Goal: Communication & Community: Answer question/provide support

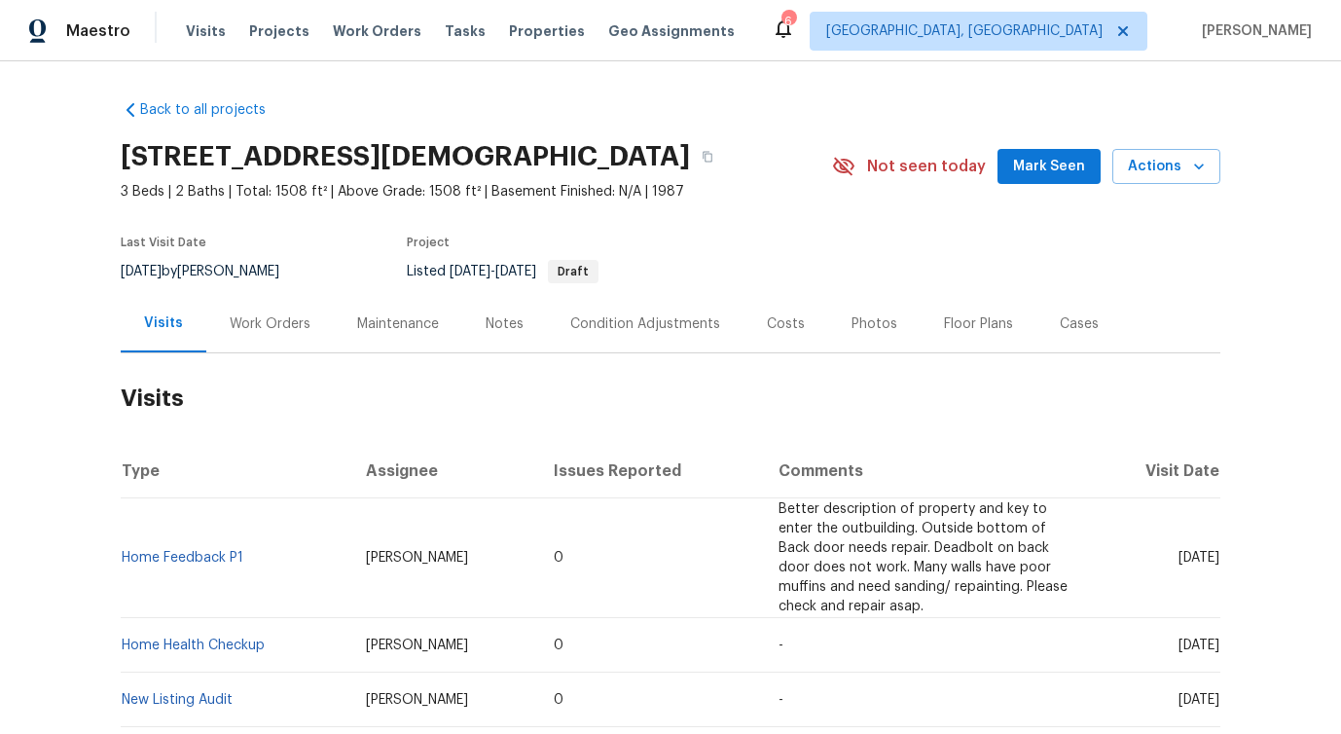
click at [270, 352] on div "Work Orders" at bounding box center [269, 323] width 127 height 57
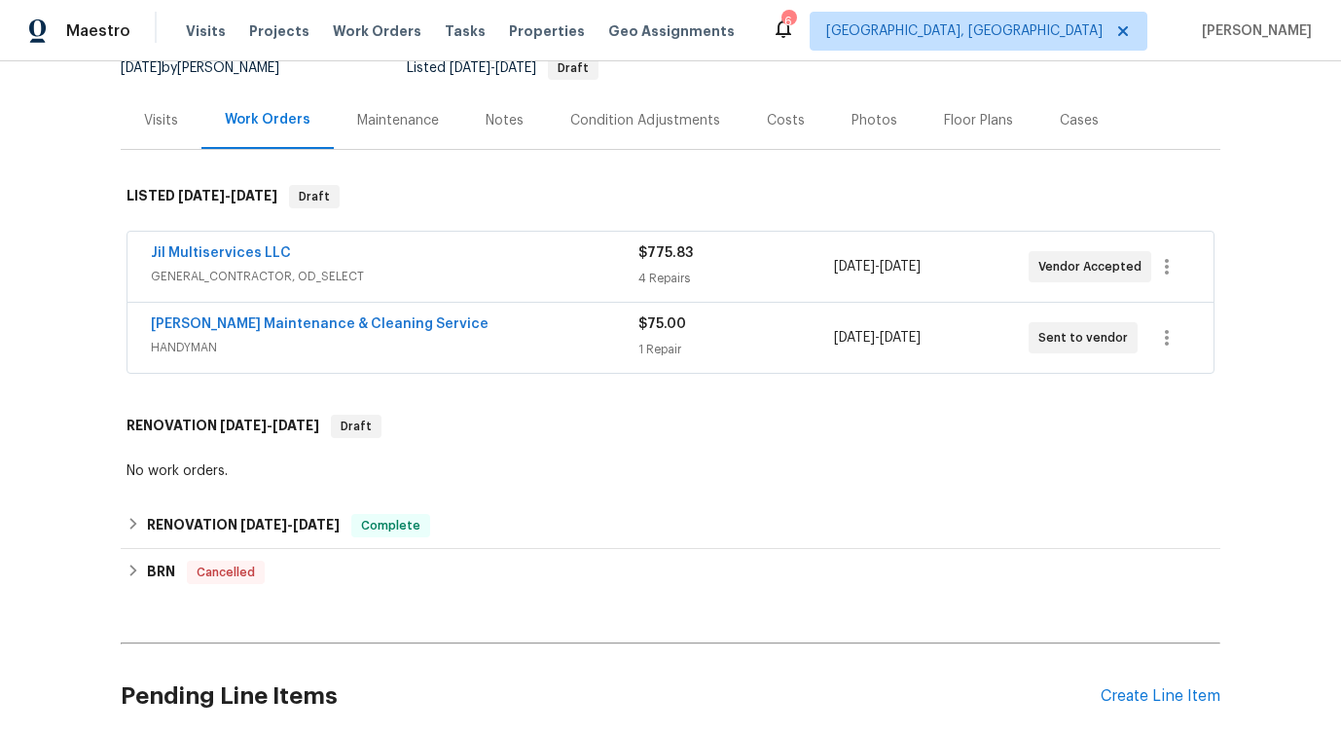
scroll to position [213, 0]
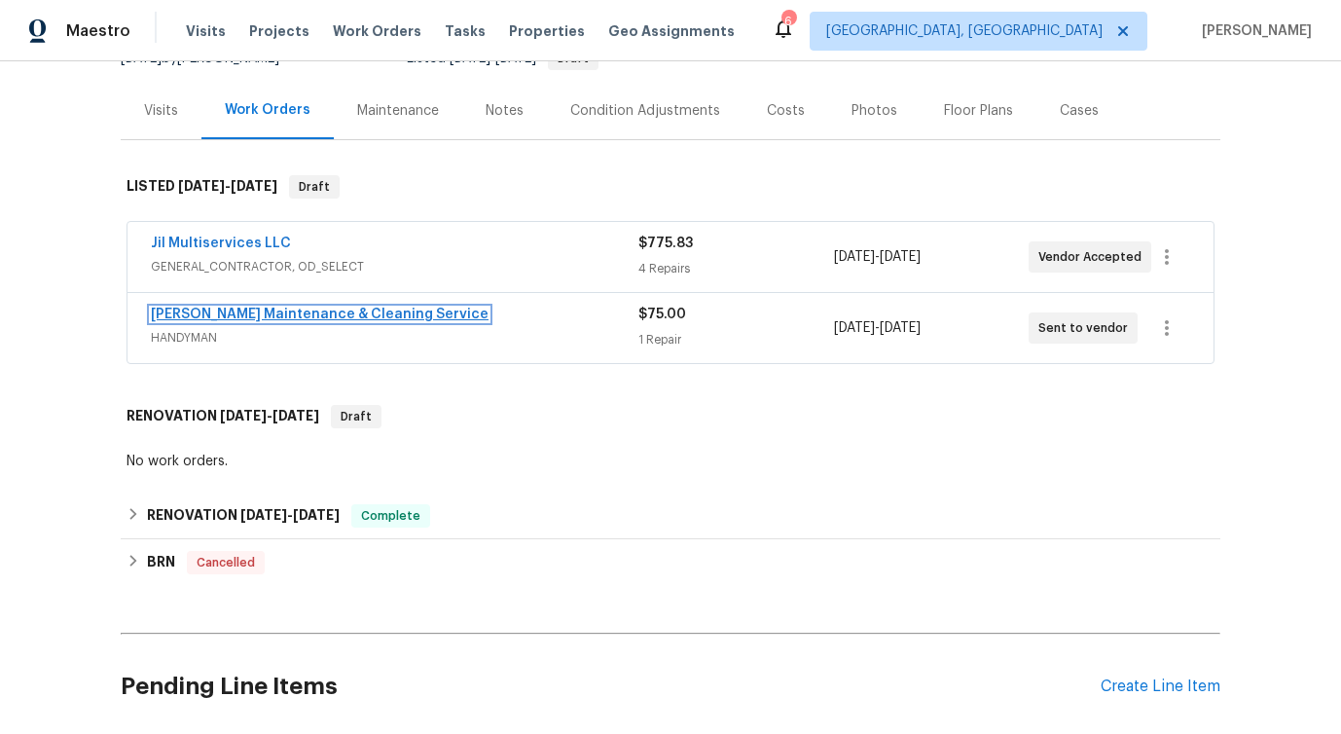
click at [309, 321] on link "Baker's Maintenance & Cleaning Service" at bounding box center [320, 314] width 338 height 14
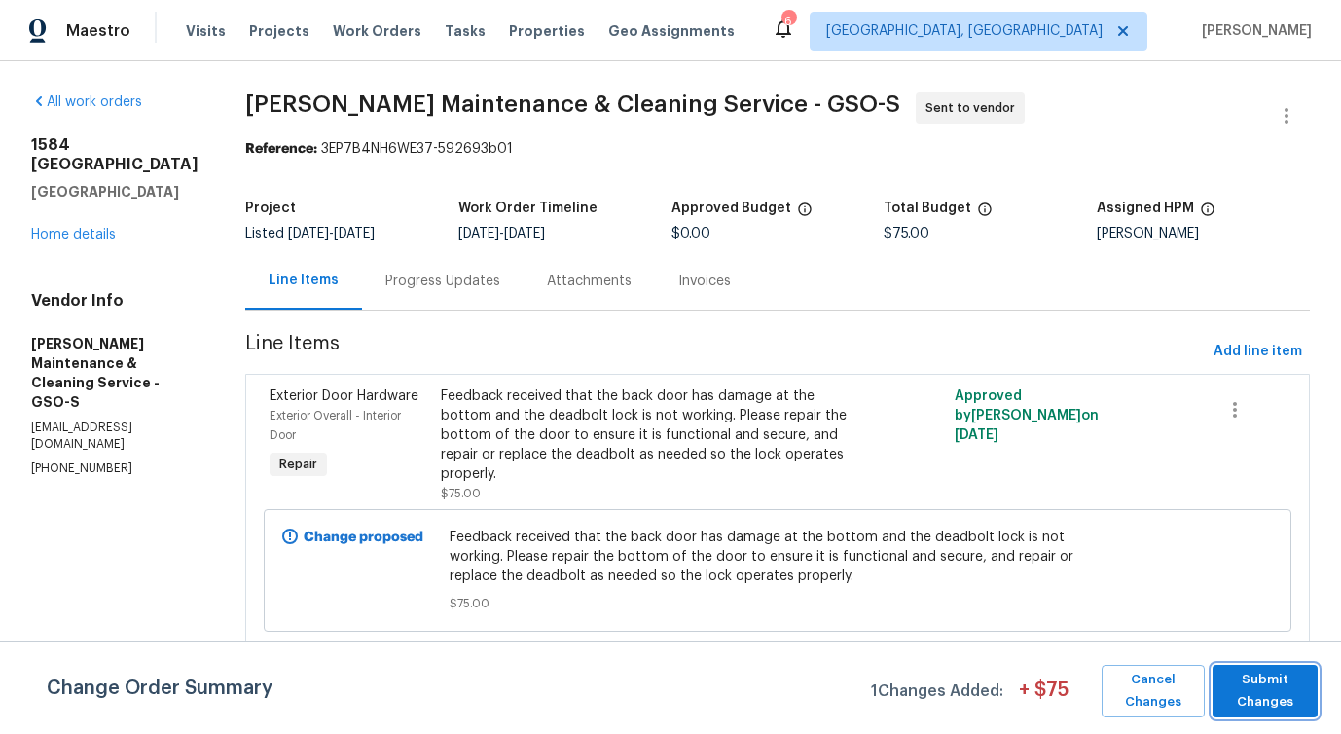
click at [1260, 689] on span "Submit Changes" at bounding box center [1265, 690] width 86 height 45
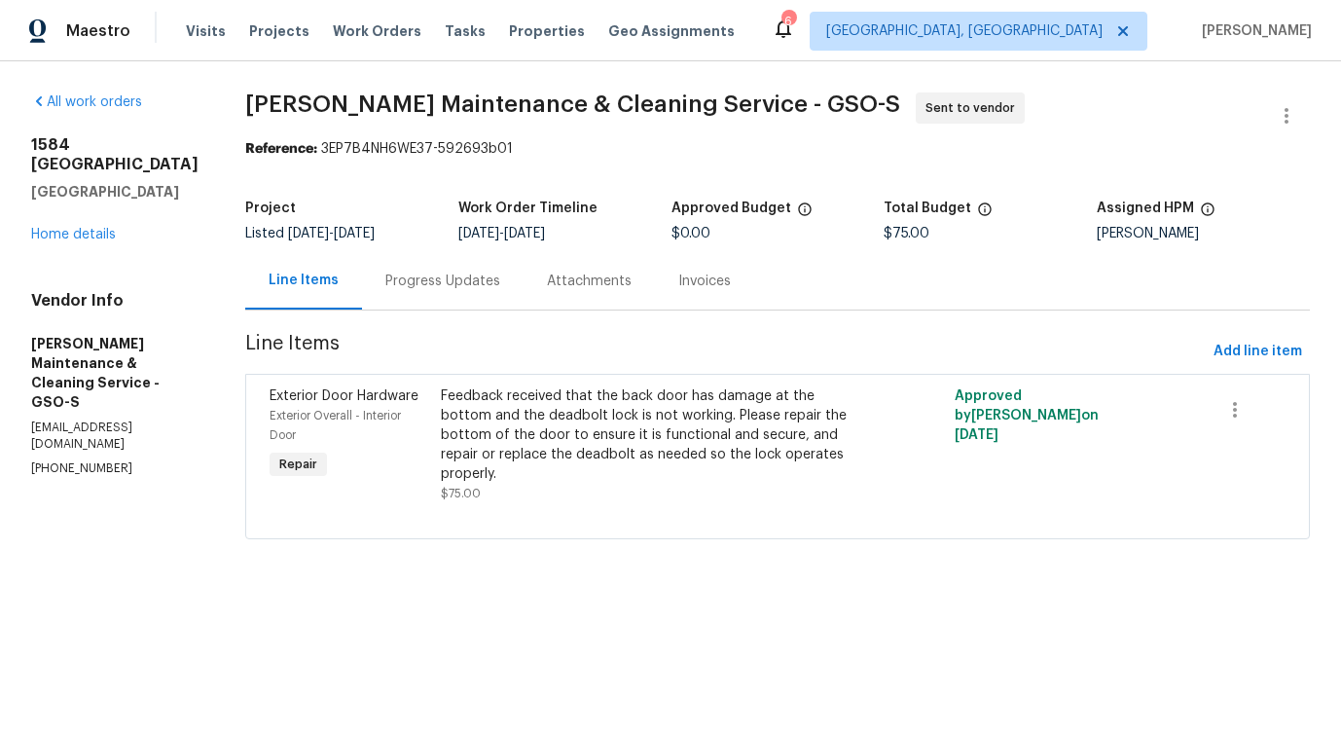
click at [428, 269] on div "Progress Updates" at bounding box center [442, 280] width 161 height 57
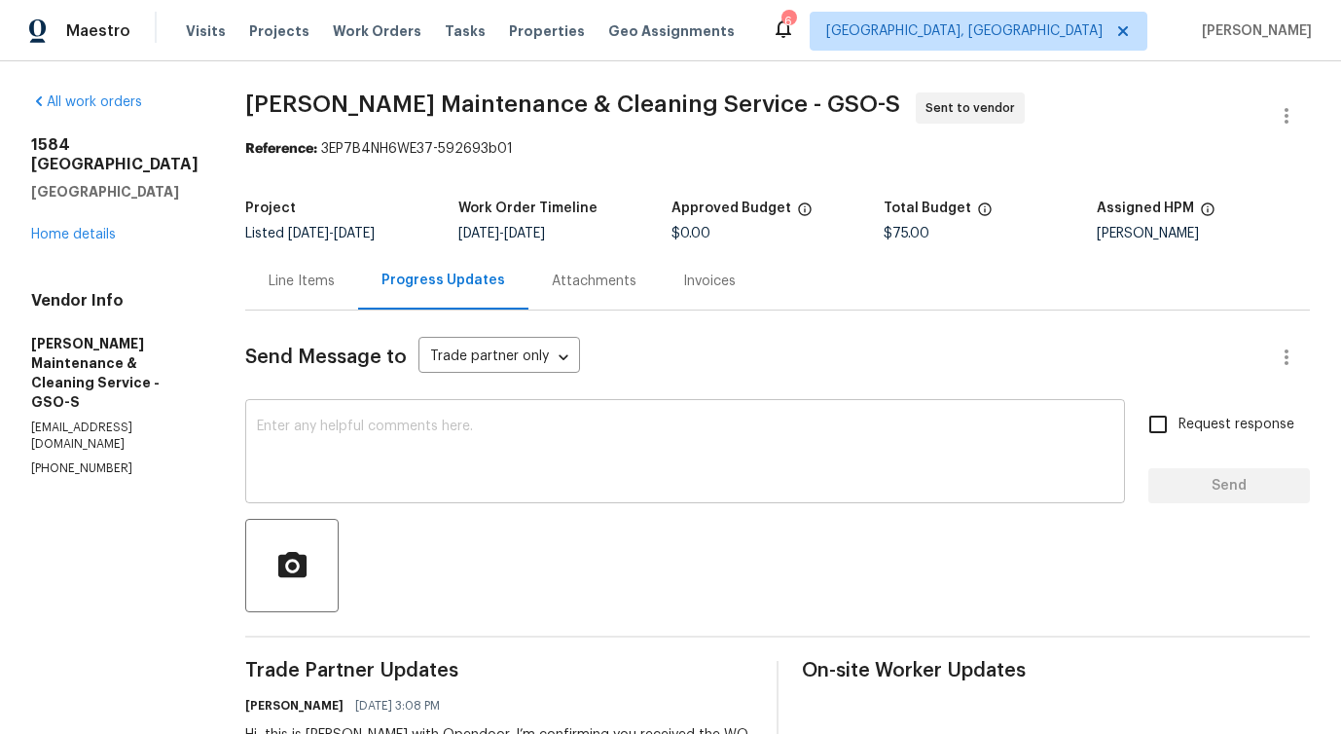
click at [481, 423] on textarea at bounding box center [685, 453] width 856 height 68
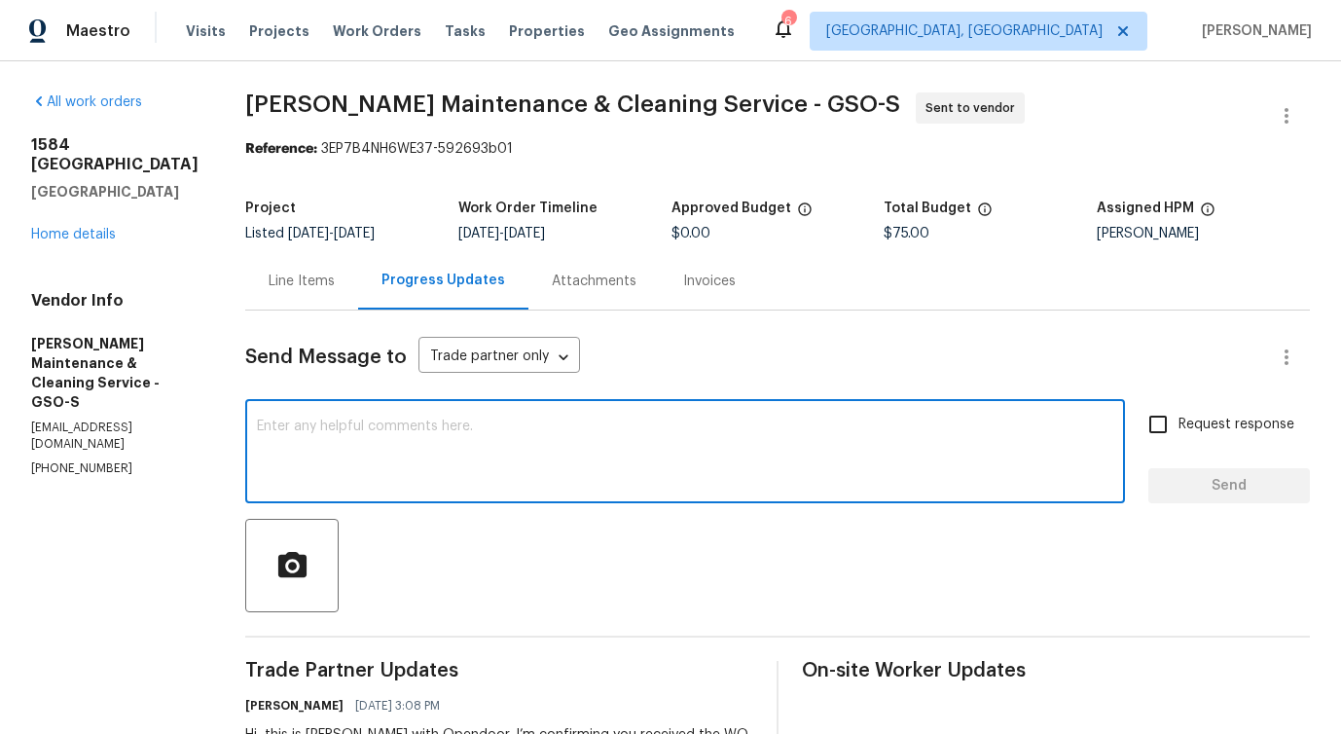
click at [301, 294] on div "Line Items" at bounding box center [301, 280] width 113 height 57
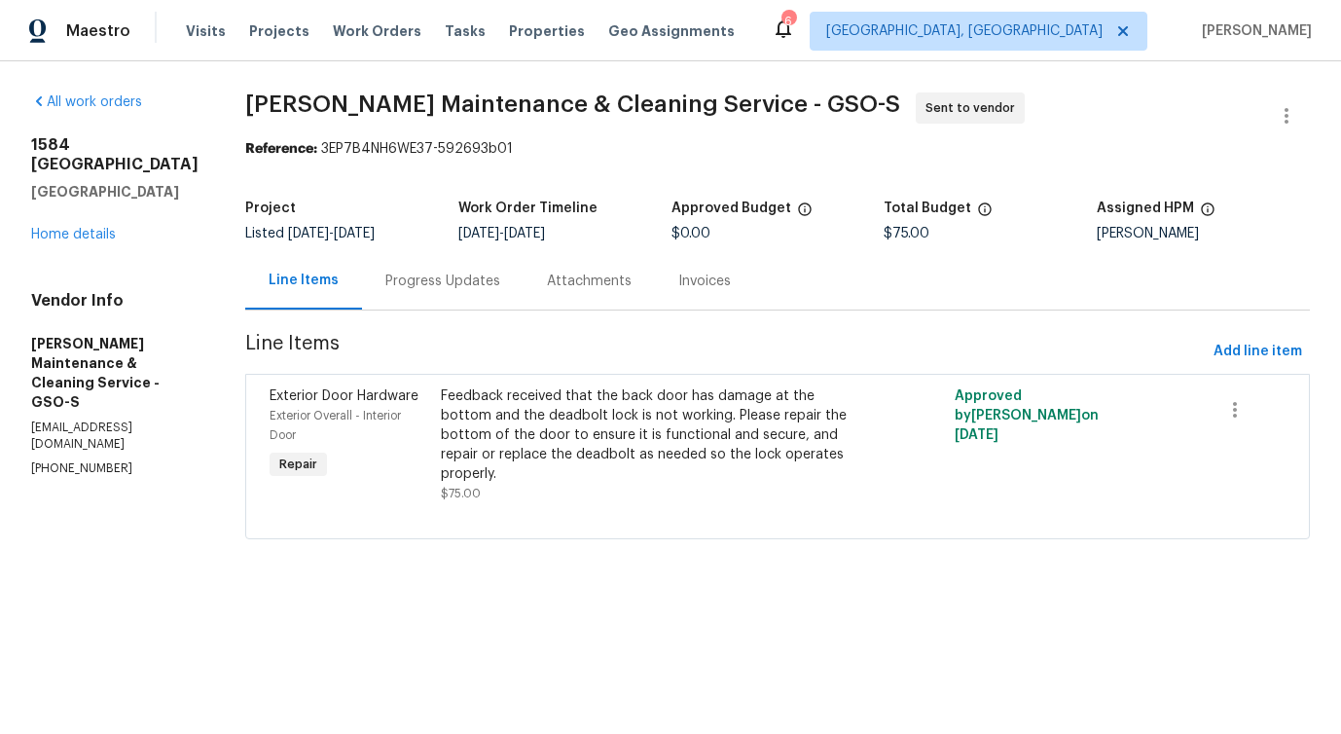
click at [455, 305] on div "Progress Updates" at bounding box center [442, 280] width 161 height 57
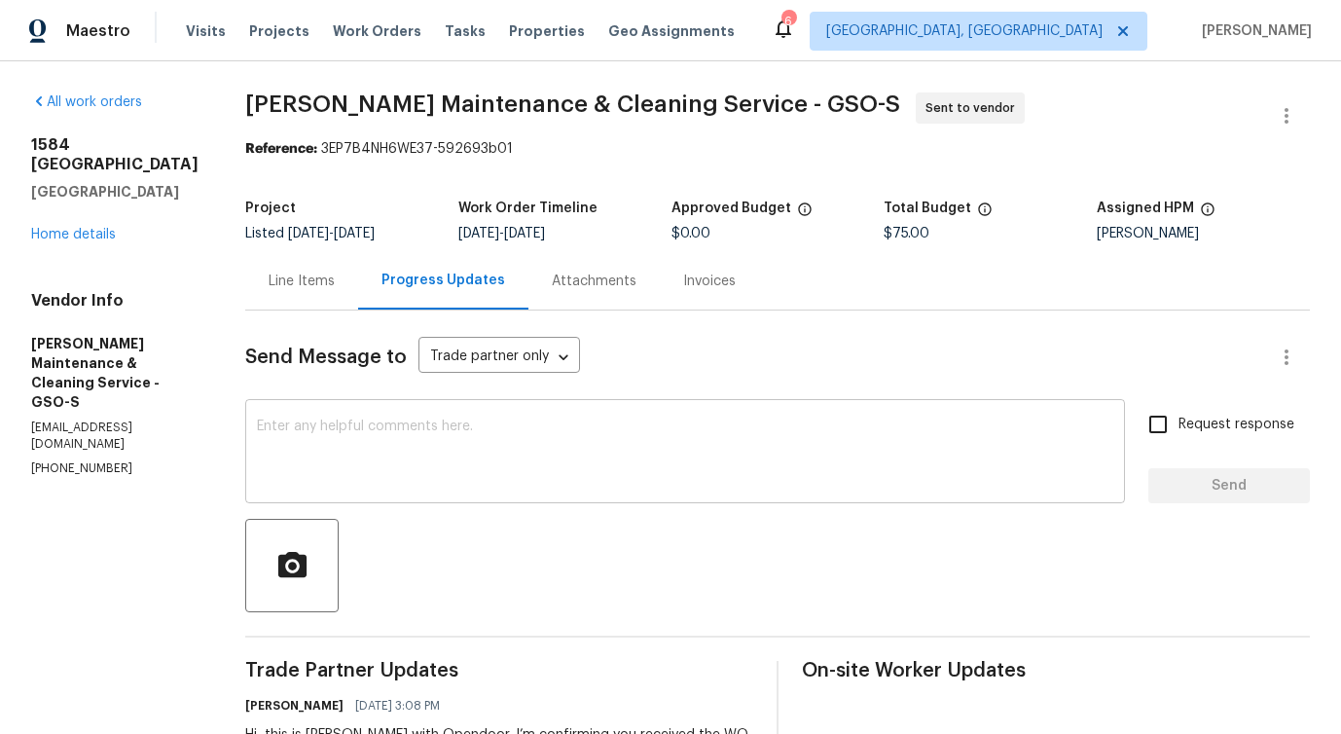
click at [492, 476] on textarea at bounding box center [685, 453] width 856 height 68
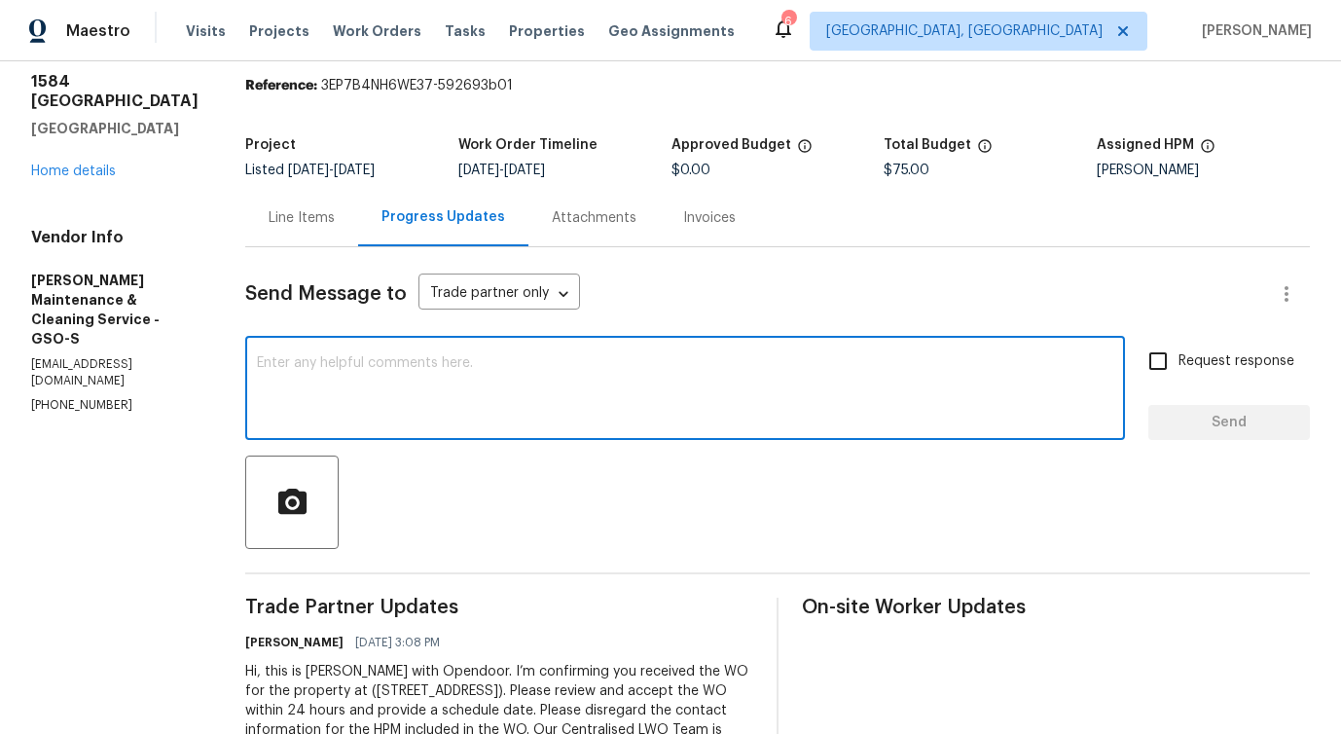
scroll to position [59, 0]
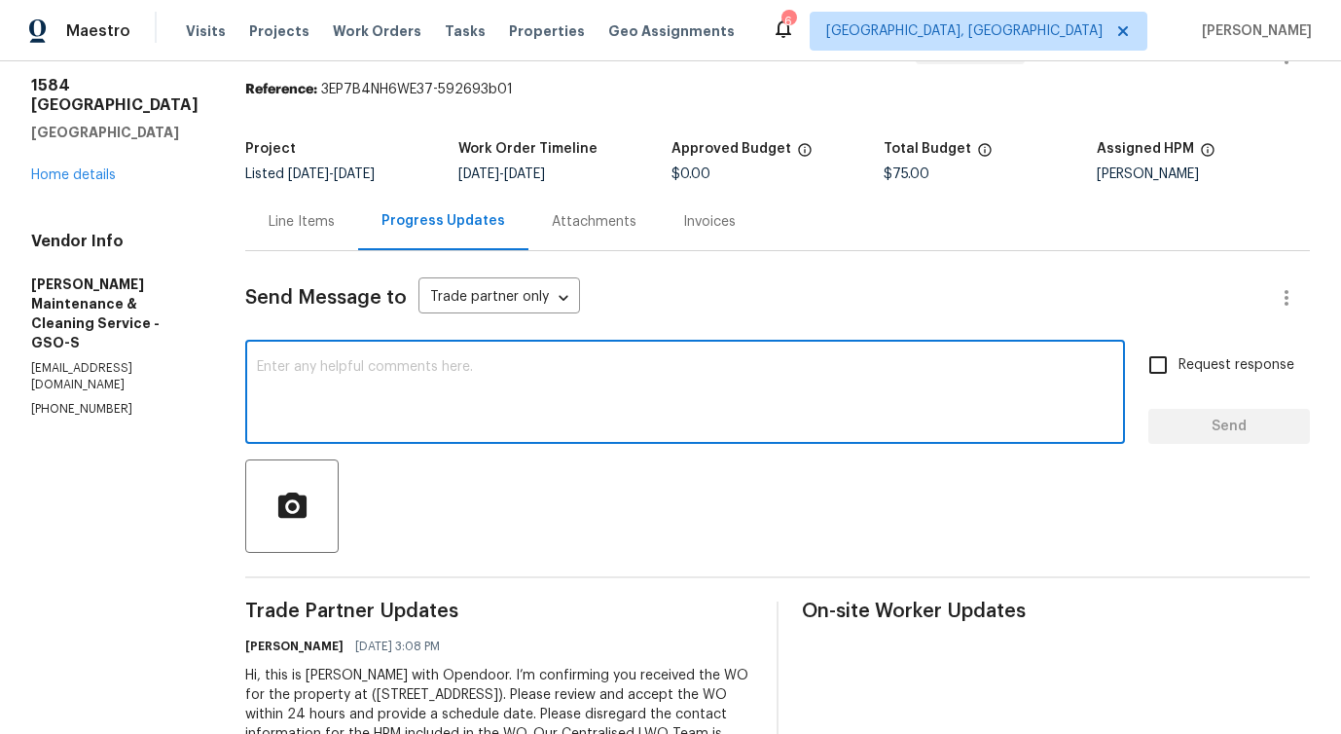
click at [645, 369] on textarea at bounding box center [685, 394] width 856 height 68
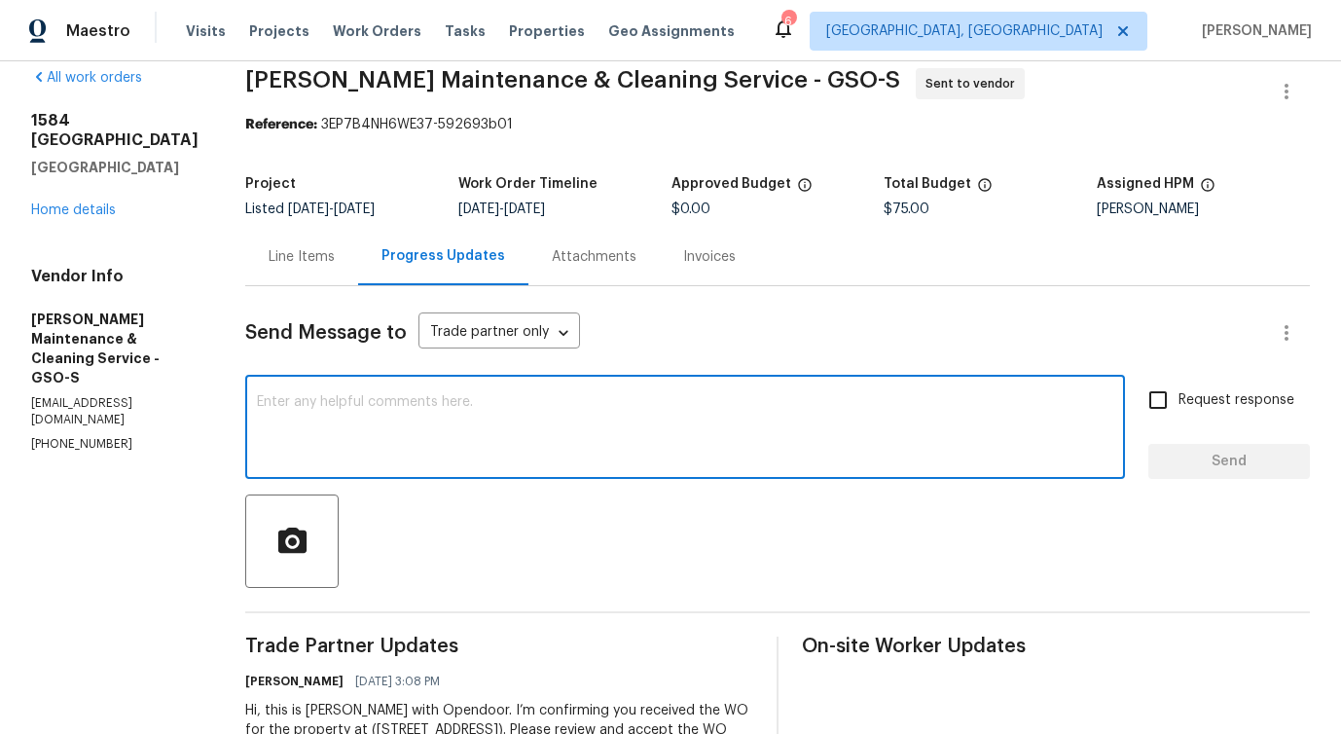
scroll to position [0, 0]
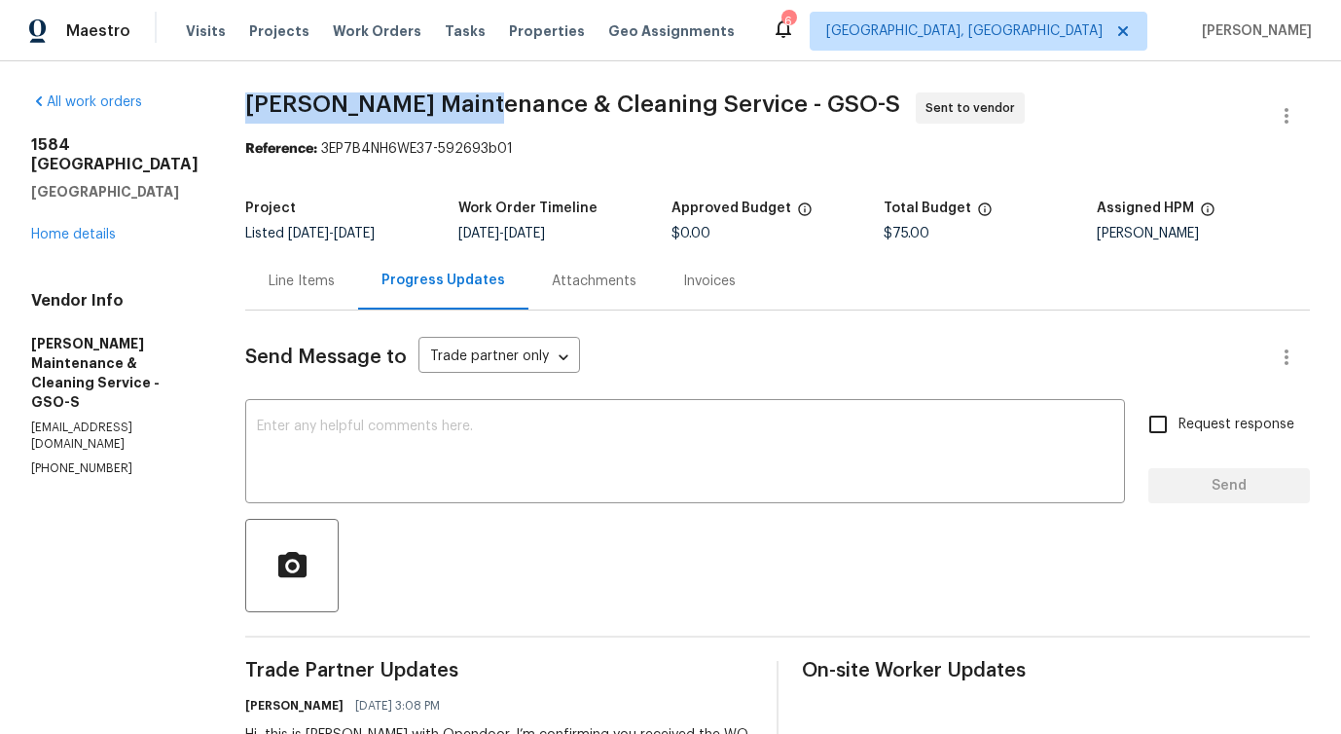
drag, startPoint x: 252, startPoint y: 95, endPoint x: 480, endPoint y: 109, distance: 228.1
click at [480, 109] on span "Baker's Maintenance & Cleaning Service - GSO-S" at bounding box center [572, 103] width 655 height 23
drag, startPoint x: 487, startPoint y: 100, endPoint x: 499, endPoint y: 102, distance: 11.8
click at [499, 102] on span "Baker's Maintenance & Cleaning Service - GSO-S" at bounding box center [572, 103] width 655 height 23
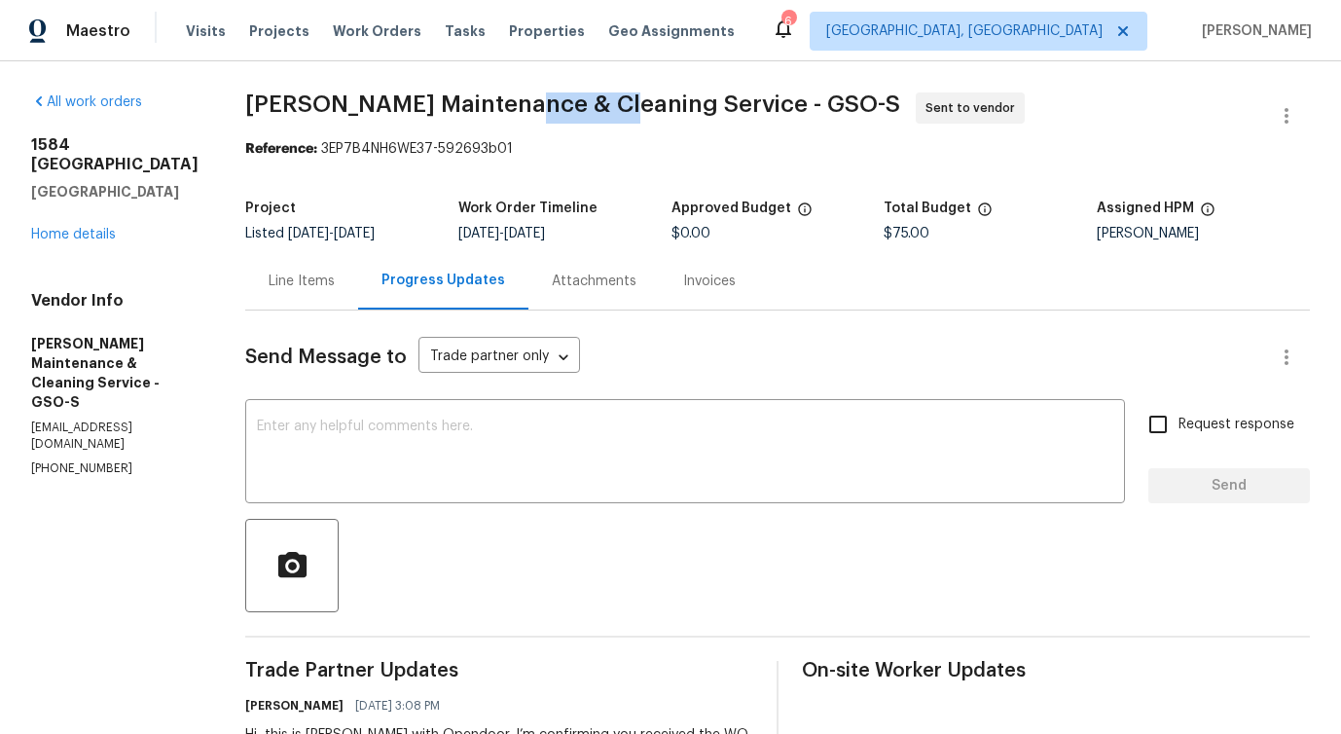
drag, startPoint x: 511, startPoint y: 100, endPoint x: 602, endPoint y: 101, distance: 91.5
click at [602, 101] on span "Baker's Maintenance & Cleaning Service - GSO-S" at bounding box center [572, 103] width 655 height 23
drag, startPoint x: 616, startPoint y: 96, endPoint x: 695, endPoint y: 99, distance: 78.9
click at [695, 99] on span "Baker's Maintenance & Cleaning Service - GSO-S" at bounding box center [572, 103] width 655 height 23
drag, startPoint x: 720, startPoint y: 98, endPoint x: 762, endPoint y: 101, distance: 41.9
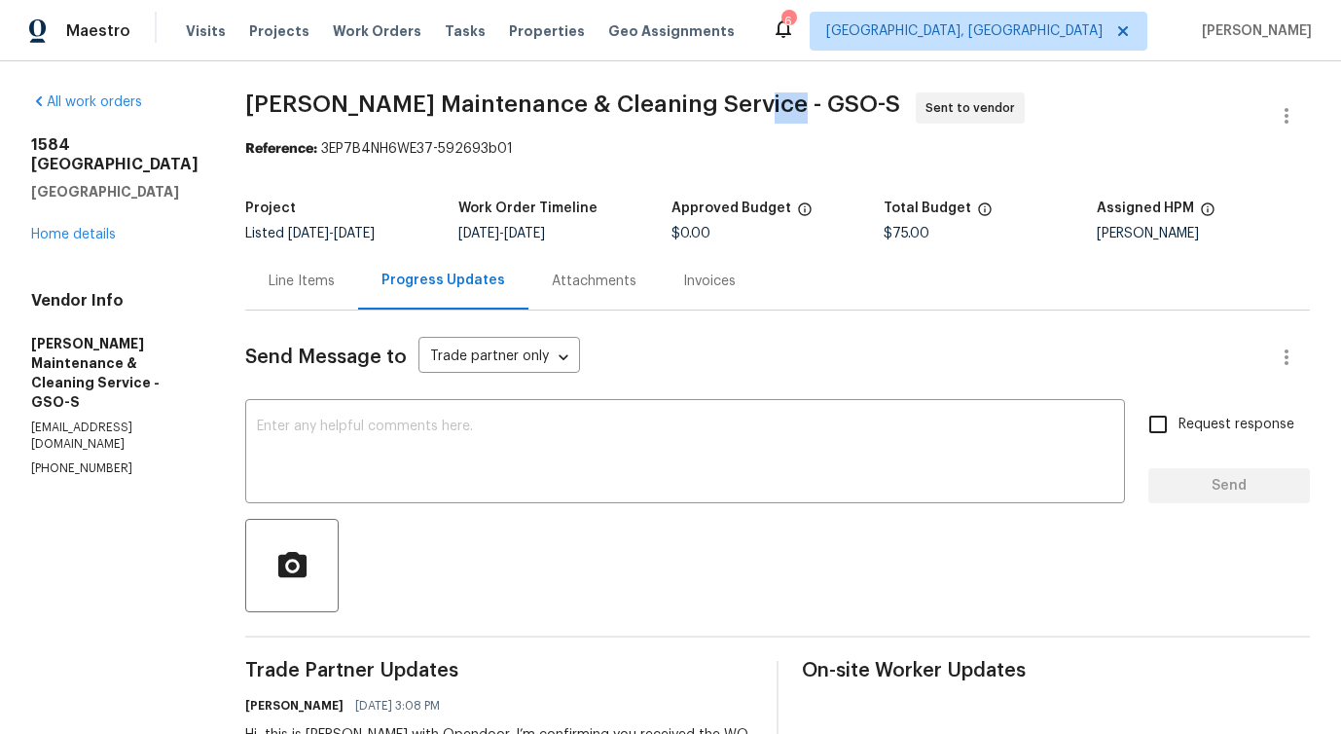
click at [762, 101] on span "Baker's Maintenance & Cleaning Service - GSO-S" at bounding box center [572, 103] width 655 height 23
click at [616, 410] on div "x ​" at bounding box center [684, 453] width 879 height 99
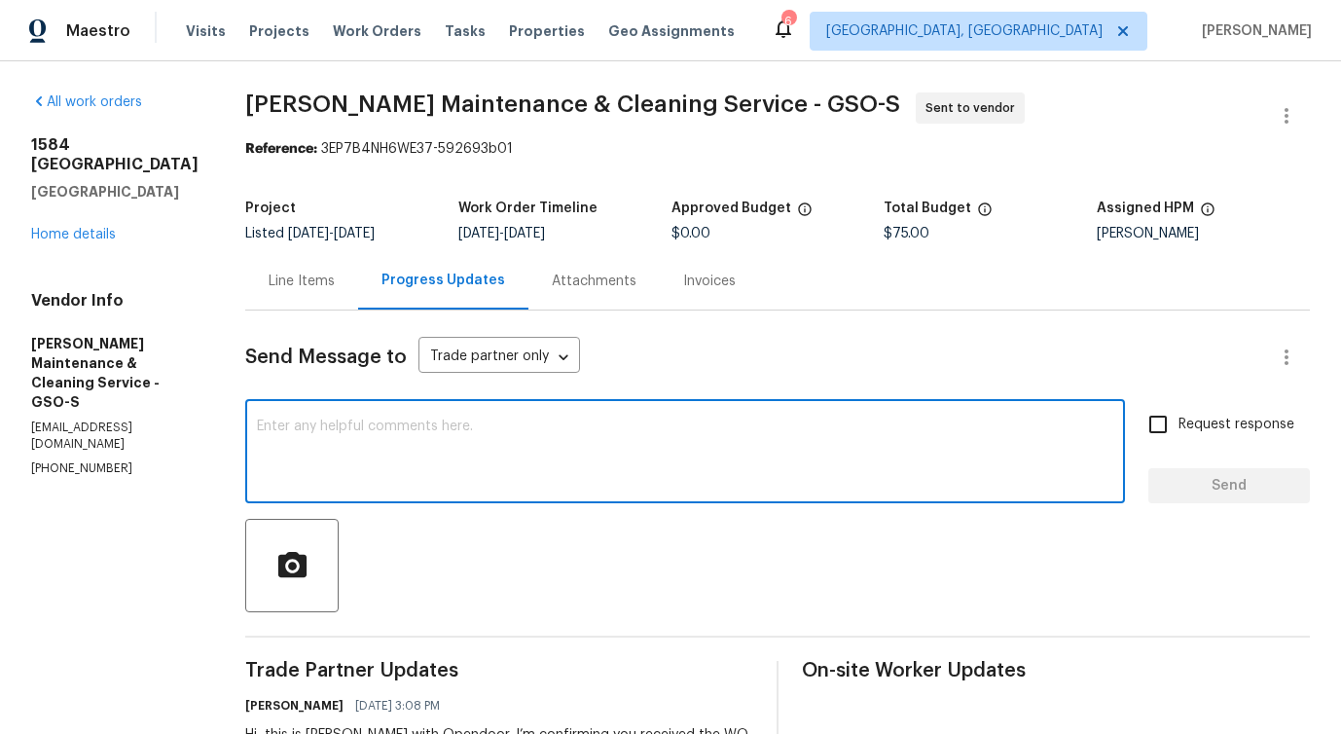
scroll to position [143, 0]
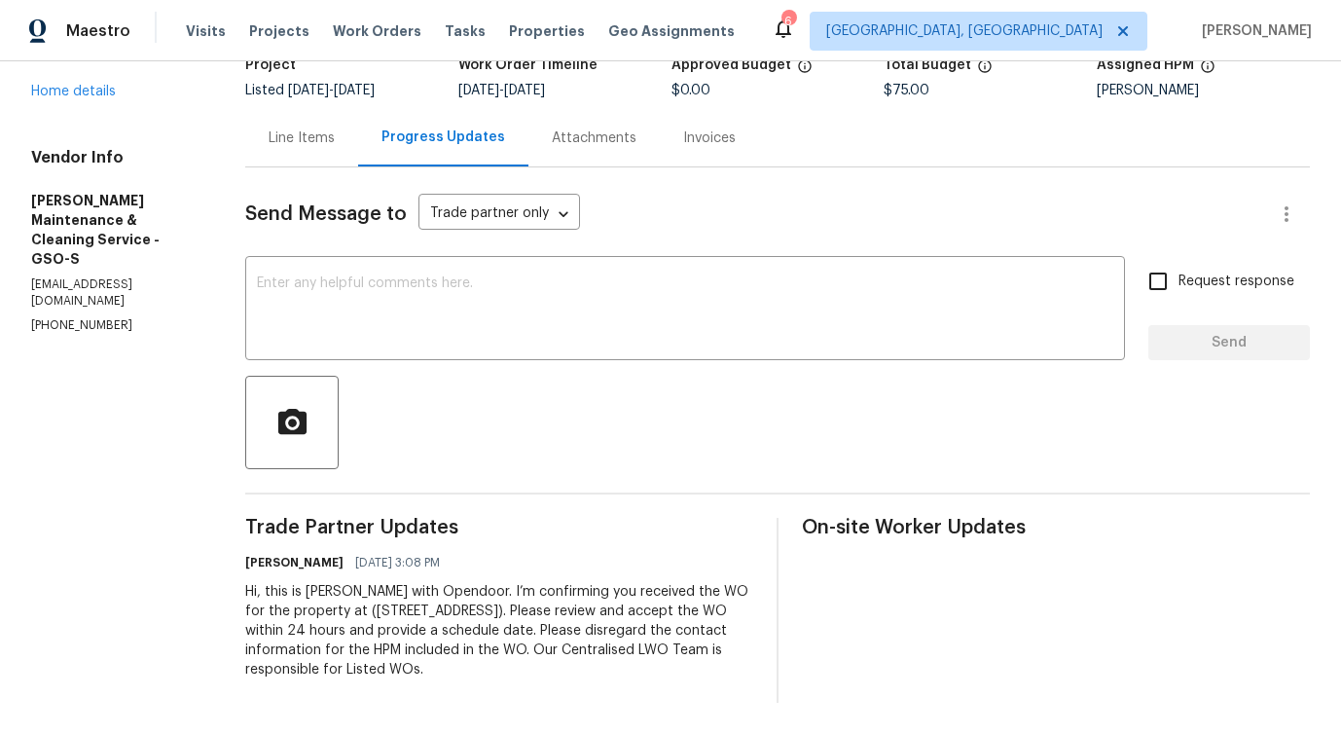
drag, startPoint x: 414, startPoint y: 561, endPoint x: 459, endPoint y: 561, distance: 44.8
click at [459, 561] on div "Pavithra Sekar 09/02/2025 3:08 PM" at bounding box center [499, 562] width 508 height 27
click at [390, 307] on textarea at bounding box center [685, 310] width 856 height 68
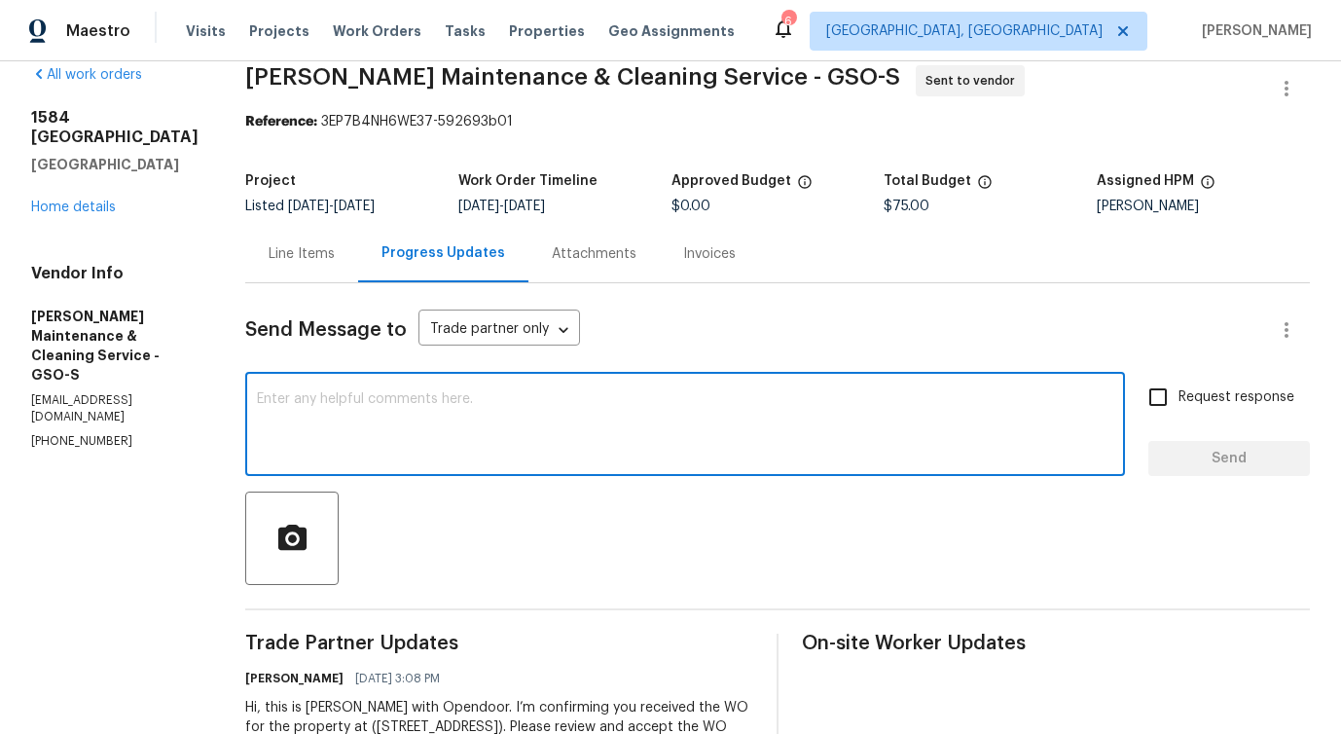
scroll to position [0, 0]
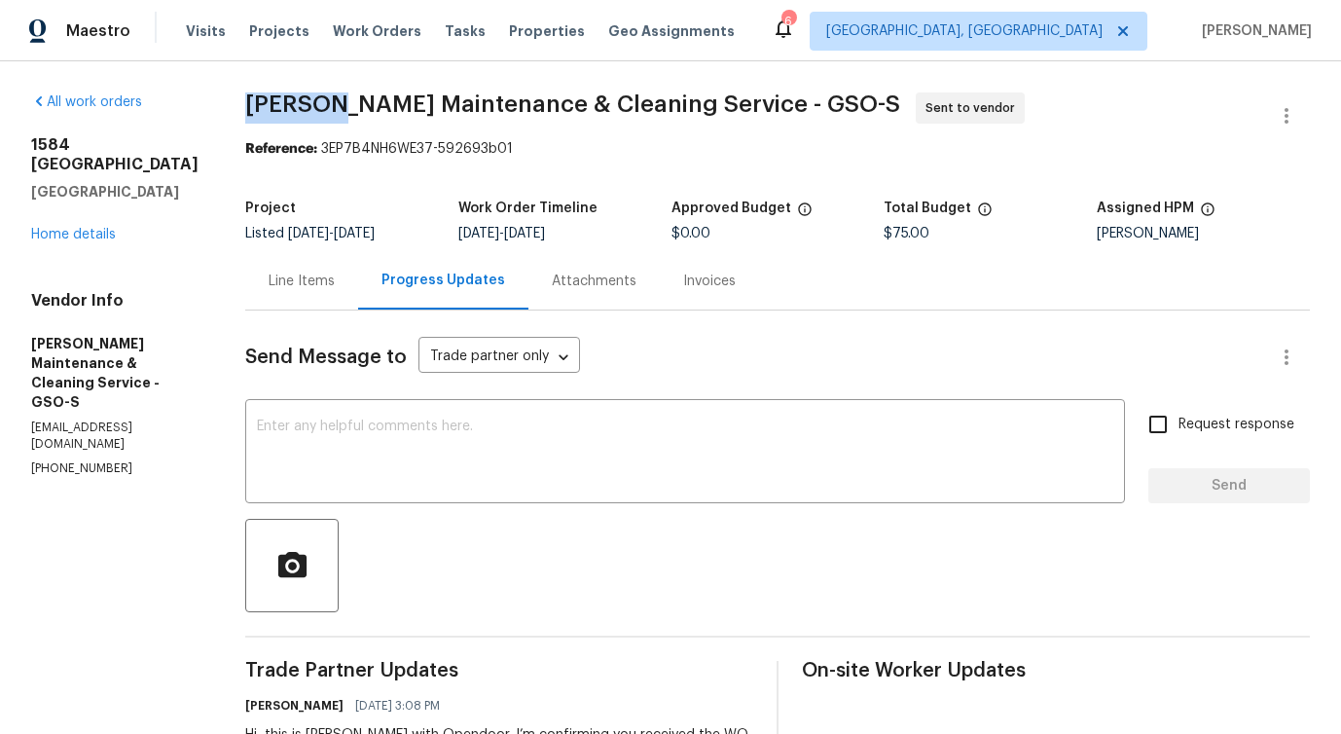
drag, startPoint x: 250, startPoint y: 98, endPoint x: 325, endPoint y: 107, distance: 75.4
click at [325, 107] on span "Baker's Maintenance & Cleaning Service - GSO-S" at bounding box center [572, 103] width 655 height 23
drag, startPoint x: 340, startPoint y: 97, endPoint x: 480, endPoint y: 106, distance: 140.4
click at [480, 106] on span "Baker's Maintenance & Cleaning Service - GSO-S" at bounding box center [572, 103] width 655 height 23
drag, startPoint x: 490, startPoint y: 99, endPoint x: 506, endPoint y: 99, distance: 15.6
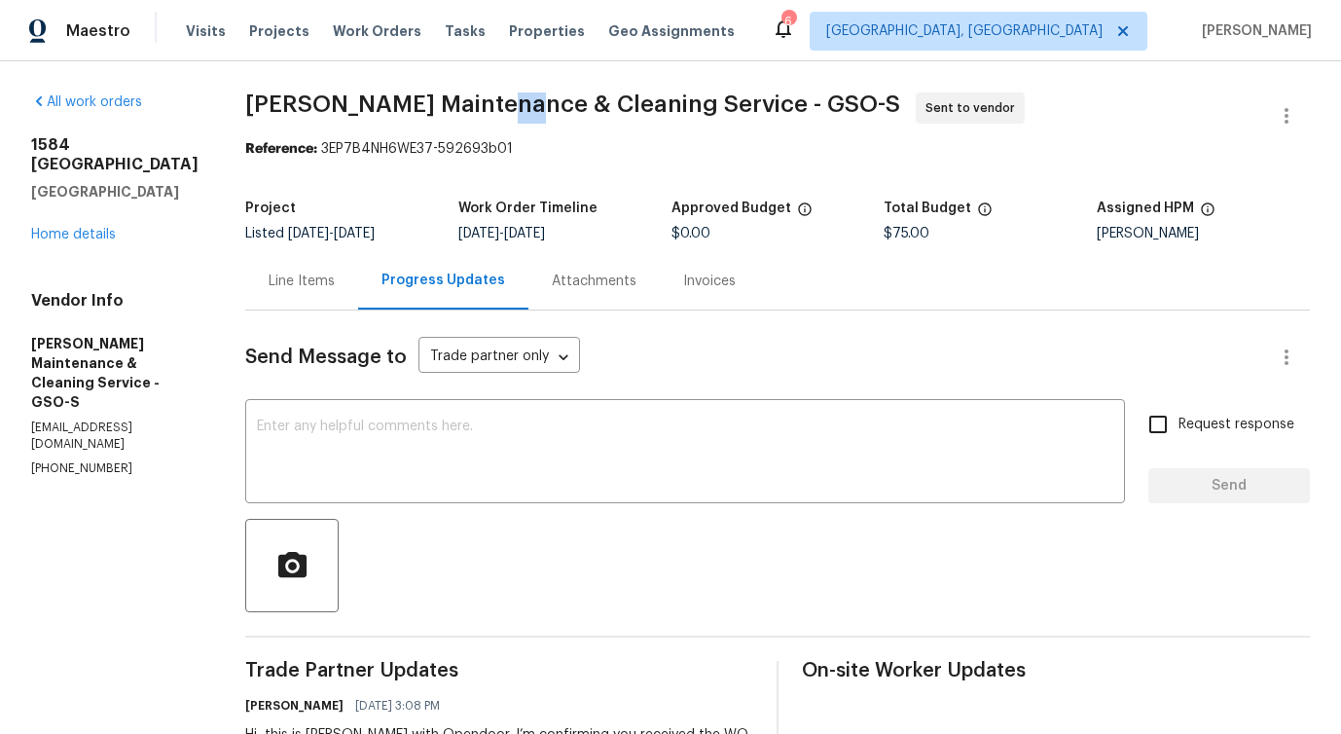
click at [506, 99] on span "Baker's Maintenance & Cleaning Service - GSO-S" at bounding box center [572, 103] width 655 height 23
click at [387, 452] on textarea at bounding box center [685, 453] width 856 height 68
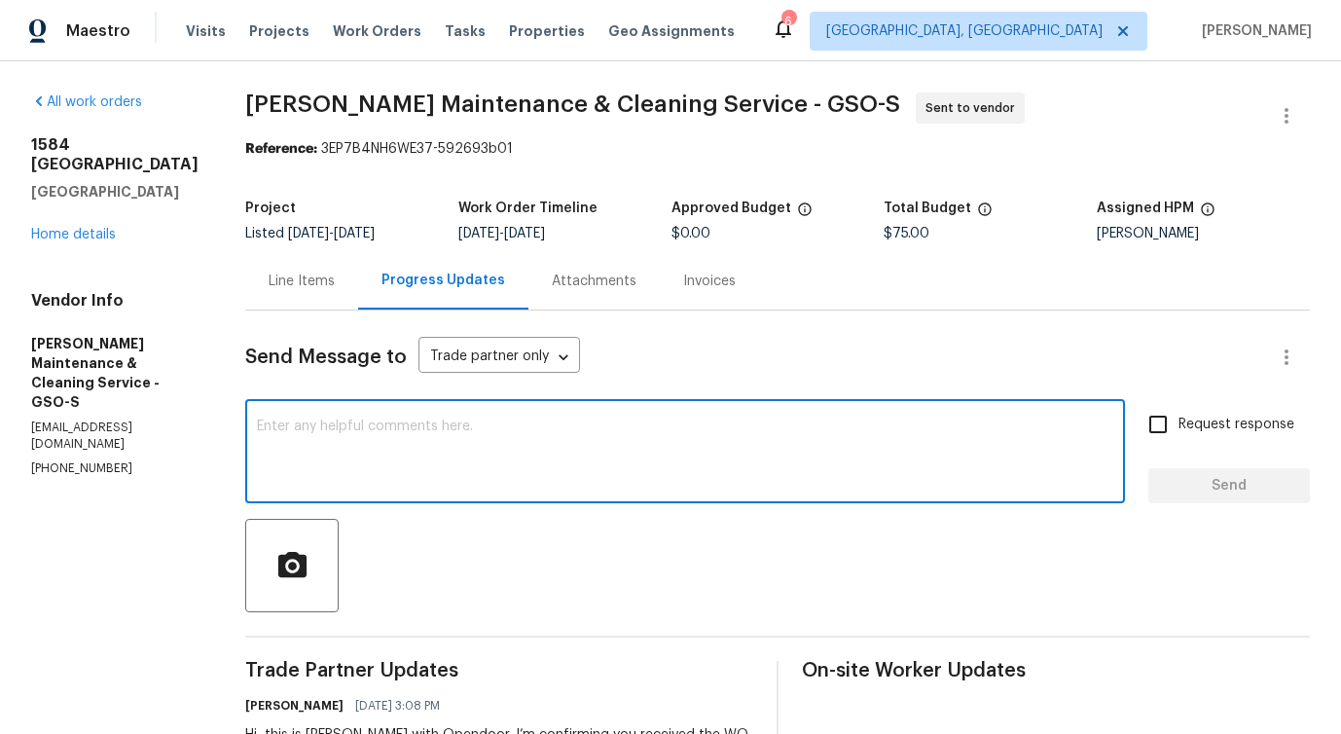
click at [367, 463] on textarea at bounding box center [685, 453] width 856 height 68
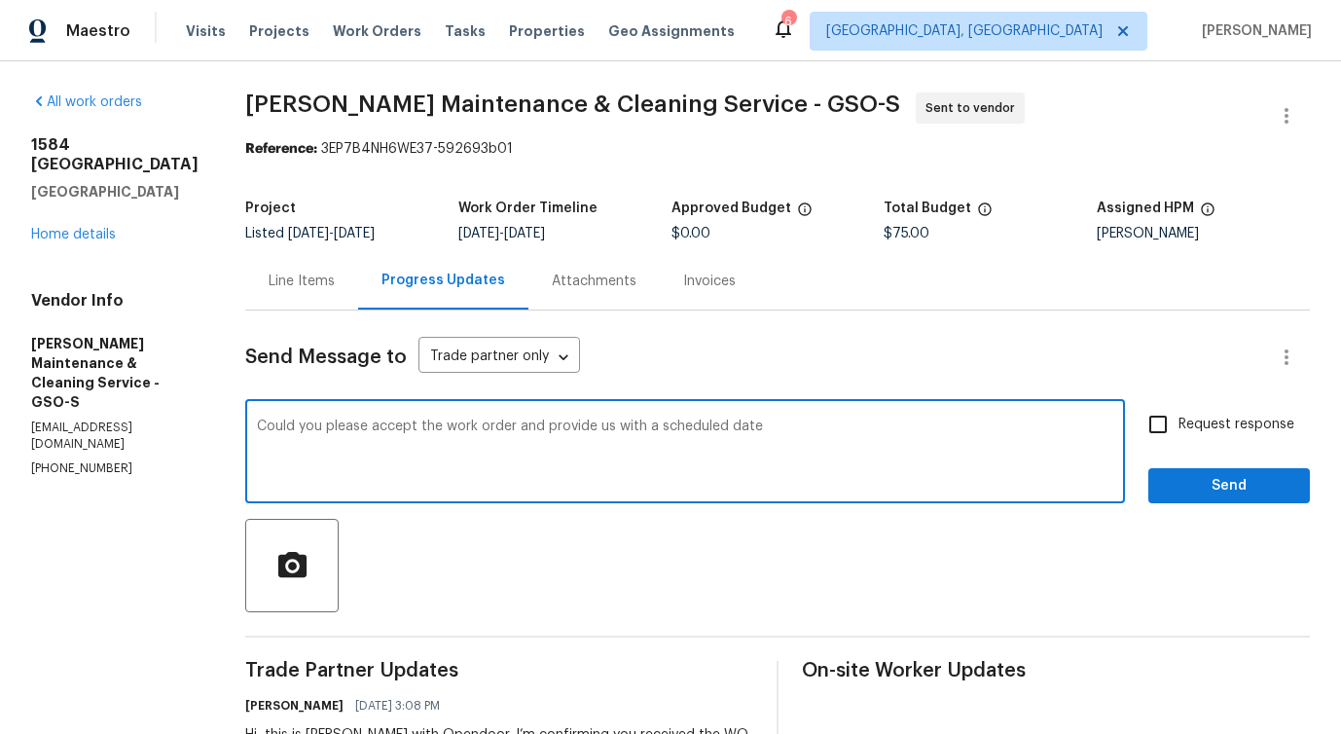
click at [0, 0] on qb-div "Add a question mark date ?" at bounding box center [0, 0] width 0 height 0
type textarea "Could you please accept the work order and provide us with a scheduled date?"
click at [1162, 425] on input "Request response" at bounding box center [1157, 424] width 41 height 41
checkbox input "true"
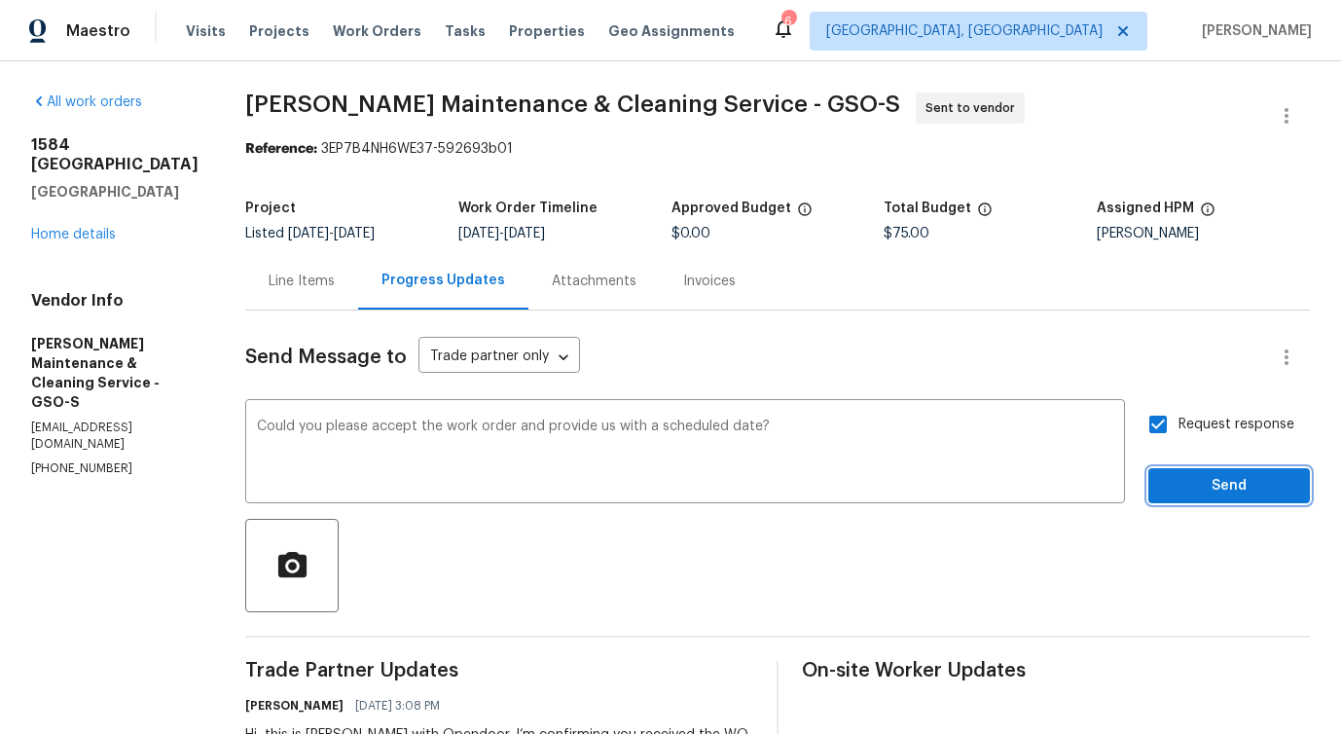
click at [1205, 495] on span "Send" at bounding box center [1229, 486] width 130 height 24
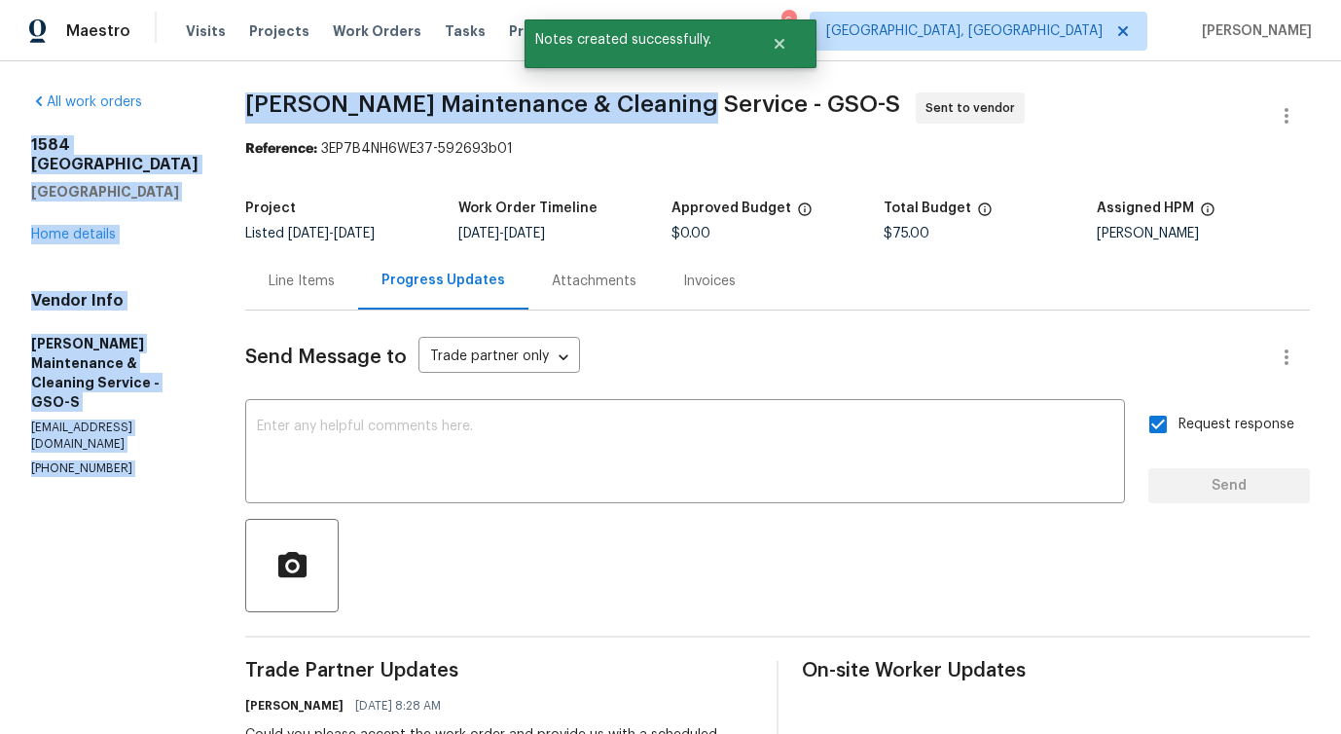
drag, startPoint x: 224, startPoint y: 96, endPoint x: 676, endPoint y: 100, distance: 452.4
click at [676, 100] on div "All work orders 1584 Shady Grove Church Rd Winston Salem, NC 27107 Home details…" at bounding box center [670, 516] width 1341 height 911
click at [307, 97] on span "Baker's Maintenance & Cleaning Service - GSO-S" at bounding box center [572, 103] width 655 height 23
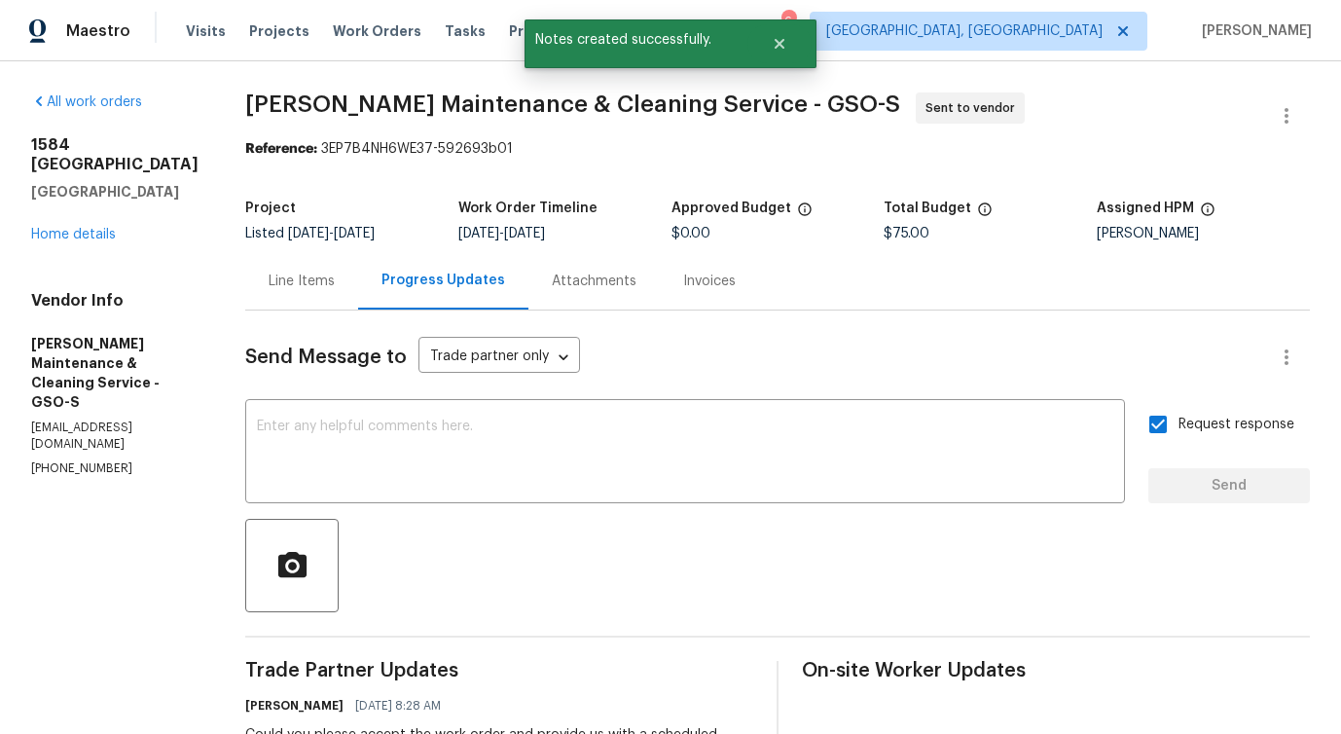
click at [250, 95] on span "Baker's Maintenance & Cleaning Service - GSO-S" at bounding box center [572, 103] width 655 height 23
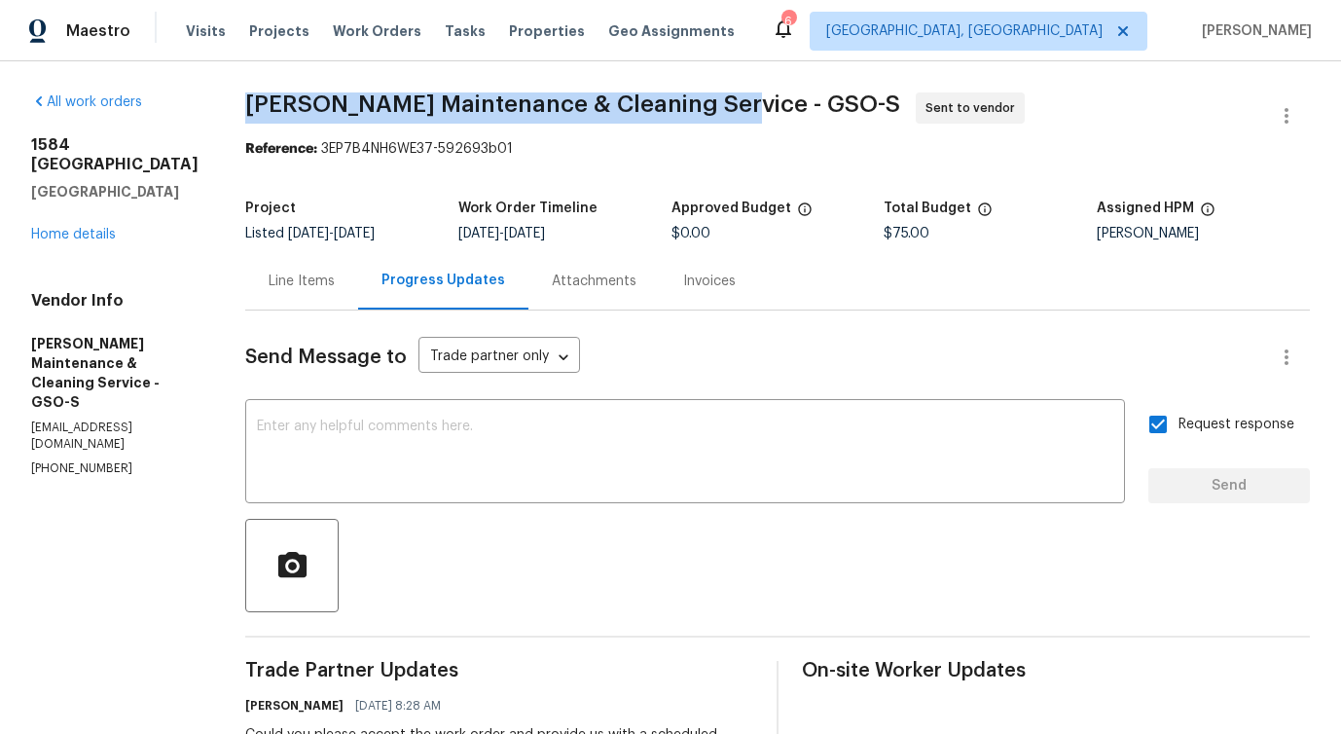
drag, startPoint x: 249, startPoint y: 103, endPoint x: 712, endPoint y: 104, distance: 463.1
click at [712, 104] on div "All work orders 1584 Shady Grove Church Rd Winston Salem, NC 27107 Home details…" at bounding box center [670, 516] width 1341 height 911
copy span "Baker's Maintenance & Cleaning Service -"
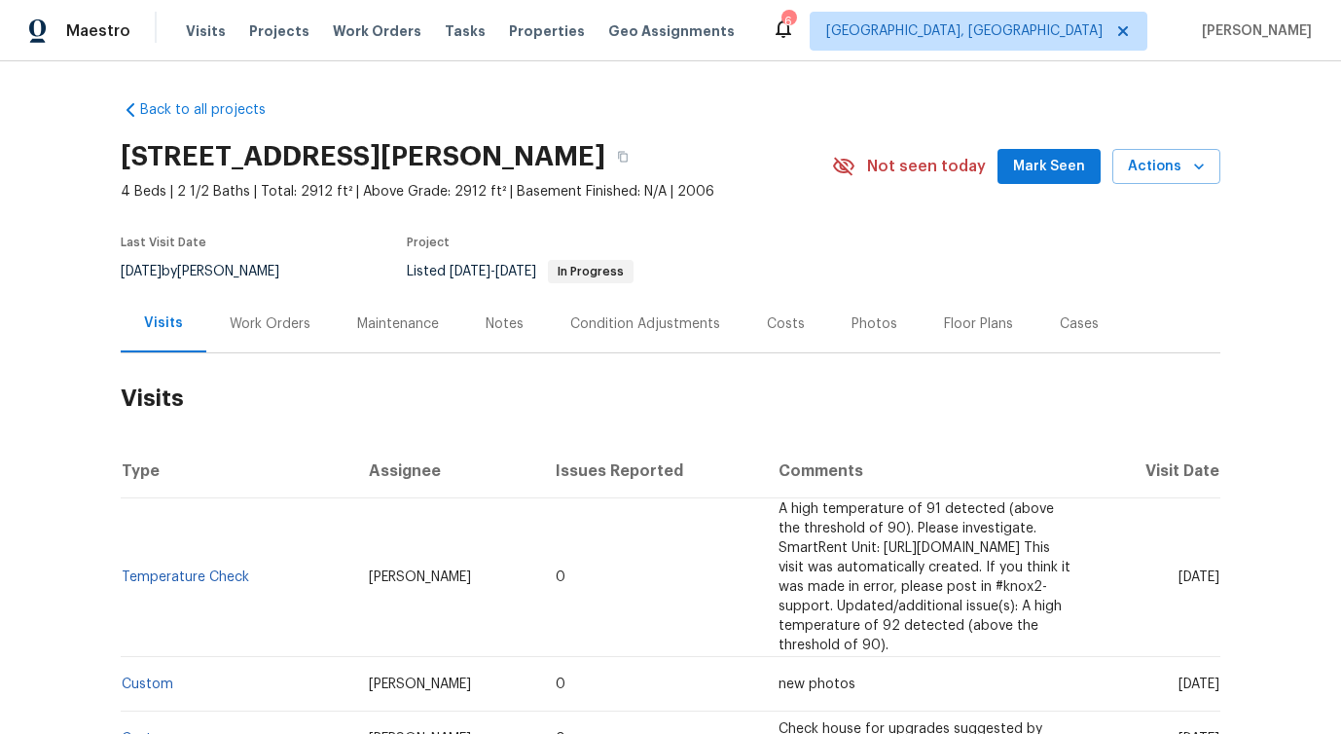
click at [266, 332] on div "Work Orders" at bounding box center [270, 323] width 81 height 19
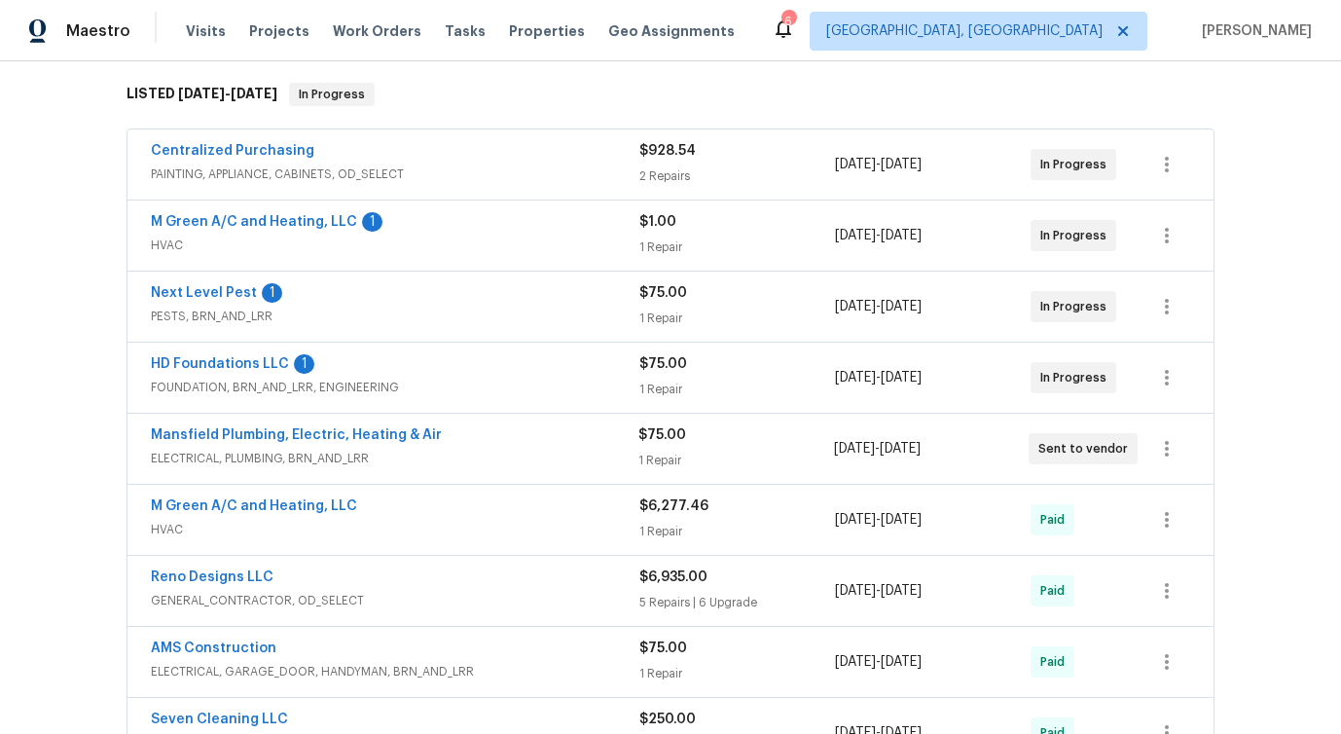
scroll to position [300, 0]
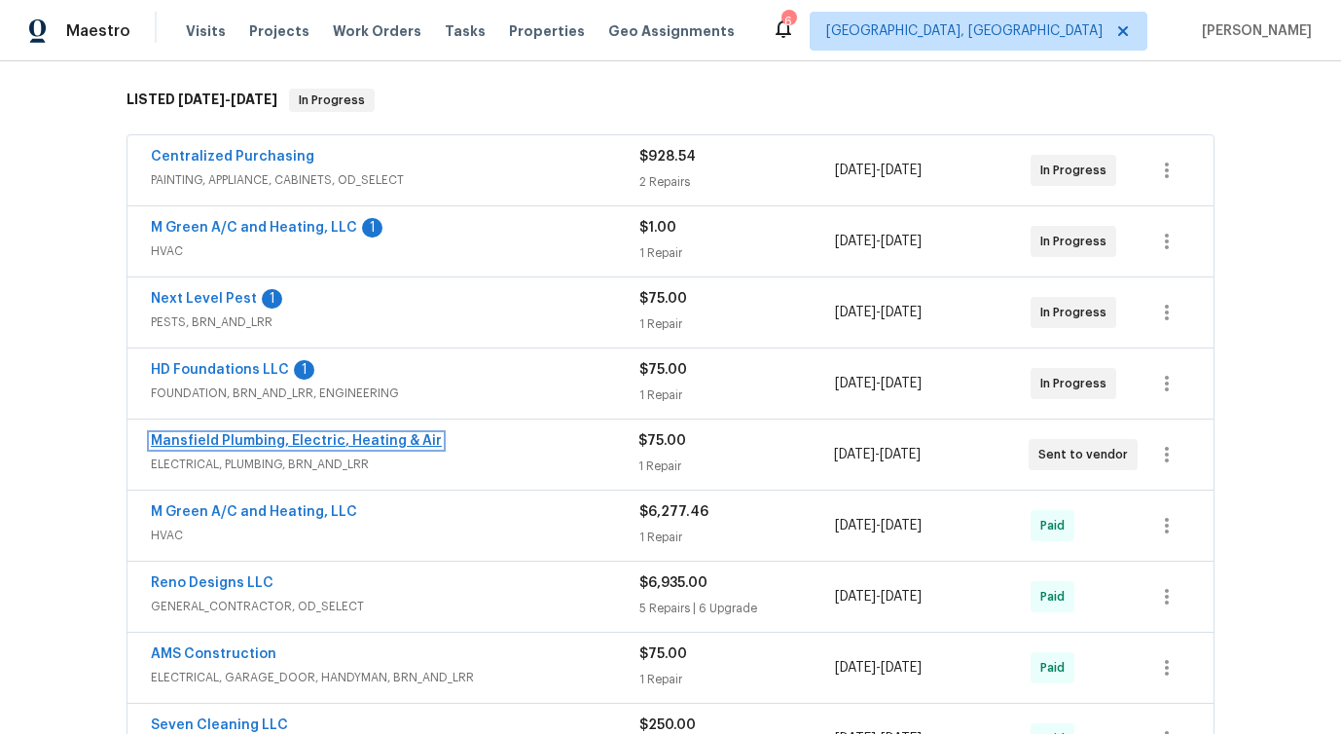
click at [206, 439] on link "Mansfield Plumbing, Electric, Heating & Air" at bounding box center [296, 441] width 291 height 14
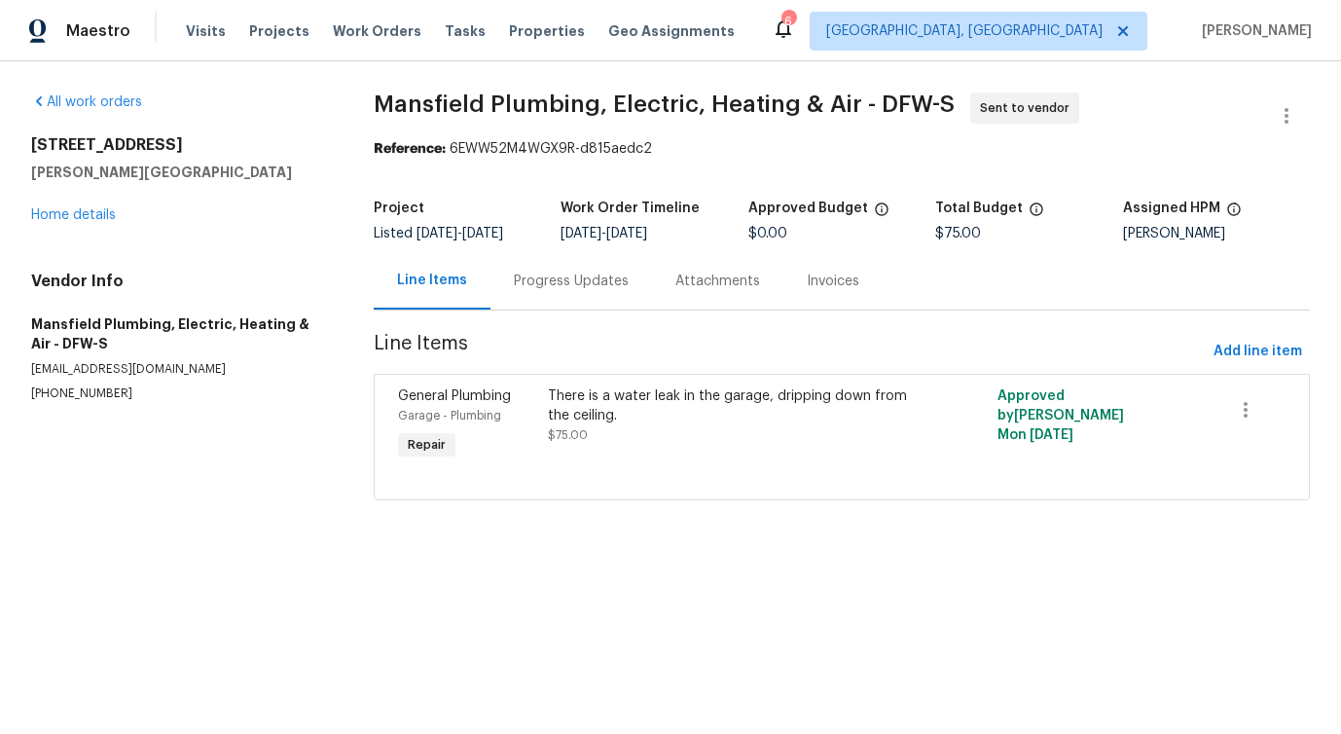
click at [580, 283] on div "Progress Updates" at bounding box center [571, 280] width 115 height 19
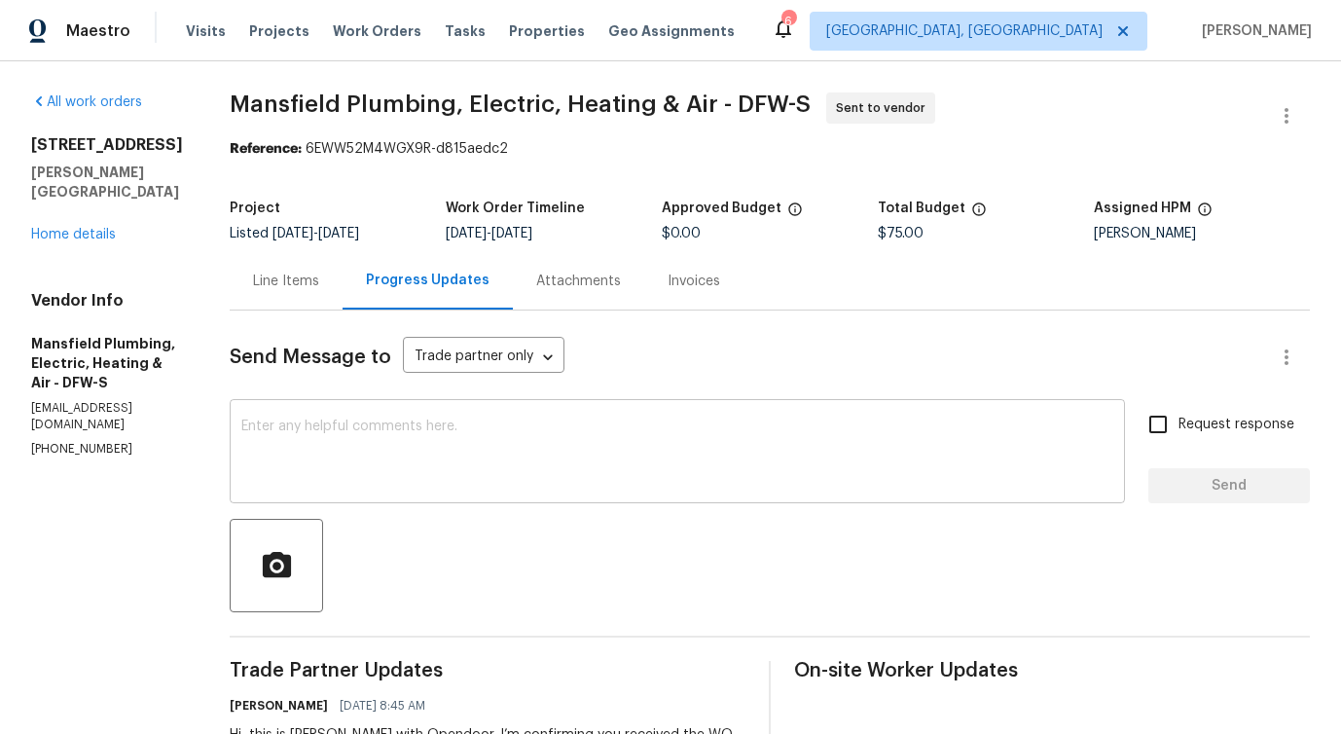
click at [523, 428] on textarea at bounding box center [677, 453] width 872 height 68
drag, startPoint x: 295, startPoint y: 95, endPoint x: 394, endPoint y: 105, distance: 99.7
click at [394, 105] on span "Mansfield Plumbing, Electric, Heating & Air - DFW-S" at bounding box center [520, 103] width 581 height 23
drag, startPoint x: 411, startPoint y: 103, endPoint x: 511, endPoint y: 107, distance: 100.3
click at [511, 107] on span "Mansfield Plumbing, Electric, Heating & Air - DFW-S" at bounding box center [520, 103] width 581 height 23
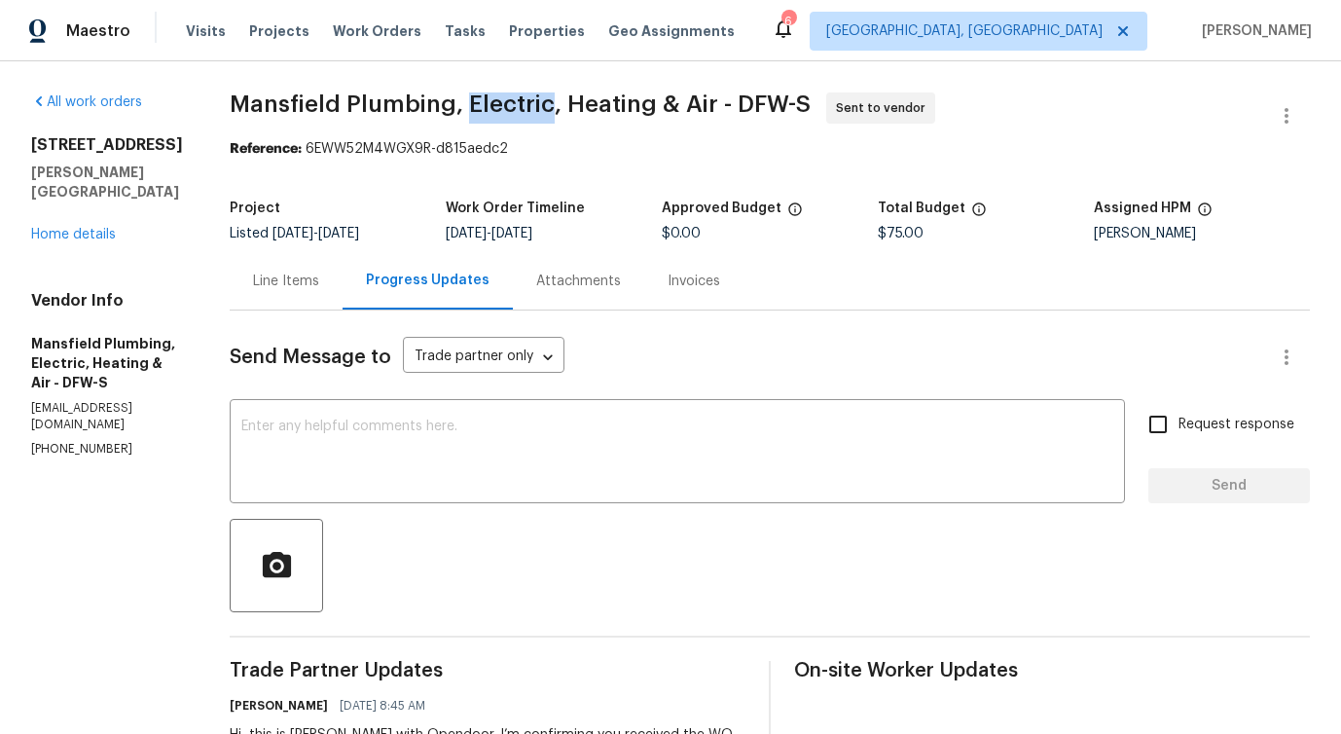
drag, startPoint x: 530, startPoint y: 97, endPoint x: 605, endPoint y: 95, distance: 74.9
click at [605, 95] on span "Mansfield Plumbing, Electric, Heating & Air - DFW-S" at bounding box center [520, 103] width 581 height 23
drag, startPoint x: 623, startPoint y: 97, endPoint x: 704, endPoint y: 101, distance: 81.8
click at [704, 101] on span "Mansfield Plumbing, Electric, Heating & Air - DFW-S" at bounding box center [520, 103] width 581 height 23
drag, startPoint x: 717, startPoint y: 97, endPoint x: 766, endPoint y: 99, distance: 48.7
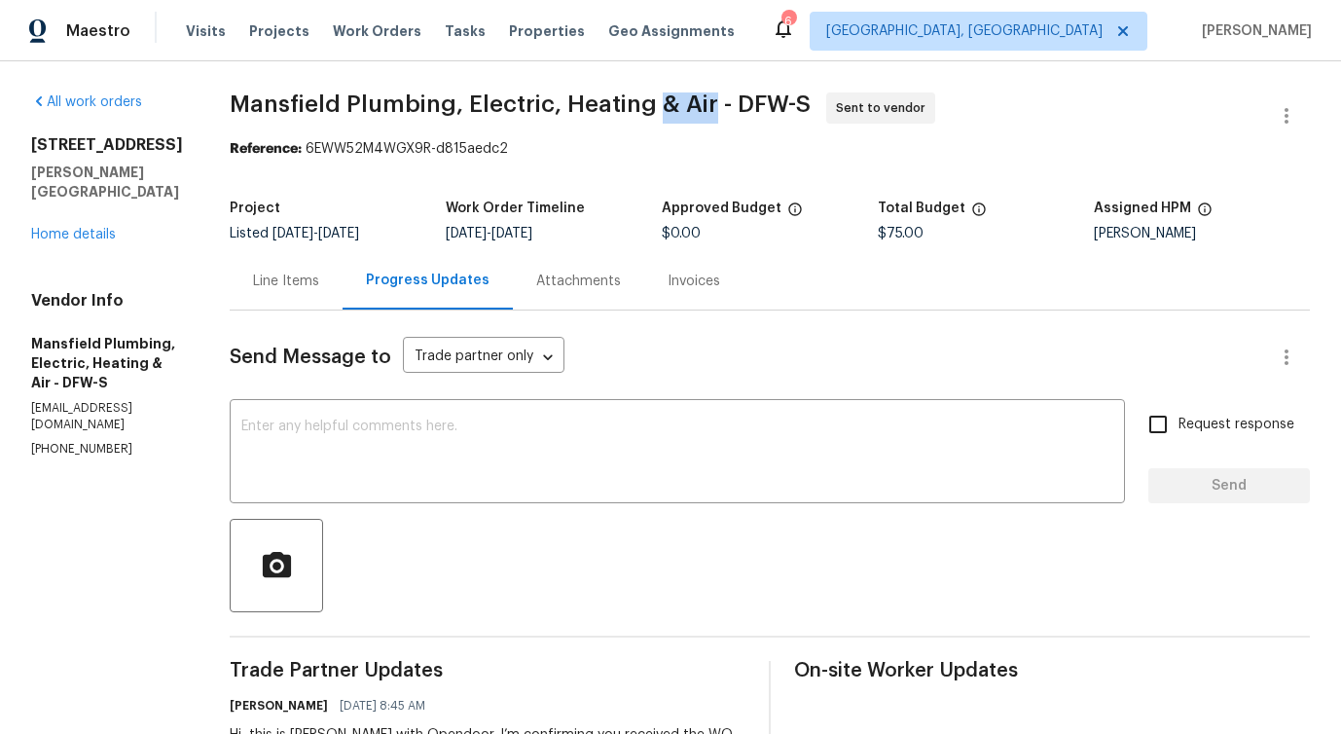
click at [766, 99] on span "Mansfield Plumbing, Electric, Heating & Air - DFW-S" at bounding box center [520, 103] width 581 height 23
click at [378, 97] on span "Mansfield Plumbing, Electric, Heating & Air - DFW-S" at bounding box center [520, 103] width 581 height 23
click at [426, 476] on textarea at bounding box center [677, 453] width 872 height 68
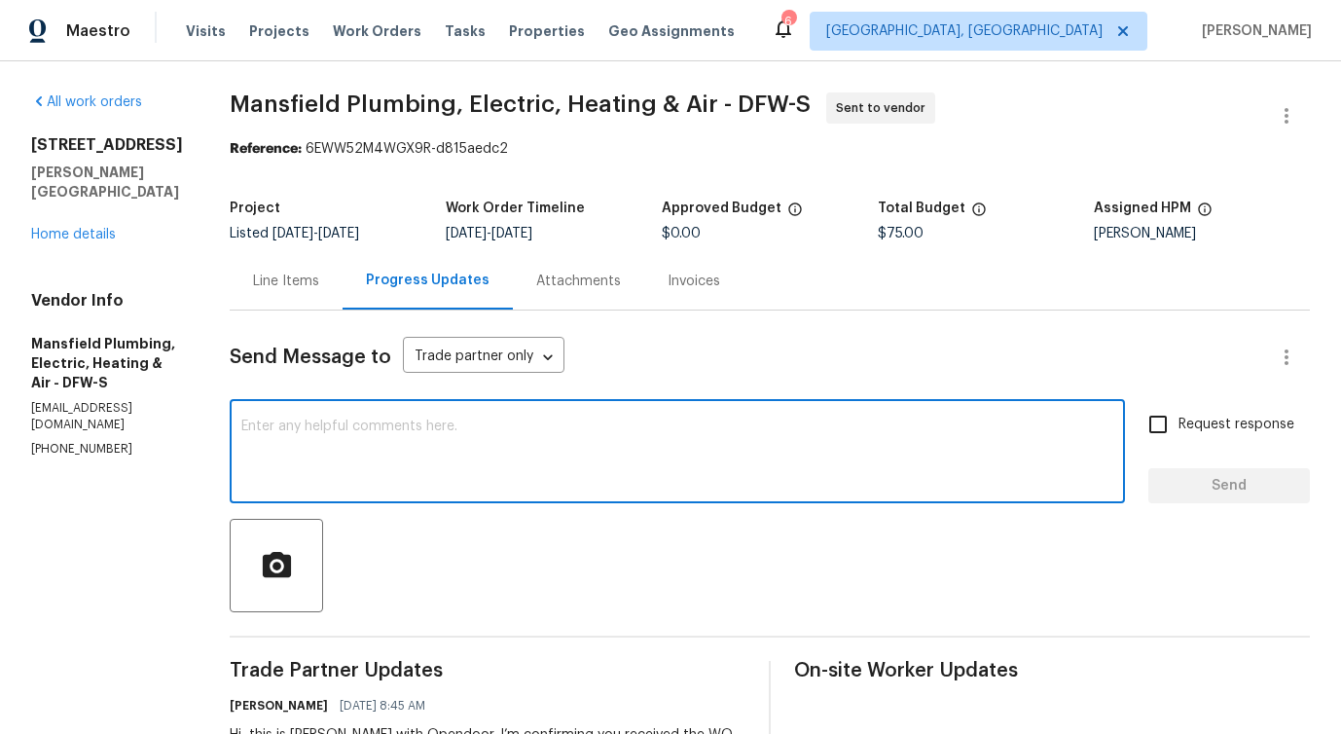
click at [439, 435] on textarea at bounding box center [677, 453] width 872 height 68
click at [433, 425] on textarea at bounding box center [677, 453] width 872 height 68
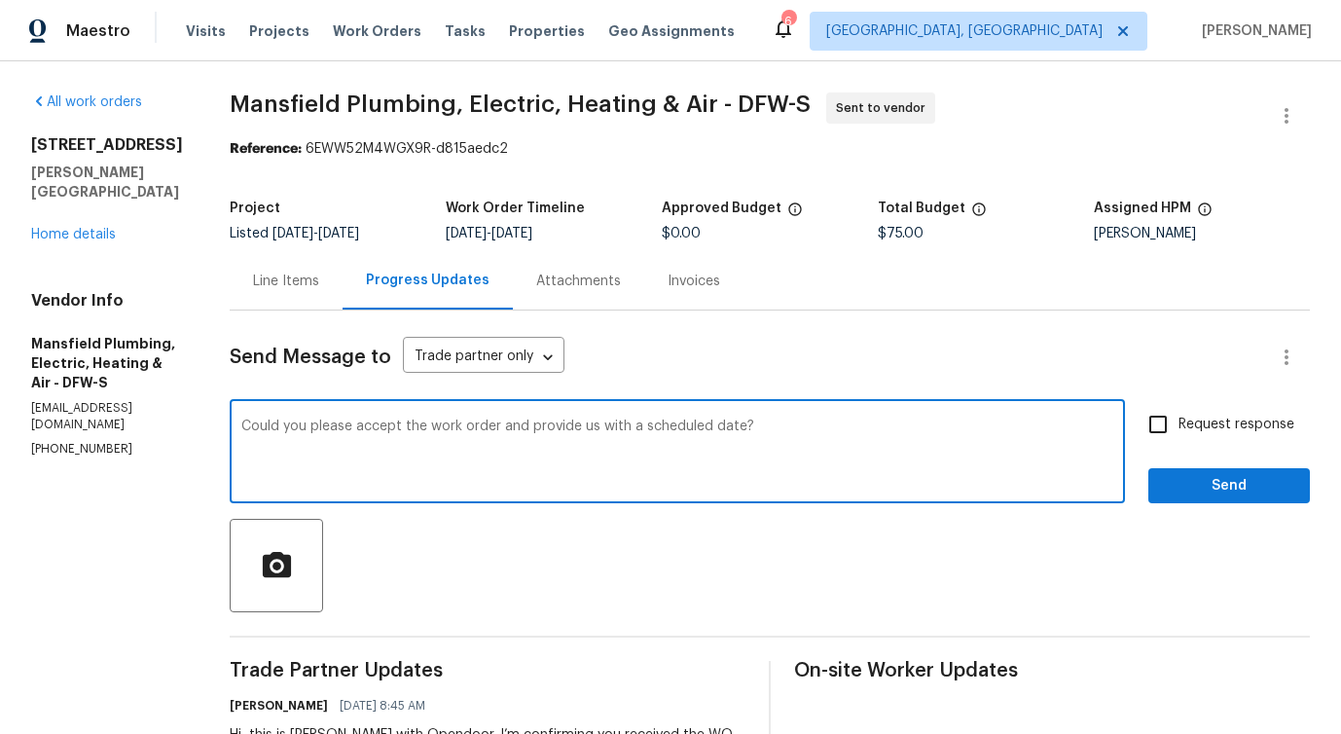
drag, startPoint x: 305, startPoint y: 432, endPoint x: 588, endPoint y: 436, distance: 282.2
click at [588, 436] on textarea "Could you please accept the work order and provide us with a scheduled date?" at bounding box center [677, 453] width 872 height 68
drag, startPoint x: 591, startPoint y: 429, endPoint x: 839, endPoint y: 428, distance: 247.1
click at [843, 428] on textarea "Could you please accept the work order and provide us with a scheduled date?" at bounding box center [677, 453] width 872 height 68
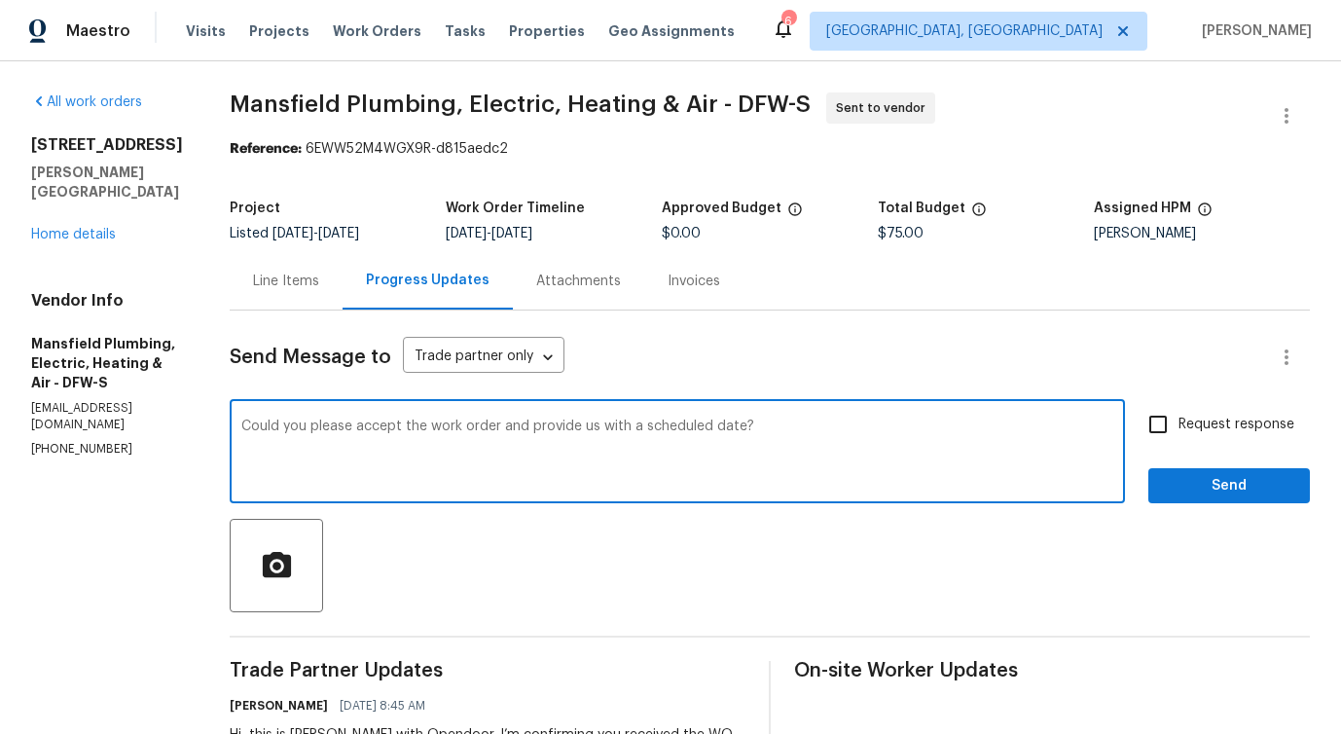
click at [839, 428] on textarea "Could you please accept the work order and provide us with a scheduled date?" at bounding box center [677, 453] width 872 height 68
type textarea "Could you please accept the work order and provide us with a scheduled date?"
click at [369, 98] on span "Mansfield Plumbing, Electric, Heating & Air - DFW-S" at bounding box center [520, 103] width 581 height 23
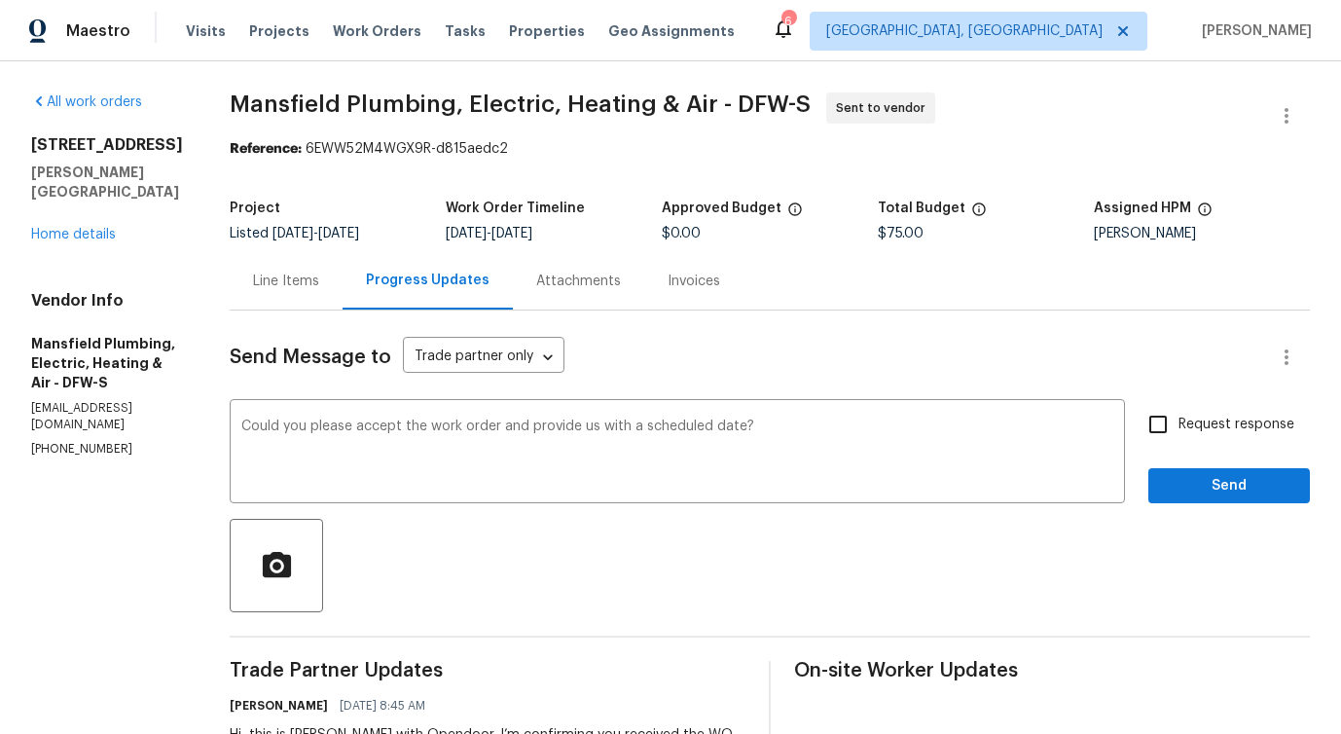
click at [369, 98] on span "Mansfield Plumbing, Electric, Heating & Air - DFW-S" at bounding box center [520, 103] width 581 height 23
click at [413, 105] on span "Mansfield Plumbing, Electric, Heating & Air - DFW-S" at bounding box center [520, 103] width 581 height 23
click at [548, 114] on span "Mansfield Plumbing, Electric, Heating & Air - DFW-S" at bounding box center [520, 103] width 581 height 23
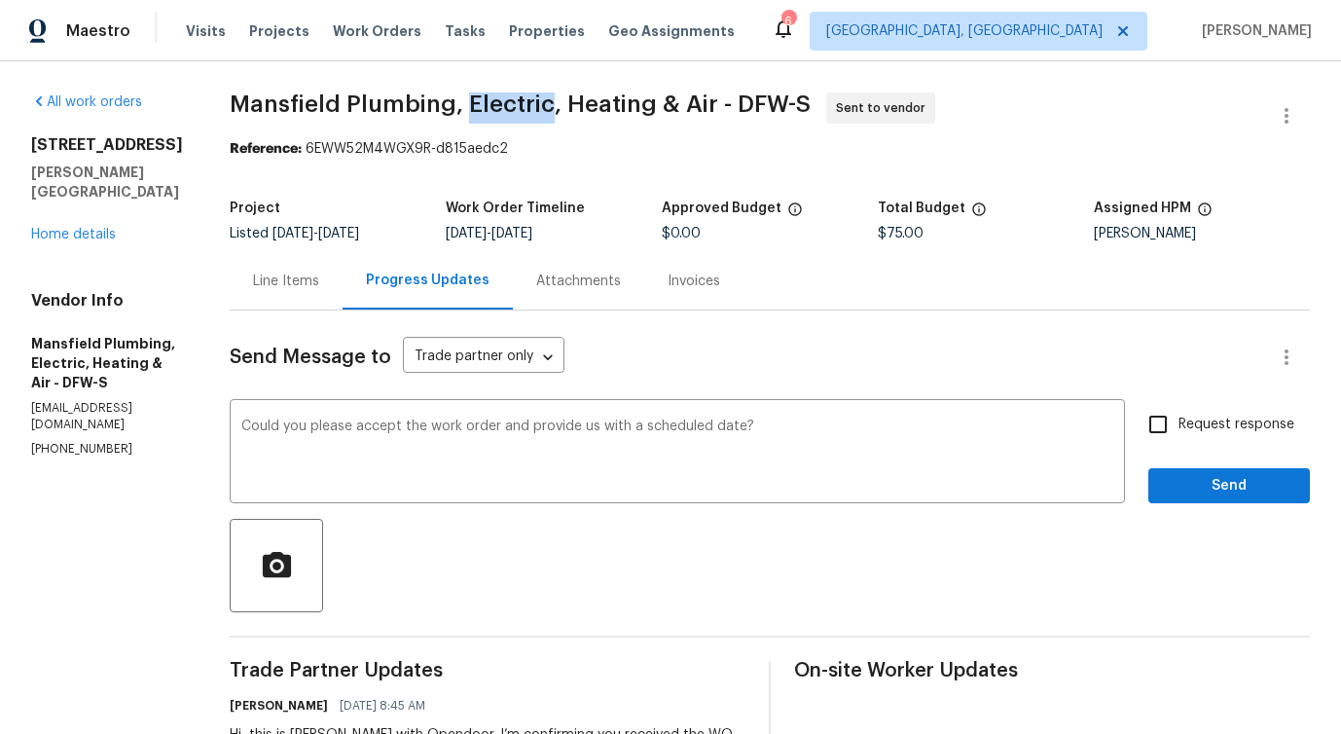
click at [665, 102] on span "Mansfield Plumbing, Electric, Heating & Air - DFW-S" at bounding box center [520, 103] width 581 height 23
click at [747, 110] on span "Mansfield Plumbing, Electric, Heating & Air - DFW-S" at bounding box center [520, 103] width 581 height 23
click at [805, 98] on span "Mansfield Plumbing, Electric, Heating & Air - DFW-S" at bounding box center [520, 103] width 581 height 23
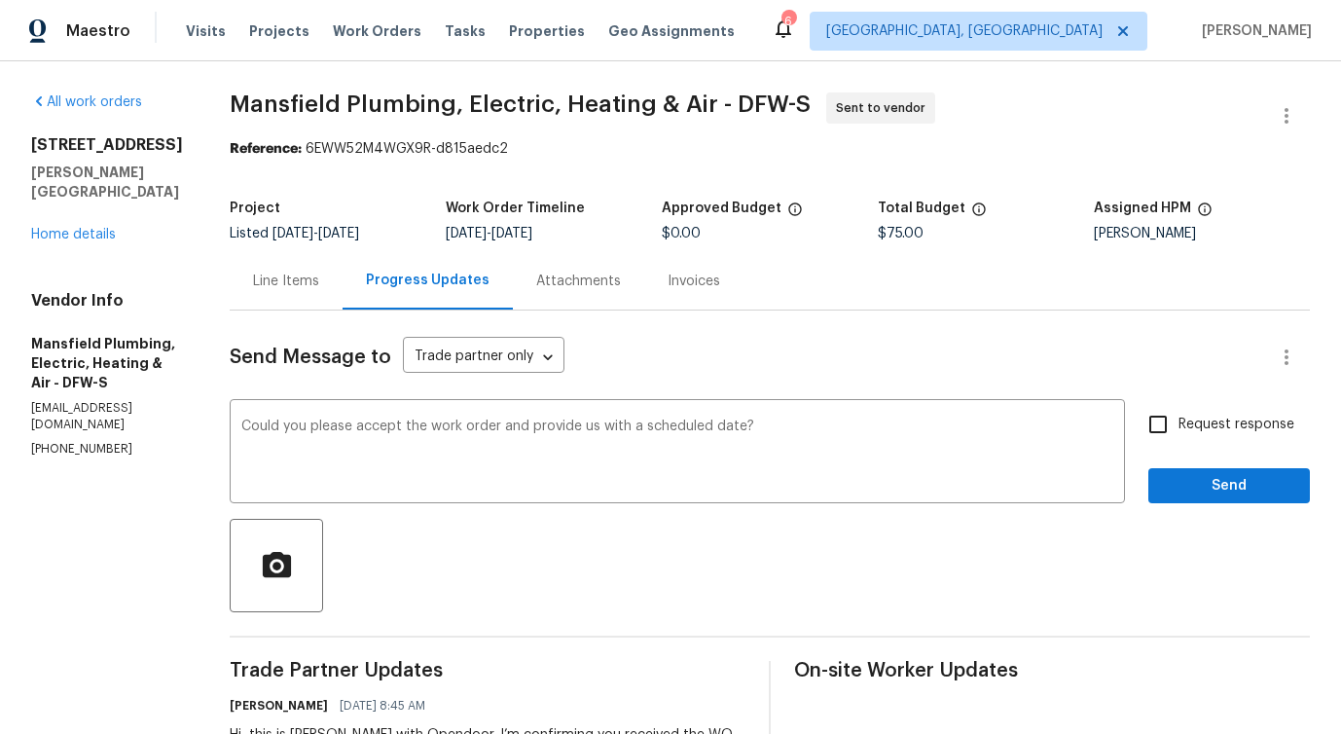
click at [805, 98] on span "Mansfield Plumbing, Electric, Heating & Air - DFW-S" at bounding box center [520, 103] width 581 height 23
click at [810, 98] on span "Mansfield Plumbing, Electric, Heating & Air - DFW-S" at bounding box center [520, 103] width 581 height 23
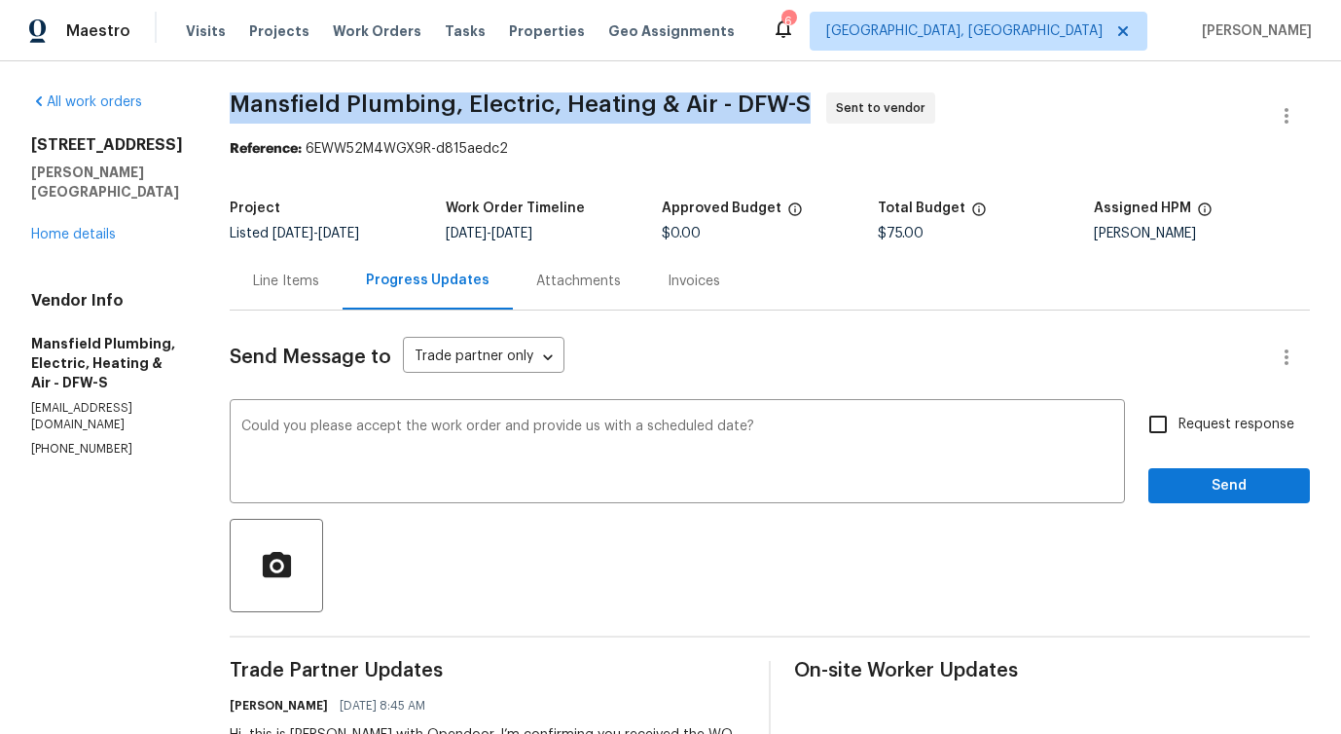
click at [808, 105] on span "Mansfield Plumbing, Electric, Heating & Air - DFW-S" at bounding box center [520, 103] width 581 height 23
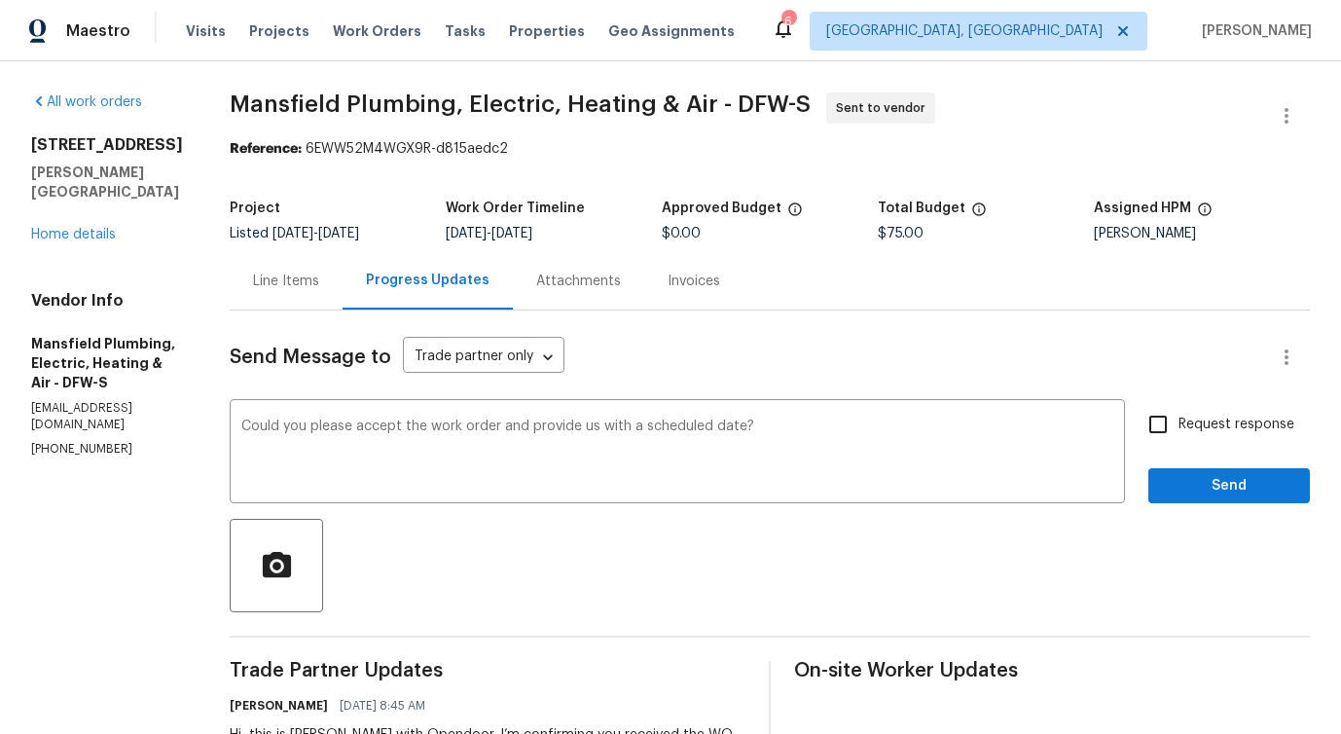
click at [808, 105] on span "Mansfield Plumbing, Electric, Heating & Air - DFW-S" at bounding box center [520, 103] width 581 height 23
click at [810, 107] on span "Mansfield Plumbing, Electric, Heating & Air - DFW-S" at bounding box center [520, 103] width 581 height 23
drag, startPoint x: 793, startPoint y: 99, endPoint x: 834, endPoint y: 103, distance: 41.0
click at [810, 103] on span "Mansfield Plumbing, Electric, Heating & Air - DFW-S" at bounding box center [520, 103] width 581 height 23
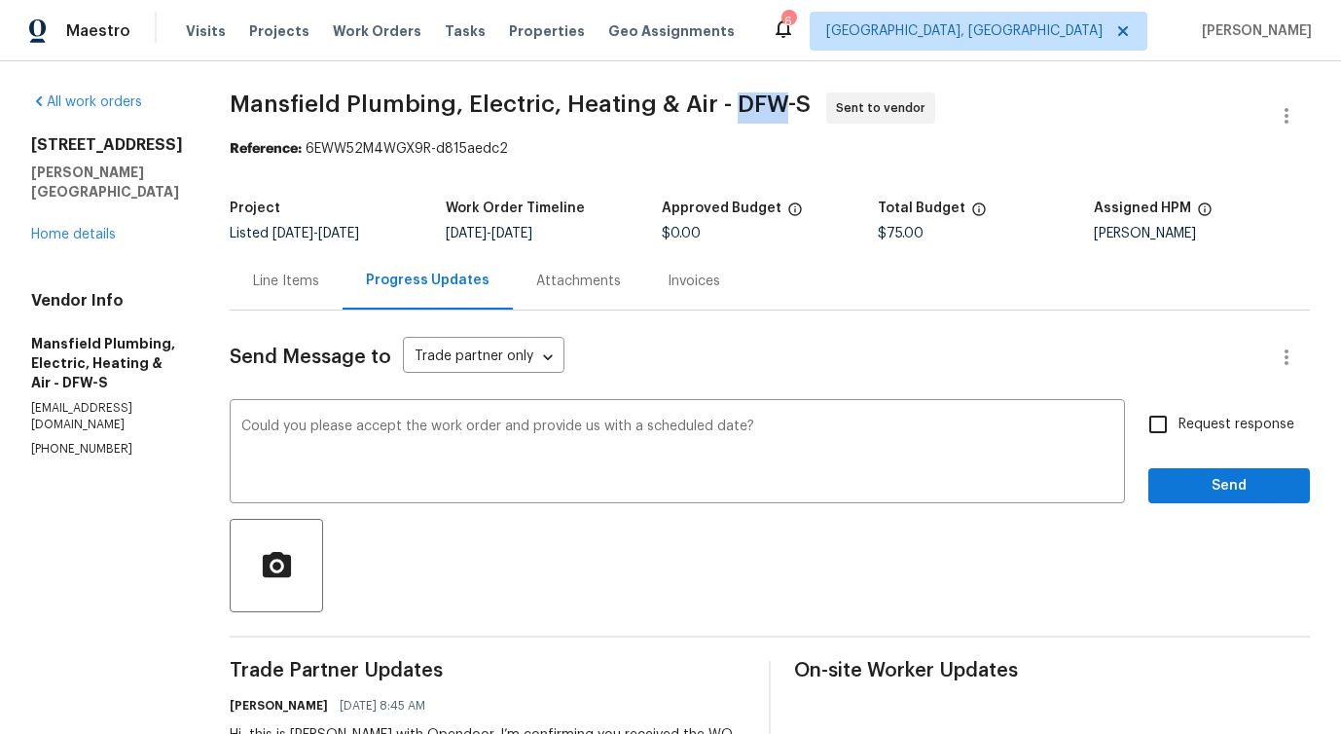
click at [747, 103] on span "Mansfield Plumbing, Electric, Heating & Air - DFW-S" at bounding box center [520, 103] width 581 height 23
click at [671, 98] on span "Mansfield Plumbing, Electric, Heating & Air - DFW-S" at bounding box center [520, 103] width 581 height 23
click at [540, 110] on span "Mansfield Plumbing, Electric, Heating & Air - DFW-S" at bounding box center [520, 103] width 581 height 23
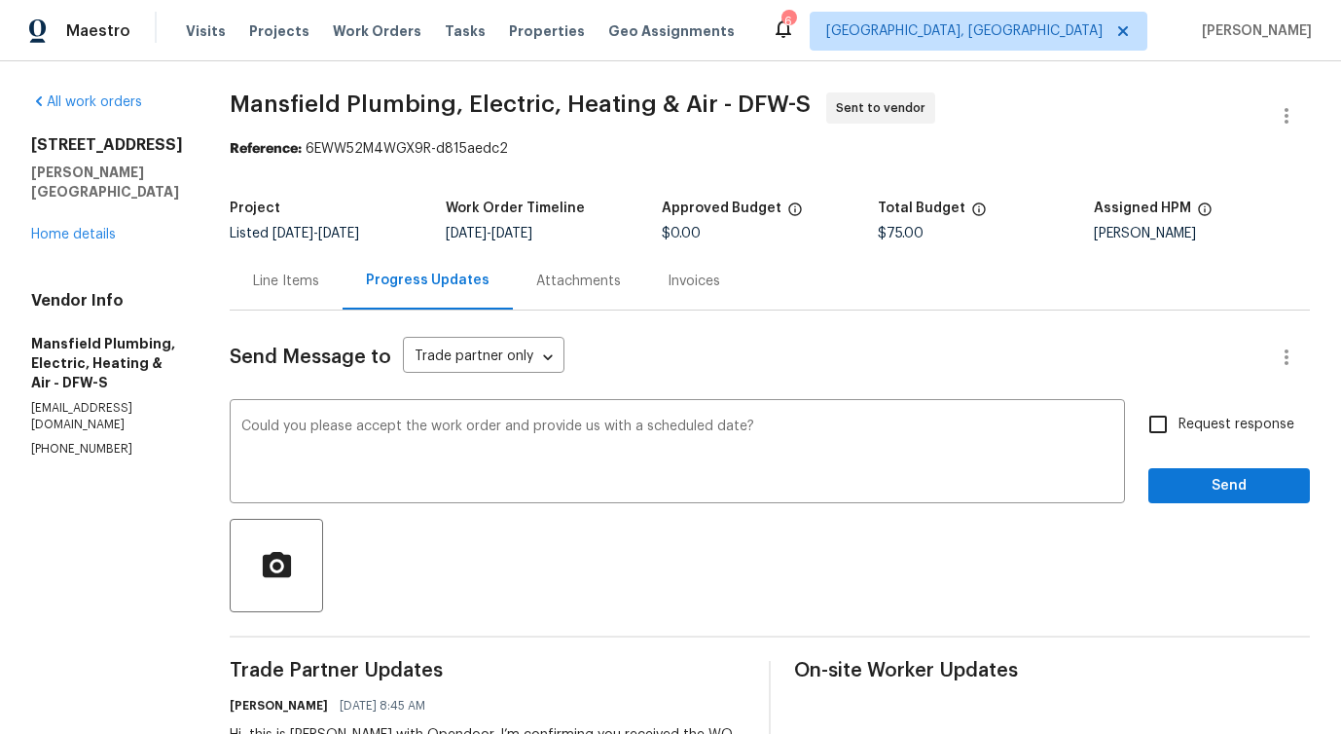
click at [540, 110] on span "Mansfield Plumbing, Electric, Heating & Air - DFW-S" at bounding box center [520, 103] width 581 height 23
click at [473, 104] on span "Mansfield Plumbing, Electric, Heating & Air - DFW-S" at bounding box center [520, 103] width 581 height 23
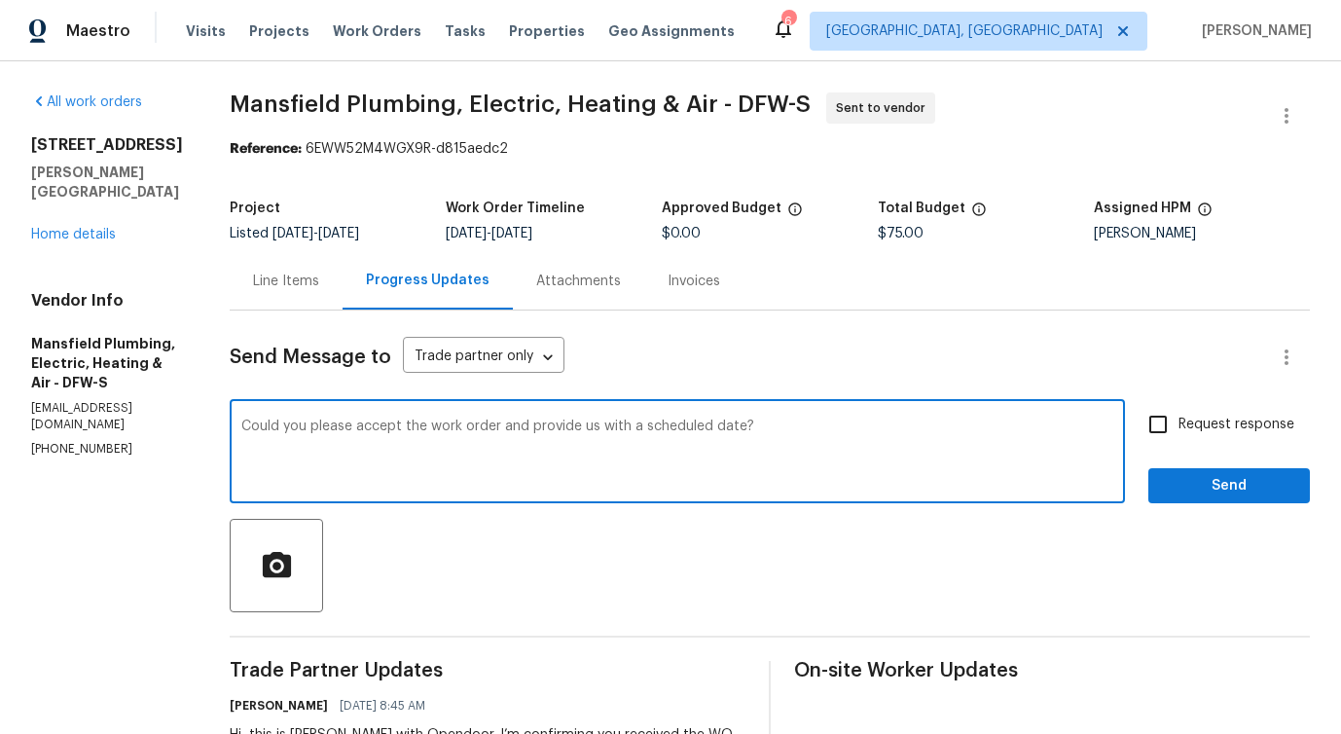
drag, startPoint x: 355, startPoint y: 435, endPoint x: 989, endPoint y: 455, distance: 634.6
click at [989, 455] on textarea "Could you please accept the work order and provide us with a scheduled date?" at bounding box center [677, 453] width 872 height 68
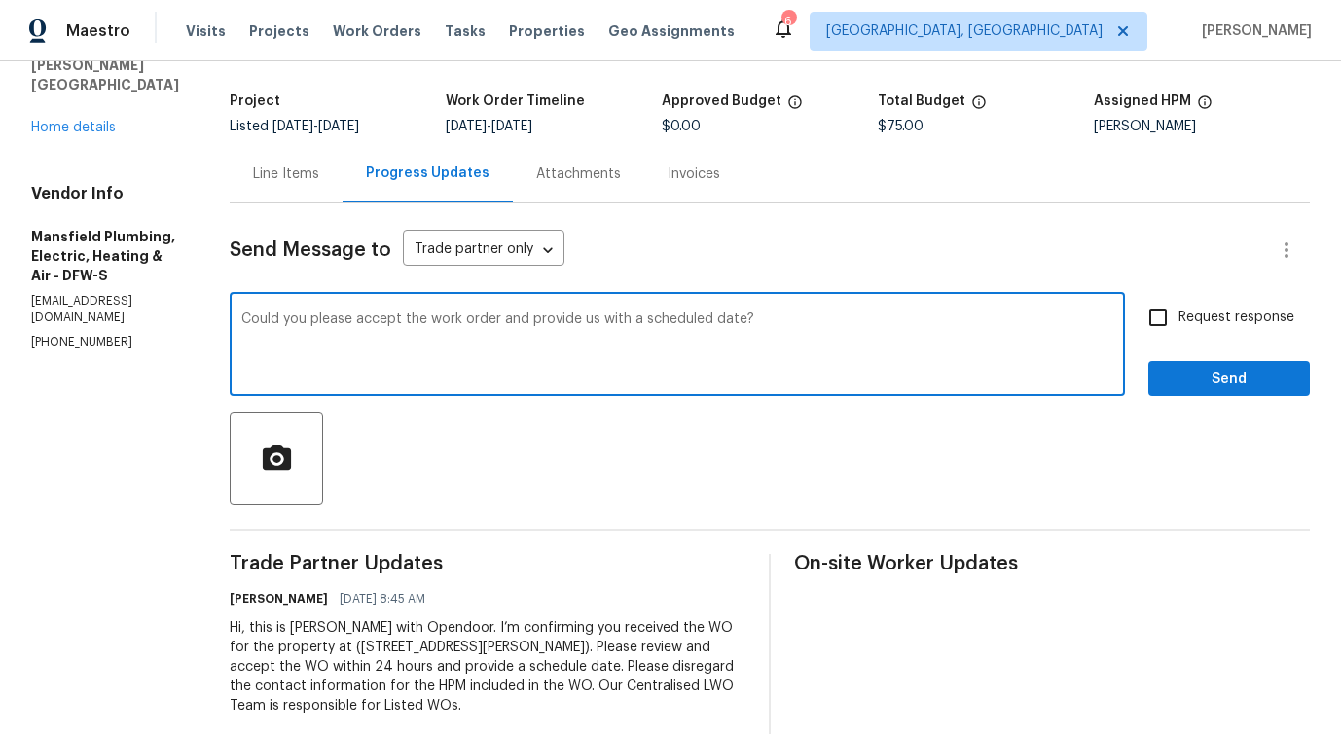
scroll to position [143, 0]
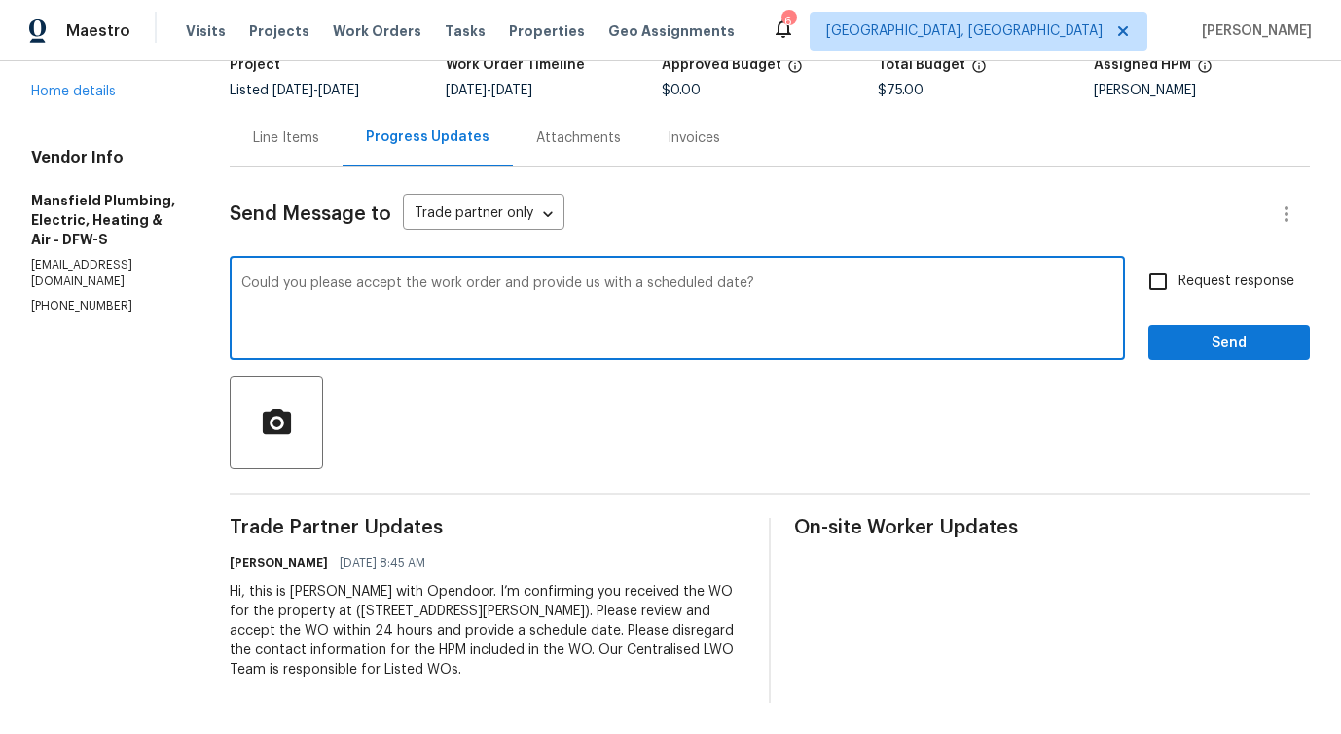
click at [1164, 294] on input "Request response" at bounding box center [1157, 281] width 41 height 41
checkbox input "true"
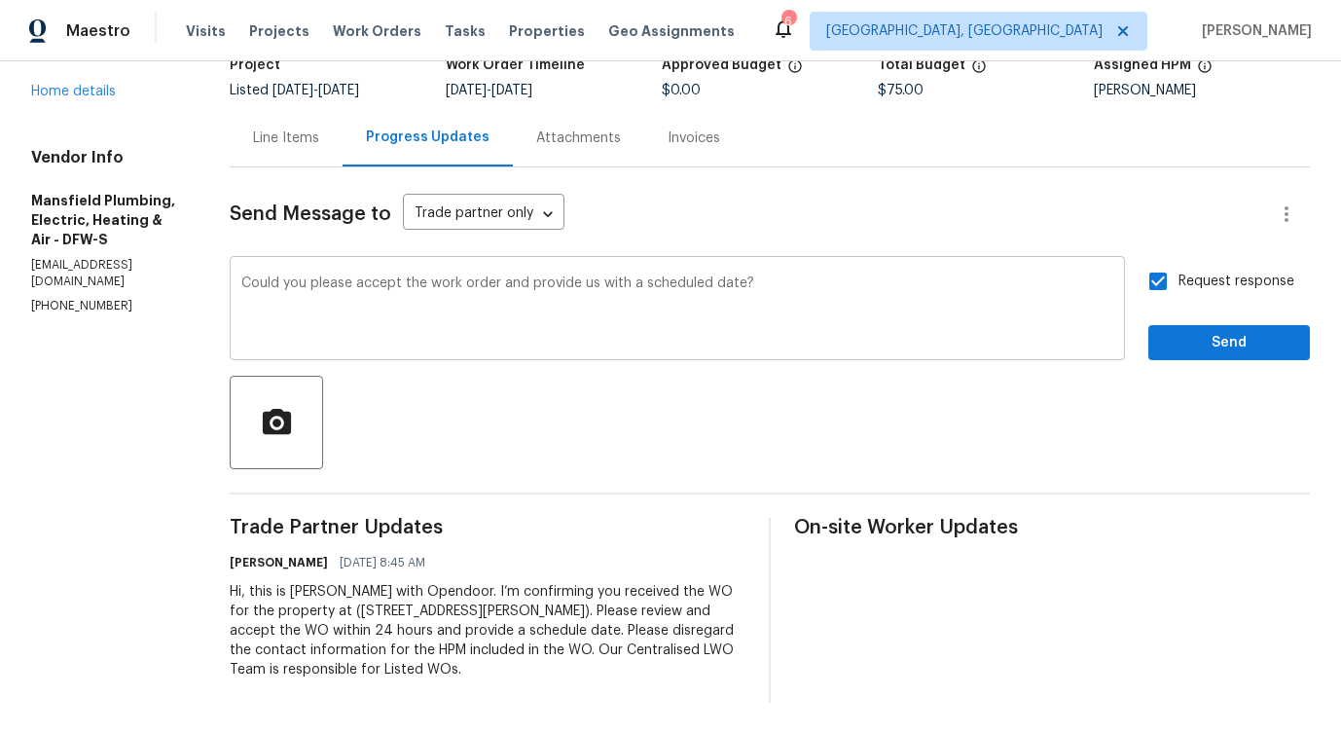
scroll to position [0, 0]
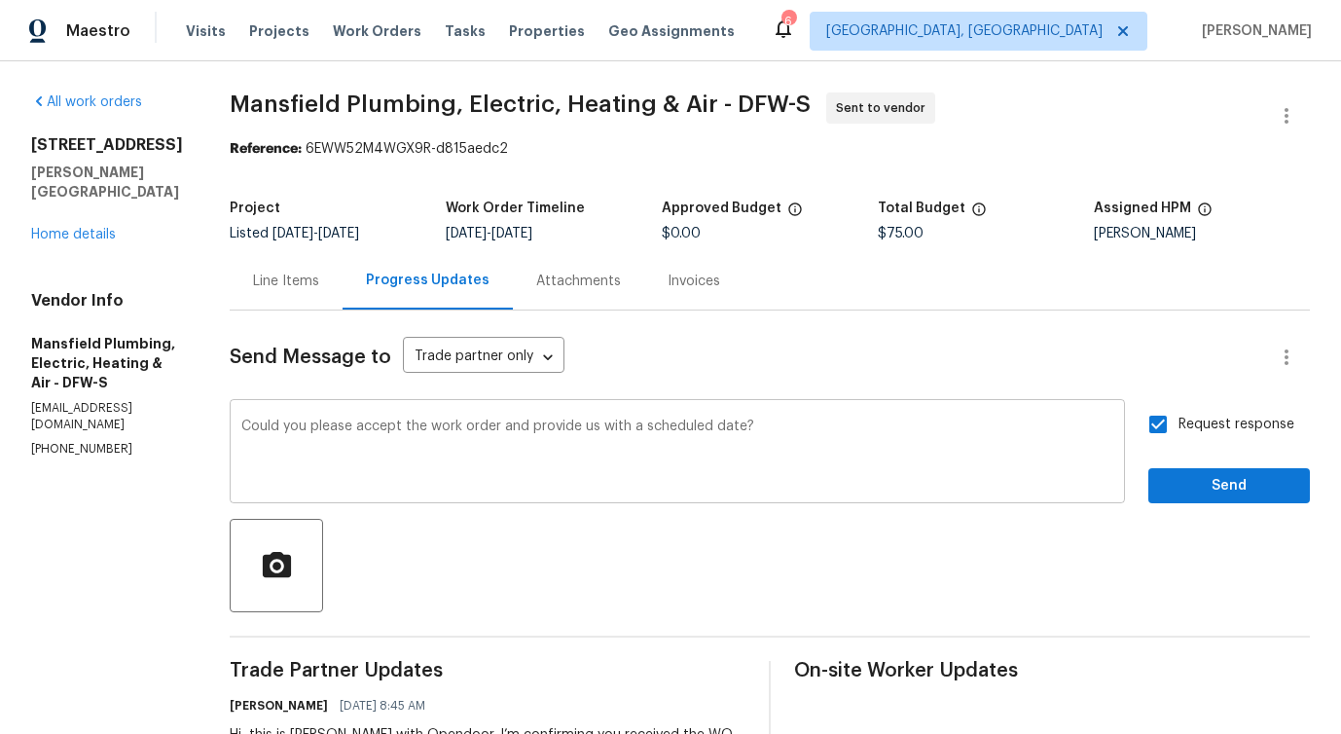
click at [924, 412] on div "Could you please accept the work order and provide us with a scheduled date? x ​" at bounding box center [677, 453] width 895 height 99
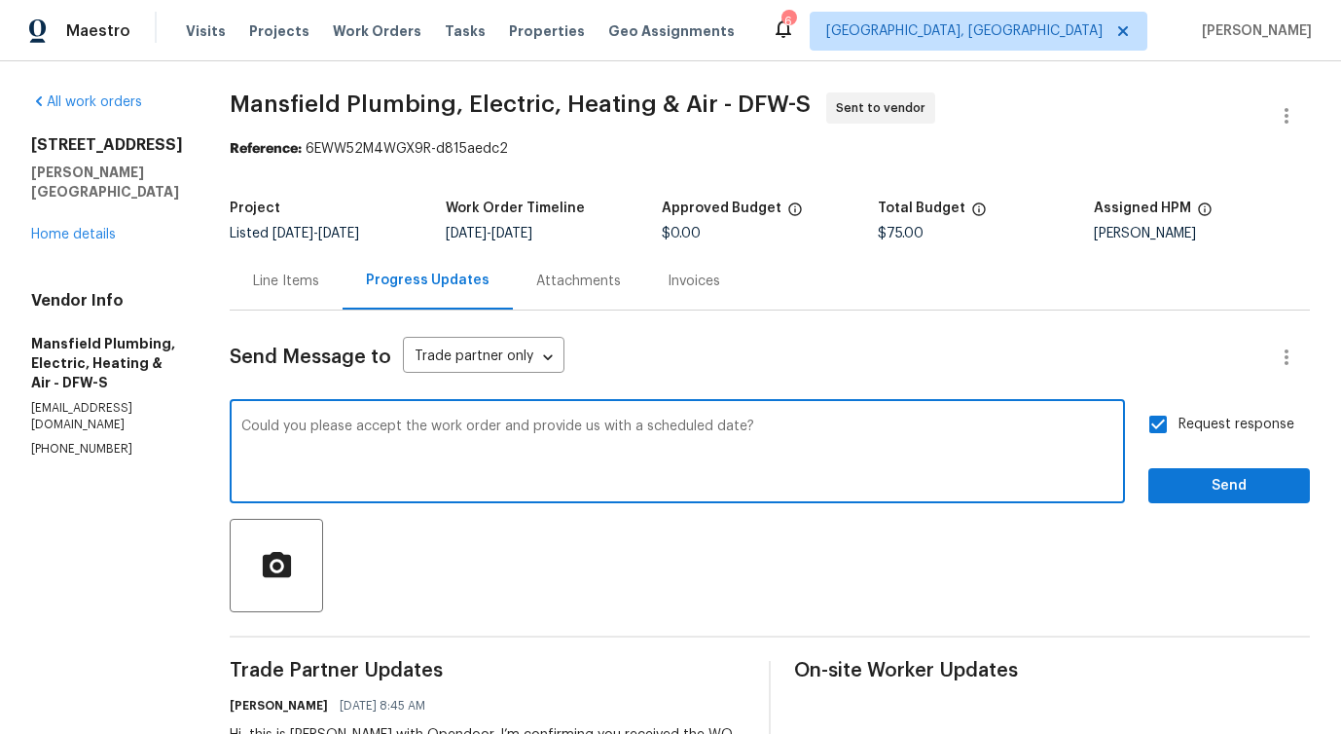
click at [645, 101] on span "Mansfield Plumbing, Electric, Heating & Air - DFW-S" at bounding box center [520, 103] width 581 height 23
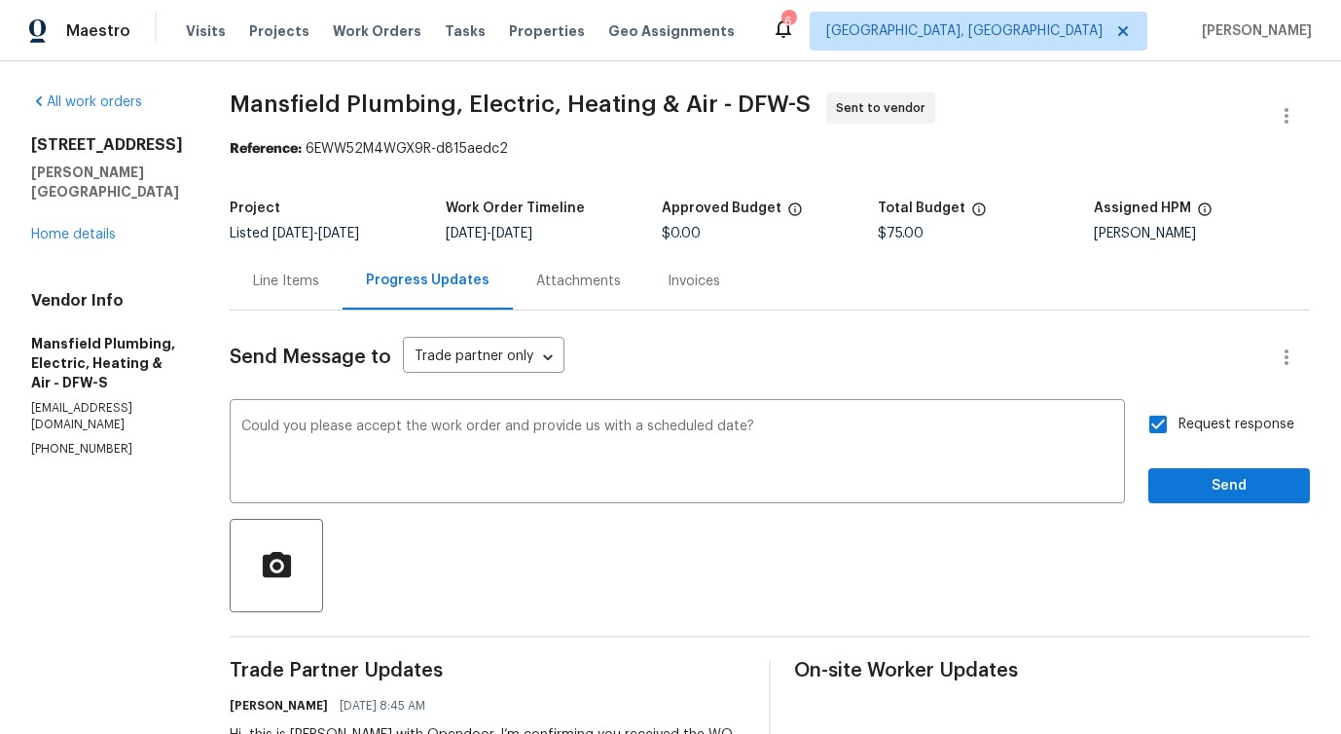
click at [645, 101] on span "Mansfield Plumbing, Electric, Heating & Air - DFW-S" at bounding box center [520, 103] width 581 height 23
click at [738, 105] on span "Mansfield Plumbing, Electric, Heating & Air - DFW-S" at bounding box center [520, 103] width 581 height 23
drag, startPoint x: 785, startPoint y: 97, endPoint x: 839, endPoint y: 101, distance: 53.6
click at [810, 101] on span "Mansfield Plumbing, Electric, Heating & Air - DFW-S" at bounding box center [520, 103] width 581 height 23
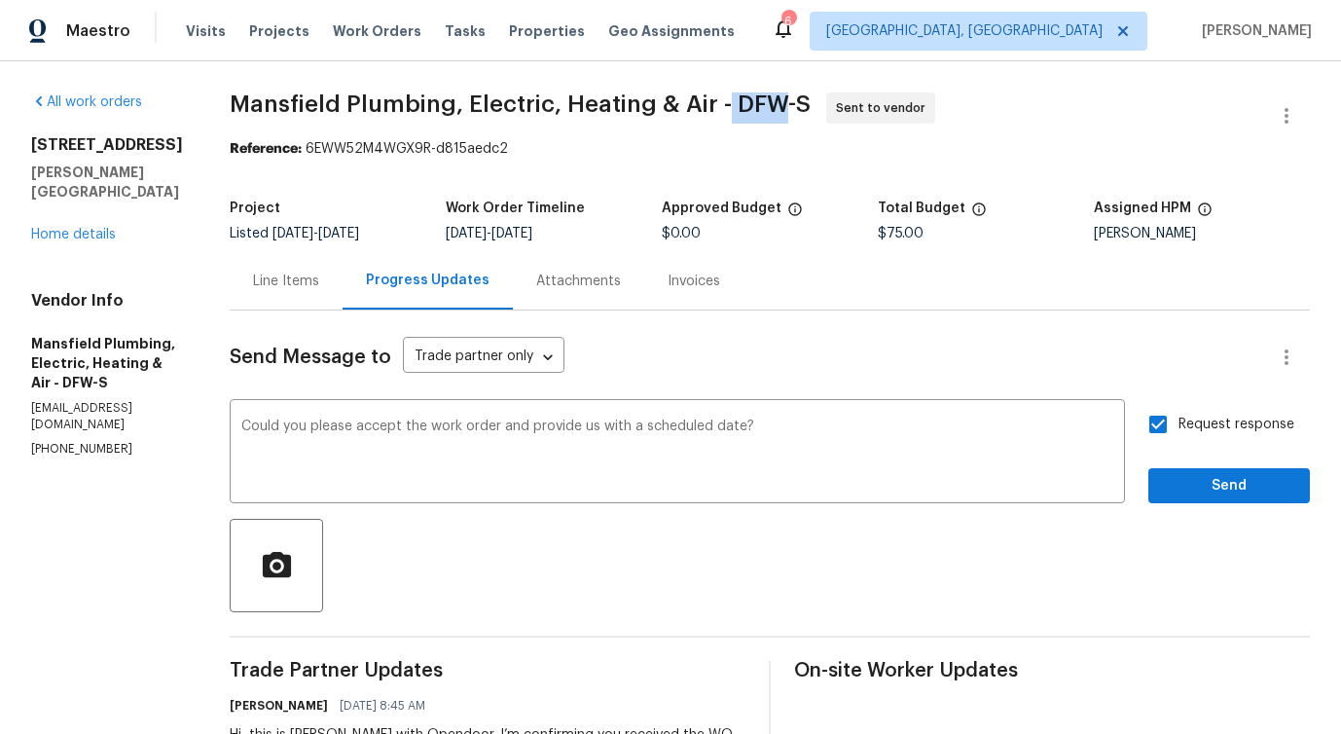
click at [792, 116] on span "Mansfield Plumbing, Electric, Heating & Air - DFW-S Sent to vendor" at bounding box center [746, 115] width 1033 height 47
drag, startPoint x: 792, startPoint y: 103, endPoint x: 836, endPoint y: 103, distance: 43.8
click at [810, 103] on span "Mansfield Plumbing, Electric, Heating & Air - DFW-S" at bounding box center [520, 103] width 581 height 23
drag, startPoint x: 853, startPoint y: 103, endPoint x: 865, endPoint y: 107, distance: 12.3
click at [865, 107] on span "Mansfield Plumbing, Electric, Heating & Air - DFW-S Sent to vendor" at bounding box center [746, 115] width 1033 height 47
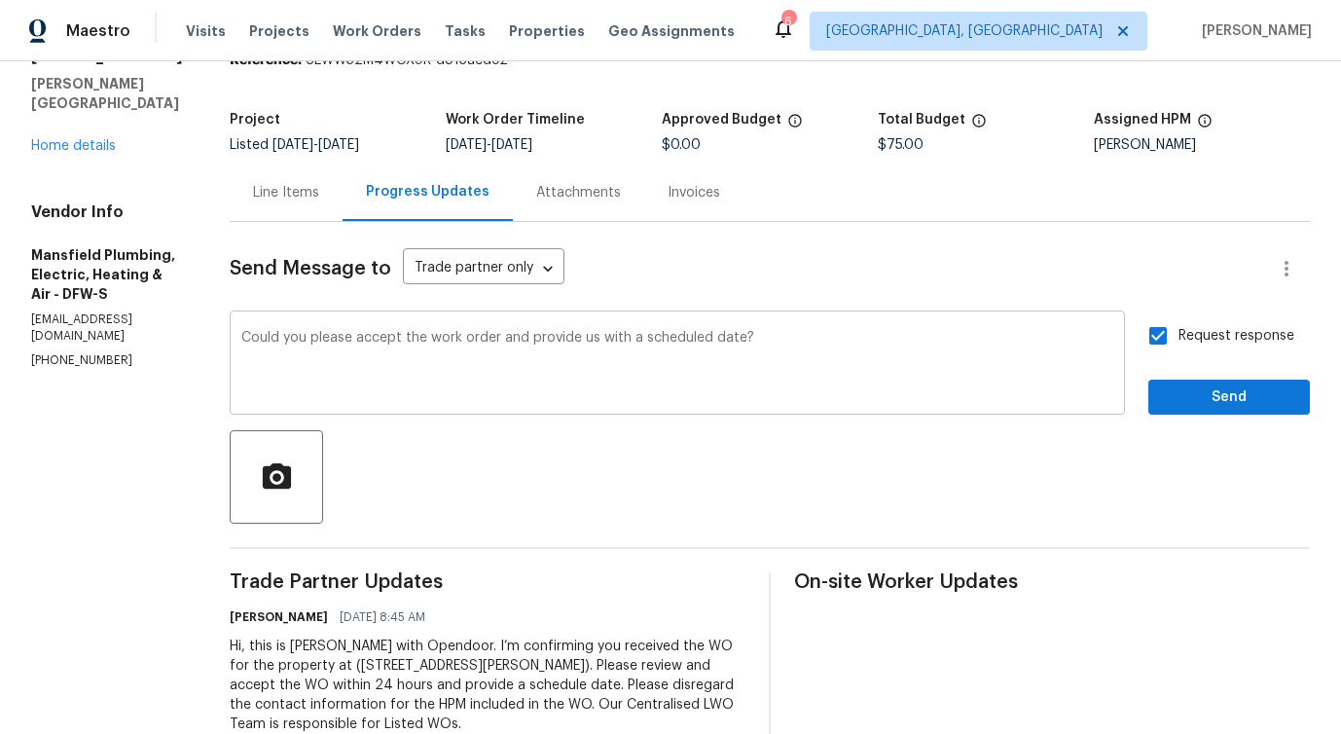
scroll to position [39, 0]
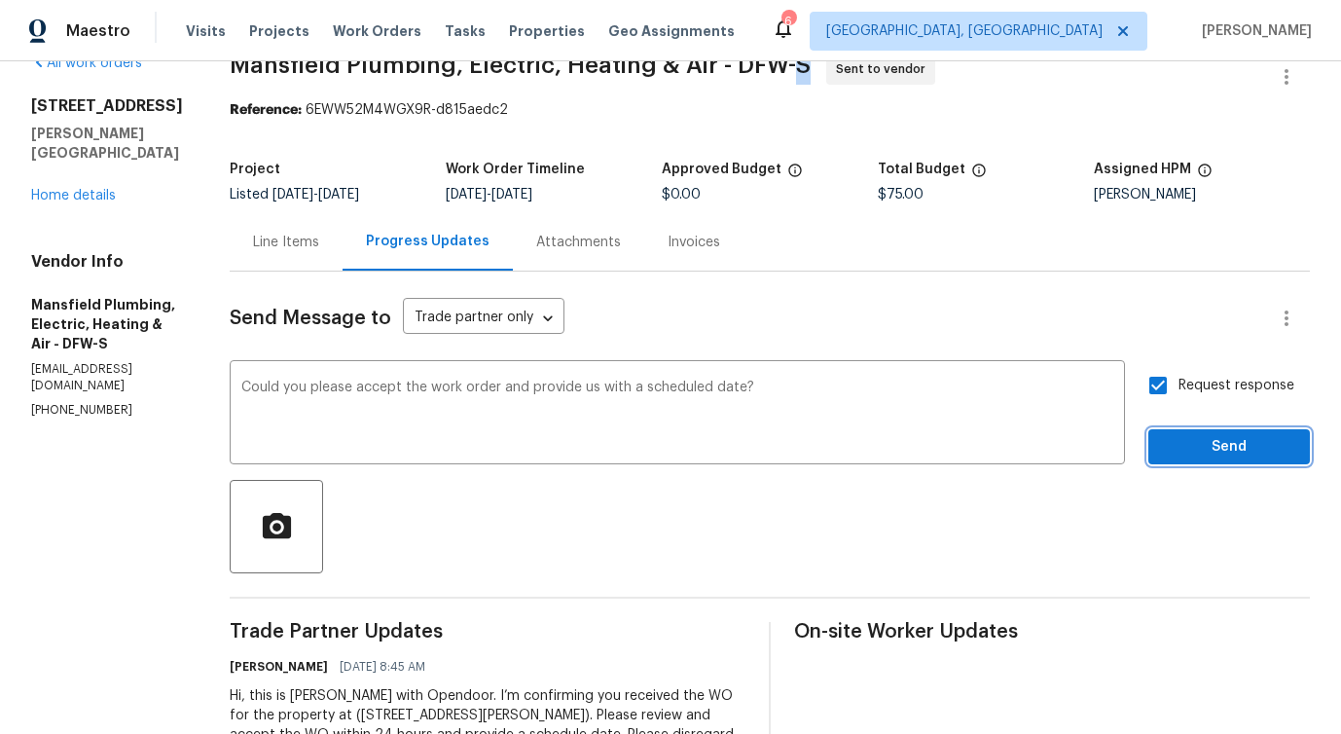
click at [1214, 443] on span "Send" at bounding box center [1229, 447] width 130 height 24
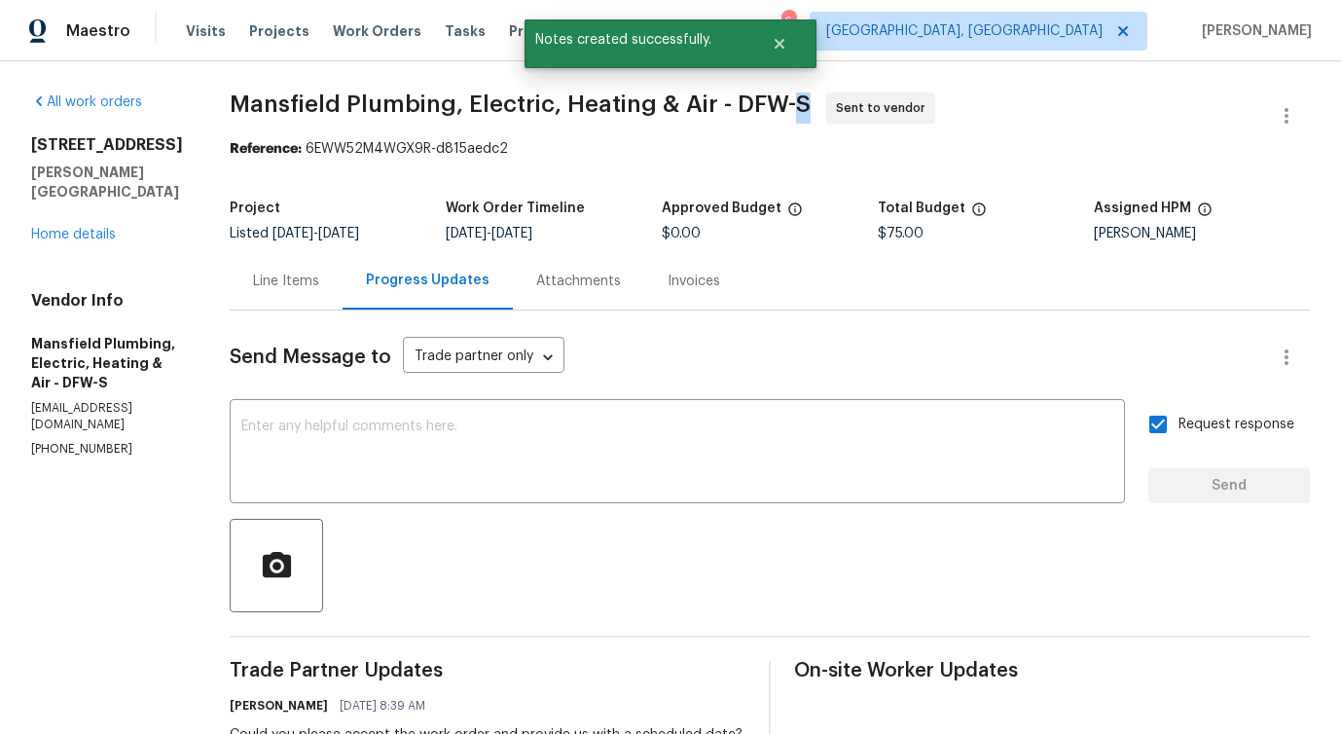
click at [309, 108] on span "Mansfield Plumbing, Electric, Heating & Air - DFW-S" at bounding box center [520, 103] width 581 height 23
drag, startPoint x: 304, startPoint y: 101, endPoint x: 398, endPoint y: 107, distance: 94.5
click at [398, 107] on span "Mansfield Plumbing, Electric, Heating & Air - DFW-S" at bounding box center [520, 103] width 581 height 23
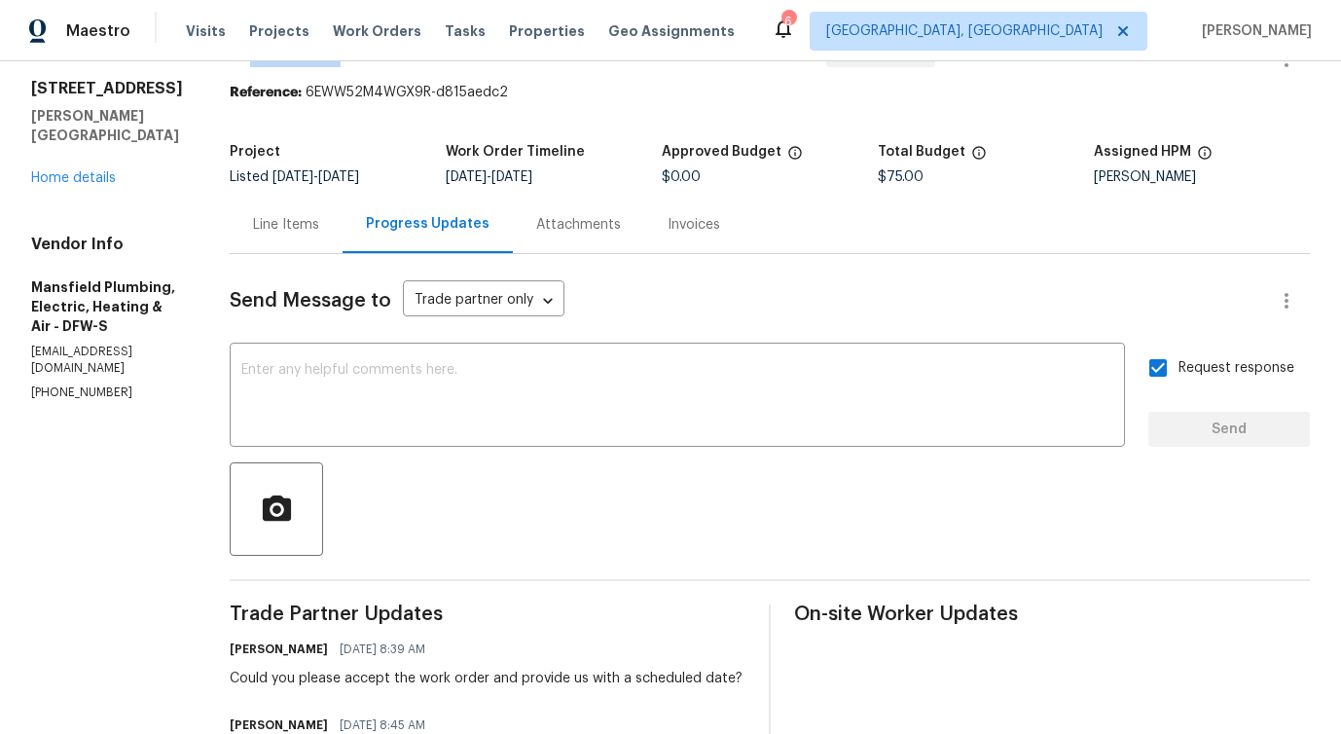
scroll to position [21, 0]
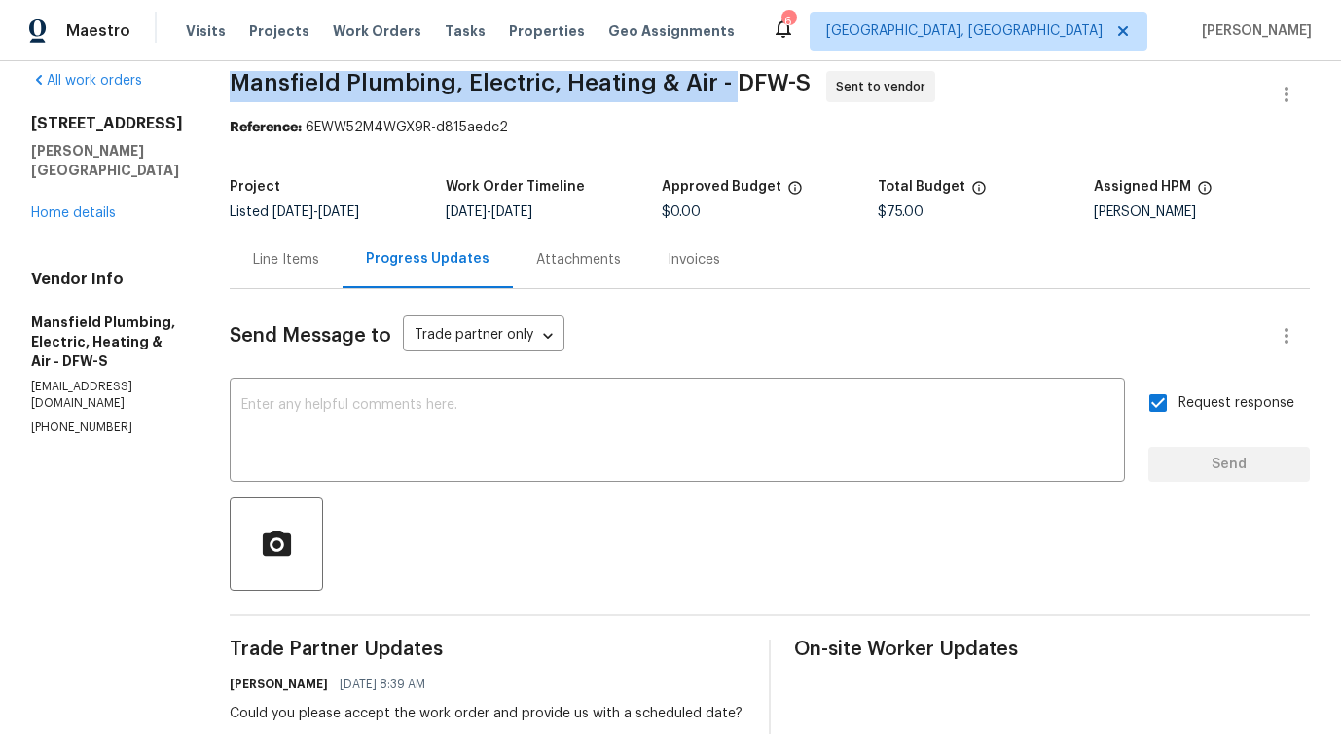
drag, startPoint x: 290, startPoint y: 76, endPoint x: 790, endPoint y: 83, distance: 500.1
click at [790, 83] on div "All work orders 101 Greenfield Trl Forney, TX 75126 Home details Vendor Info Ma…" at bounding box center [670, 485] width 1341 height 891
copy span "Mansfield Plumbing, Electric, Heating & Air -"
click at [73, 206] on link "Home details" at bounding box center [73, 213] width 85 height 14
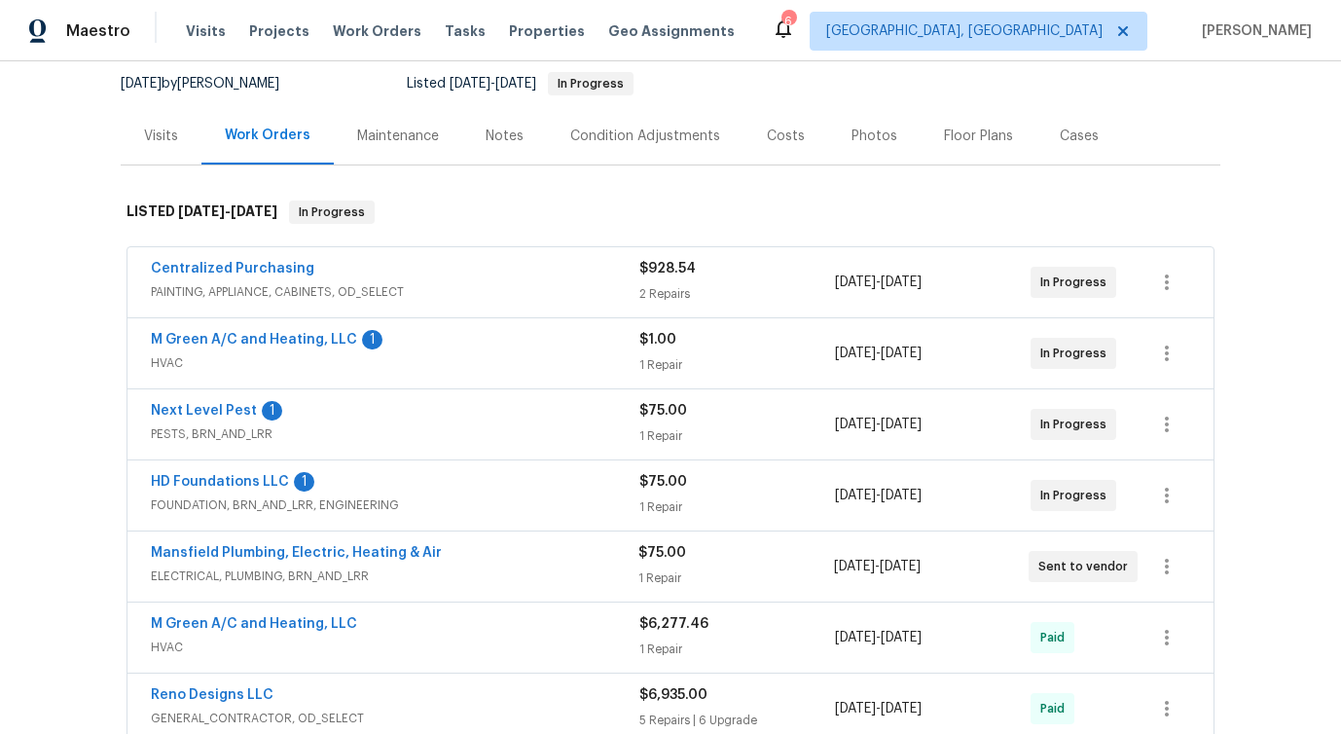
scroll to position [189, 0]
click at [294, 344] on link "M Green A/C and Heating, LLC" at bounding box center [254, 339] width 206 height 14
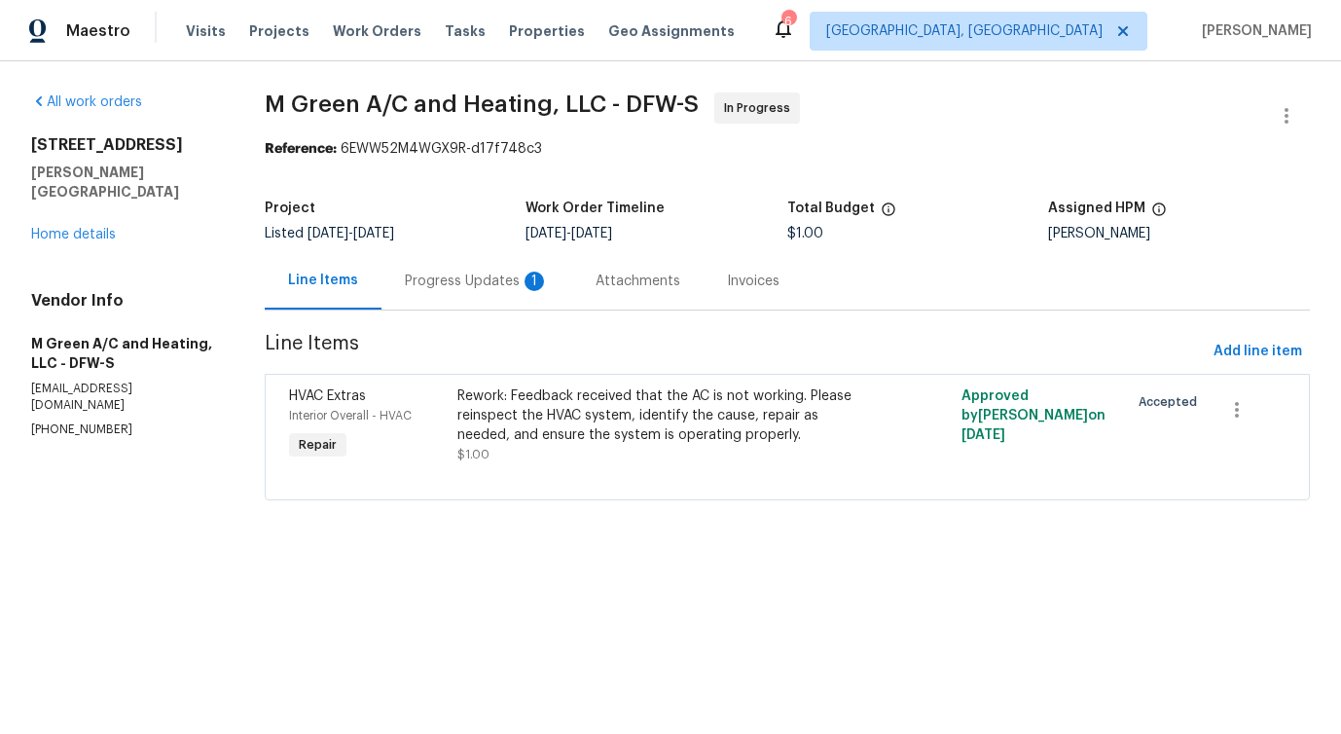
click at [494, 299] on div "Progress Updates 1" at bounding box center [476, 280] width 191 height 57
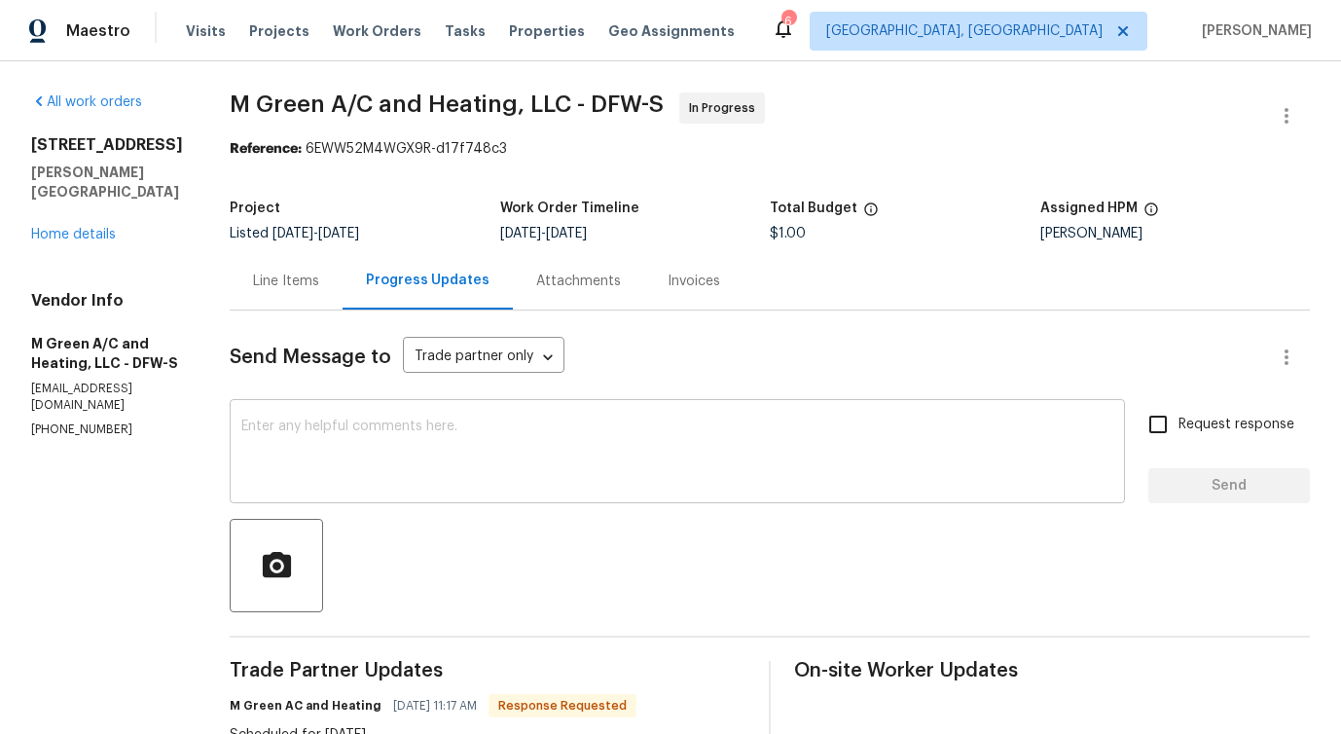
click at [516, 484] on textarea at bounding box center [677, 453] width 872 height 68
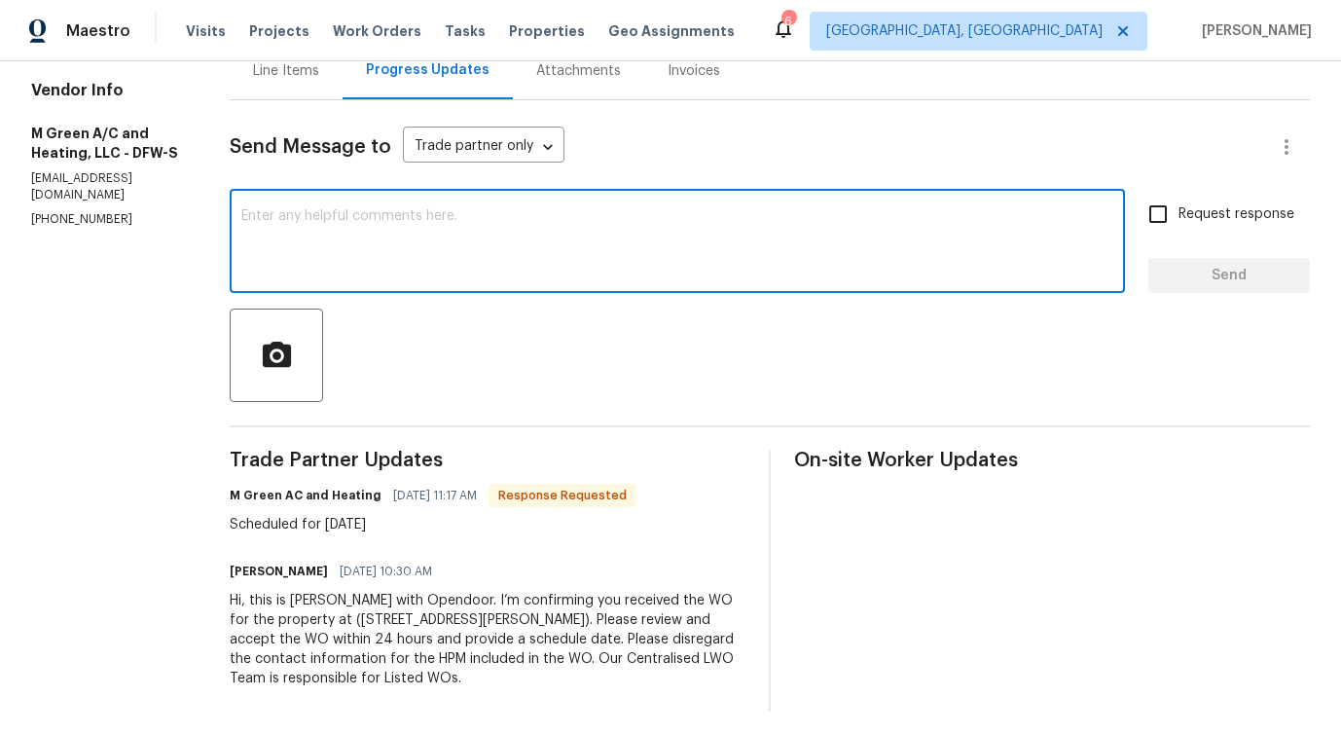
scroll to position [219, 0]
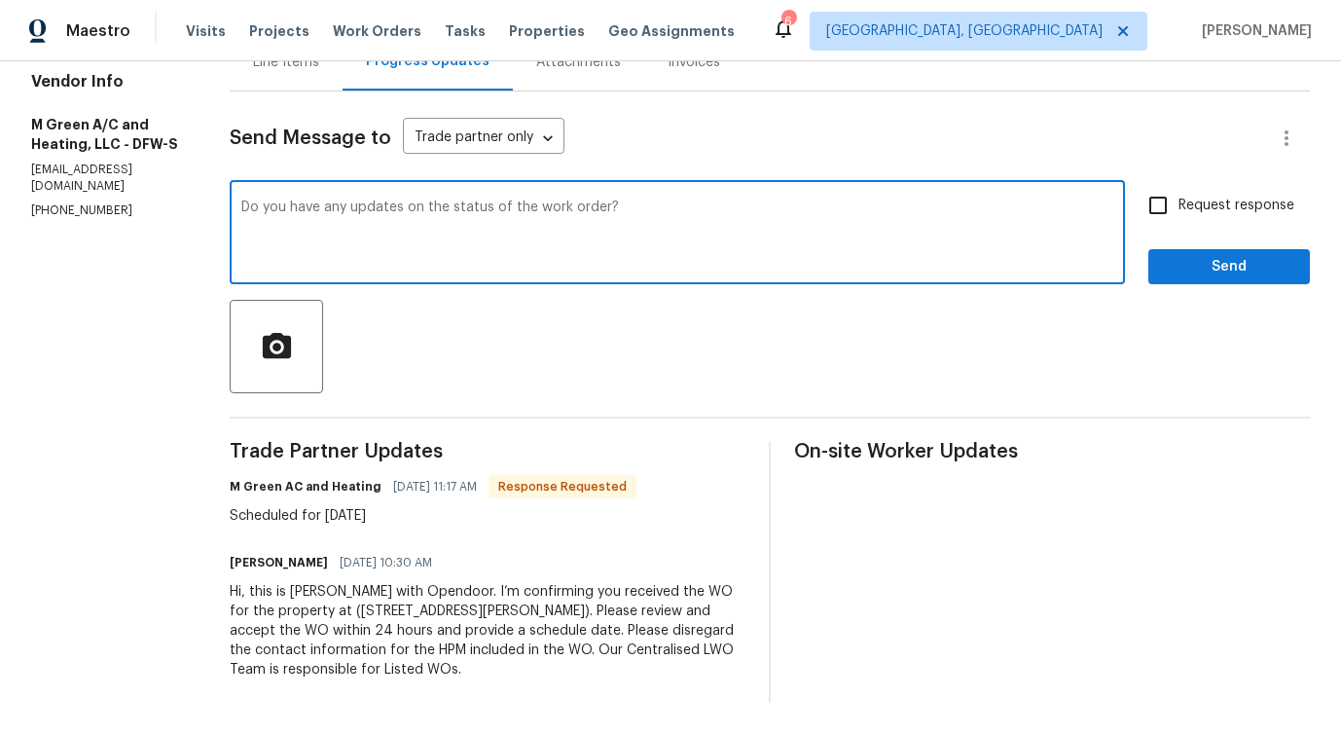
type textarea "Do you have any updates on the status of the work order?"
click at [1152, 211] on input "Request response" at bounding box center [1157, 205] width 41 height 41
checkbox input "true"
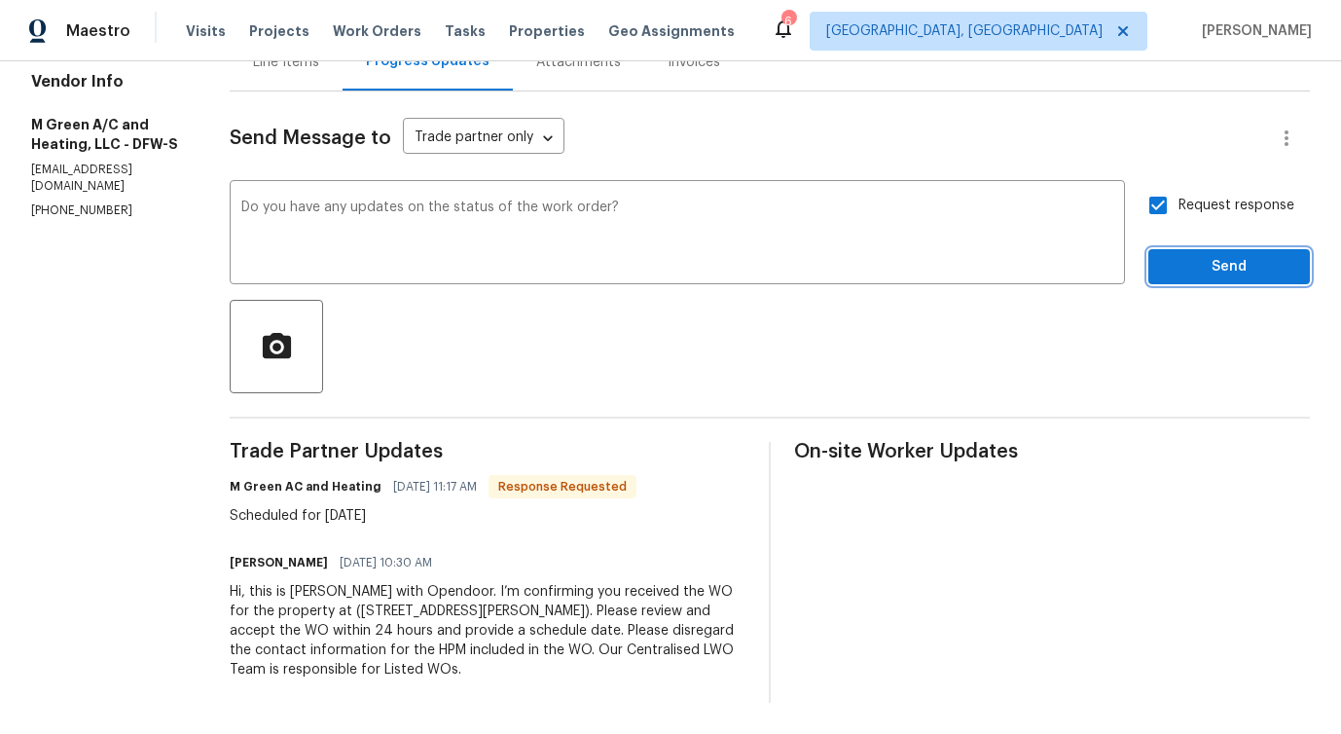
click at [1189, 278] on button "Send" at bounding box center [1228, 267] width 161 height 36
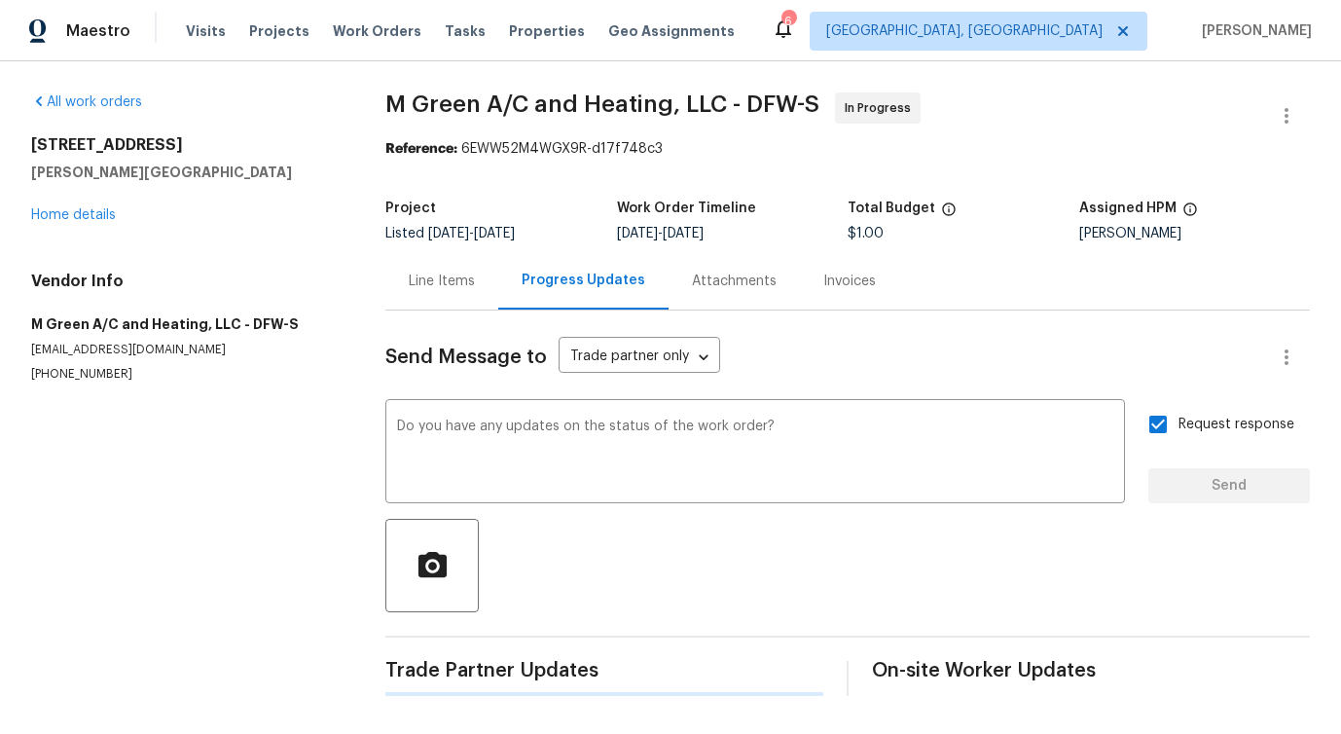
scroll to position [0, 0]
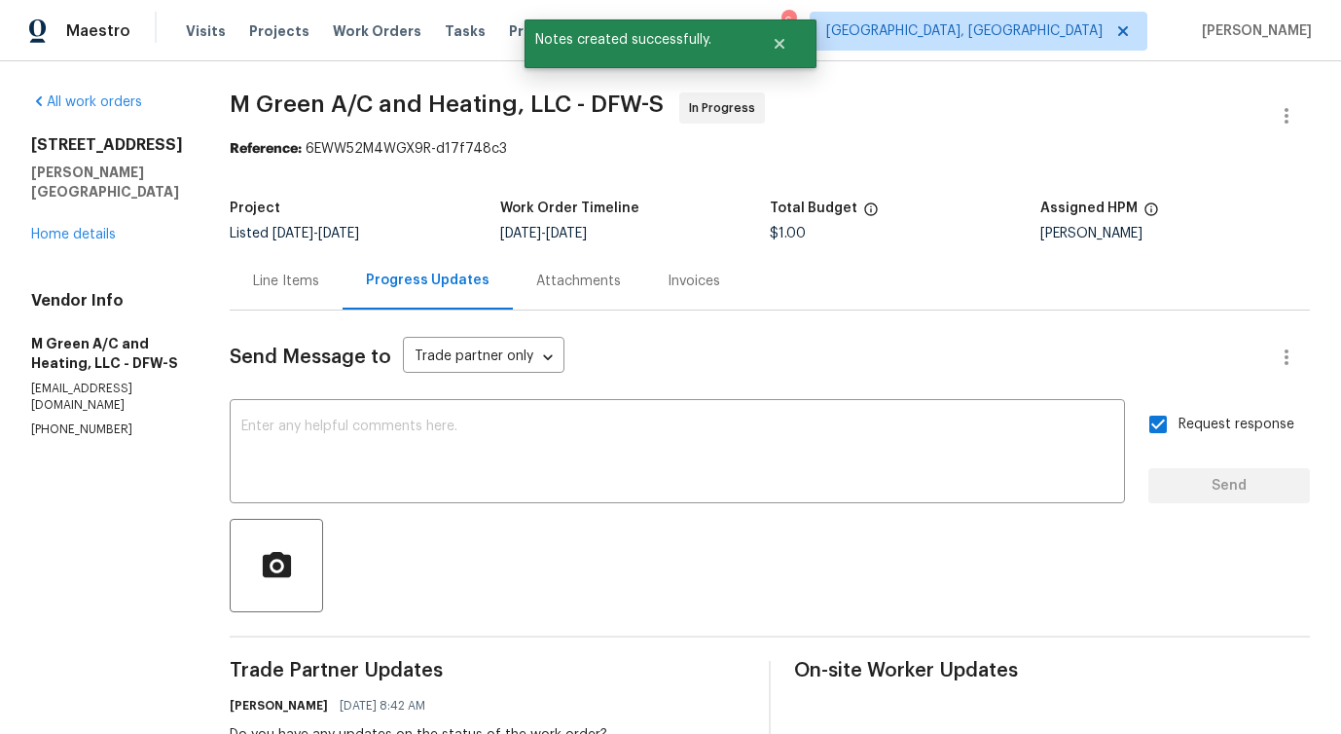
drag, startPoint x: 272, startPoint y: 91, endPoint x: 699, endPoint y: 91, distance: 426.1
click at [699, 91] on div "All work orders 101 Greenfield Trl Forney, TX 75126 Home details Vendor Info M …" at bounding box center [670, 544] width 1341 height 967
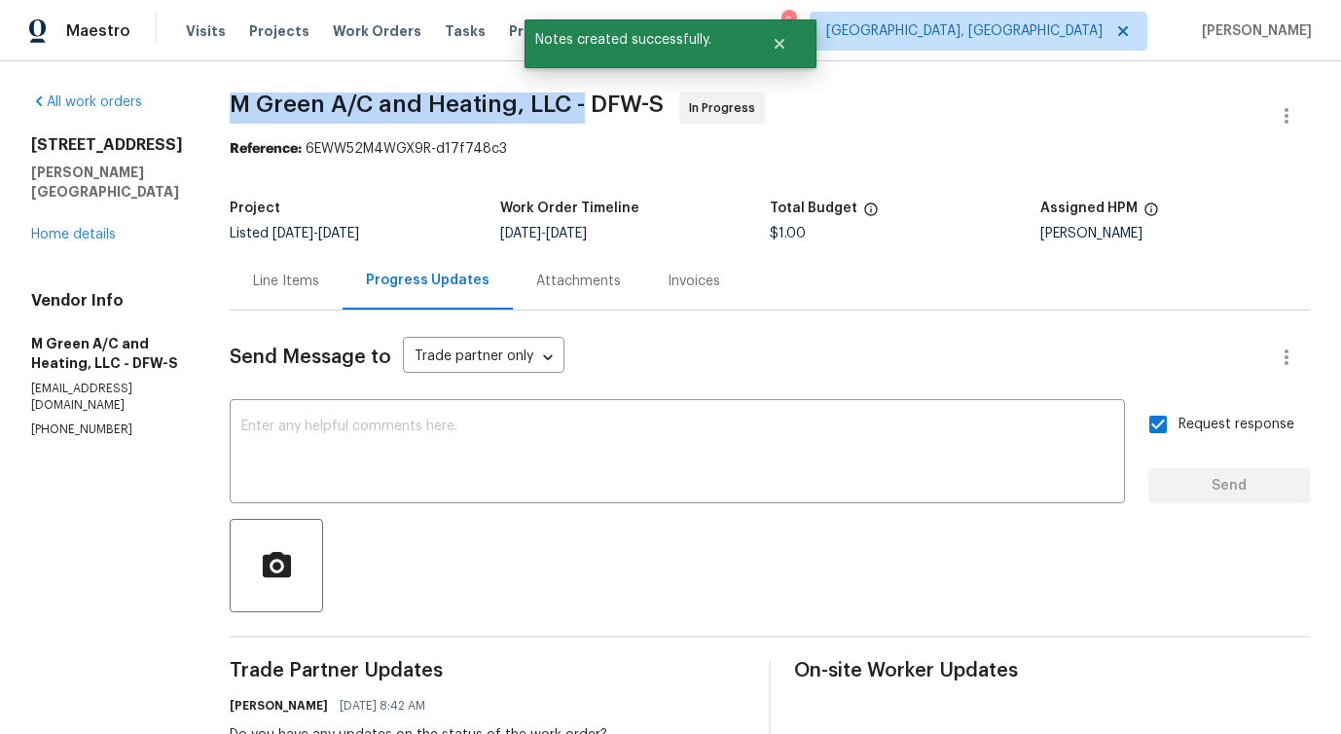
drag, startPoint x: 275, startPoint y: 96, endPoint x: 629, endPoint y: 111, distance: 354.4
click at [629, 111] on div "All work orders 101 Greenfield Trl Forney, TX 75126 Home details Vendor Info M …" at bounding box center [670, 544] width 1341 height 967
copy span "M Green A/C and Heating, LLC -"
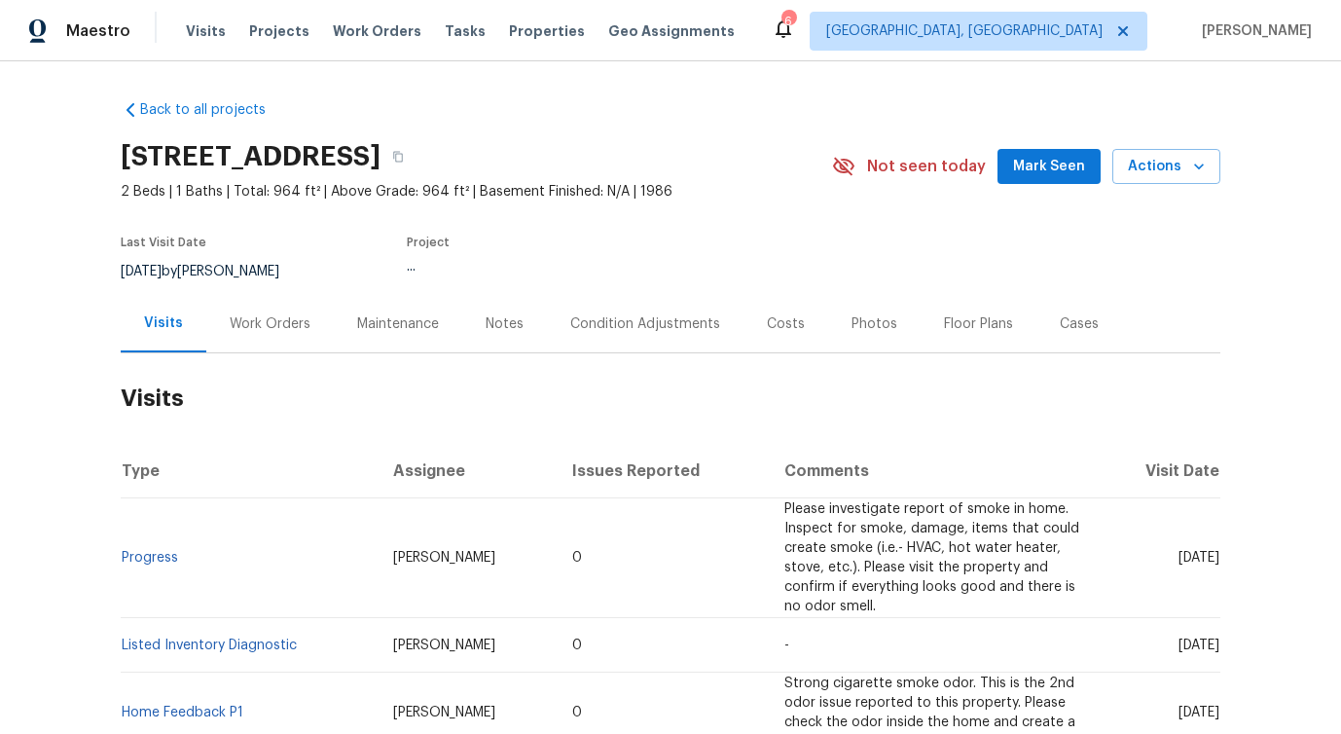
click at [269, 334] on div "Work Orders" at bounding box center [269, 323] width 127 height 57
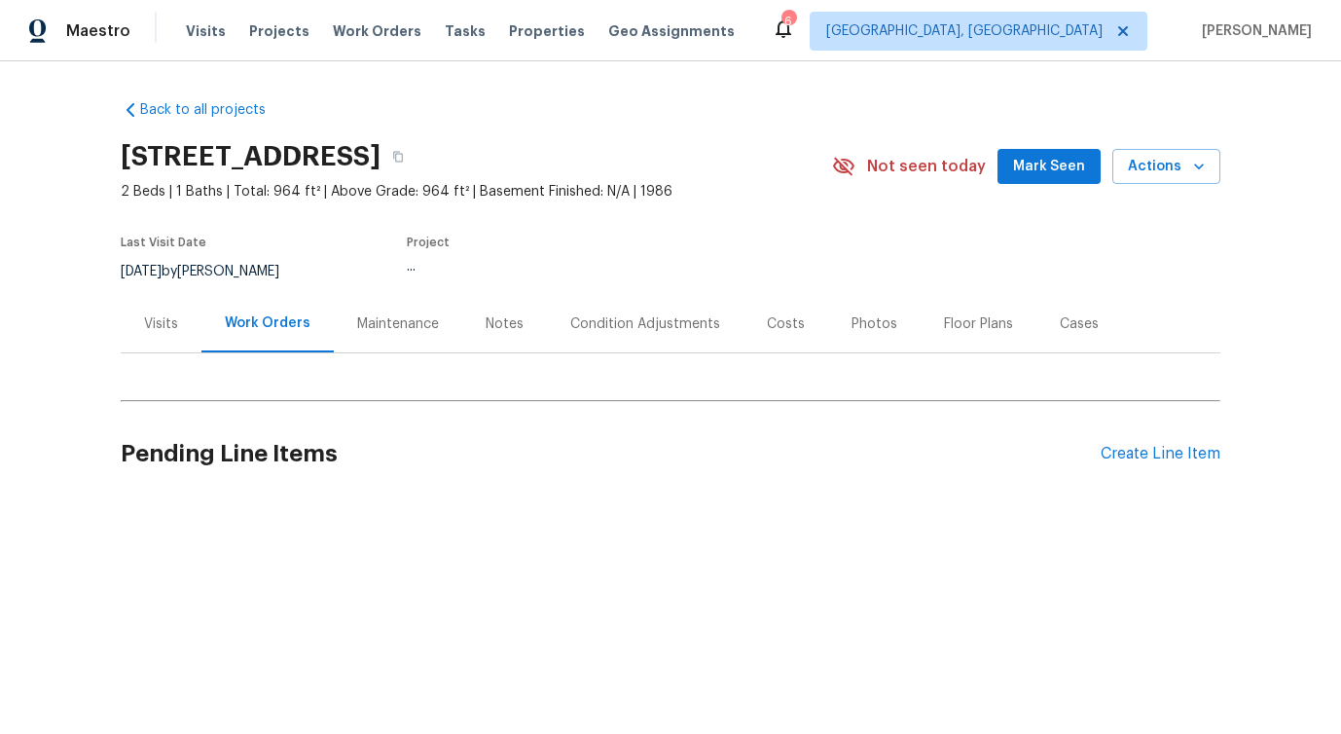
click at [269, 334] on div "Work Orders" at bounding box center [267, 323] width 132 height 57
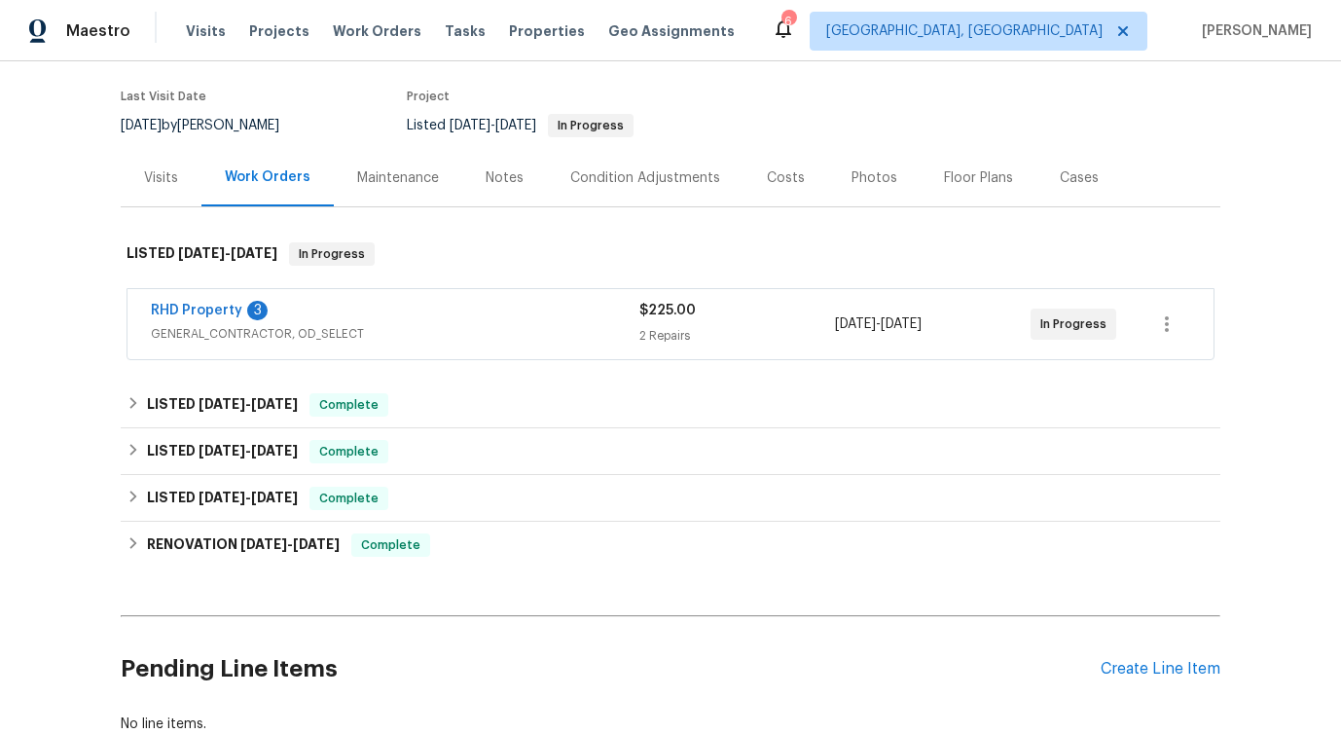
scroll to position [154, 0]
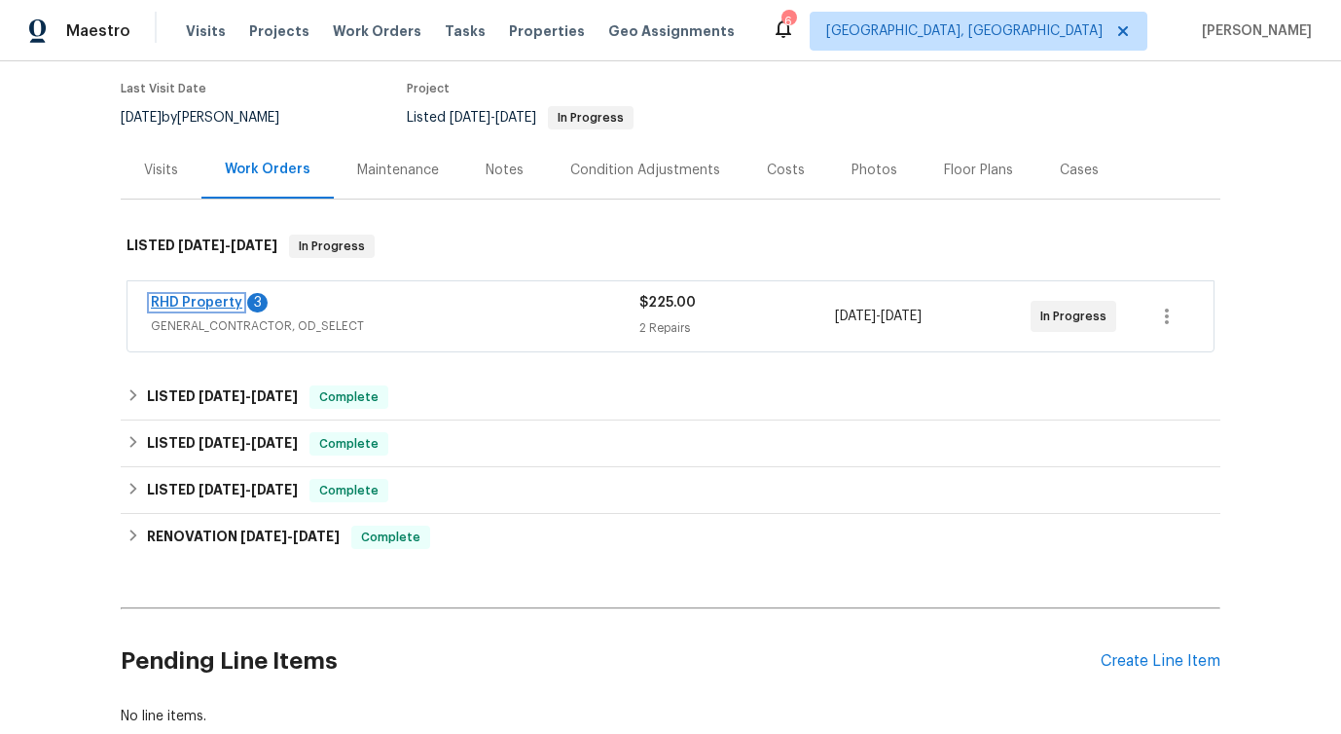
click at [234, 299] on link "RHD Property" at bounding box center [196, 303] width 91 height 14
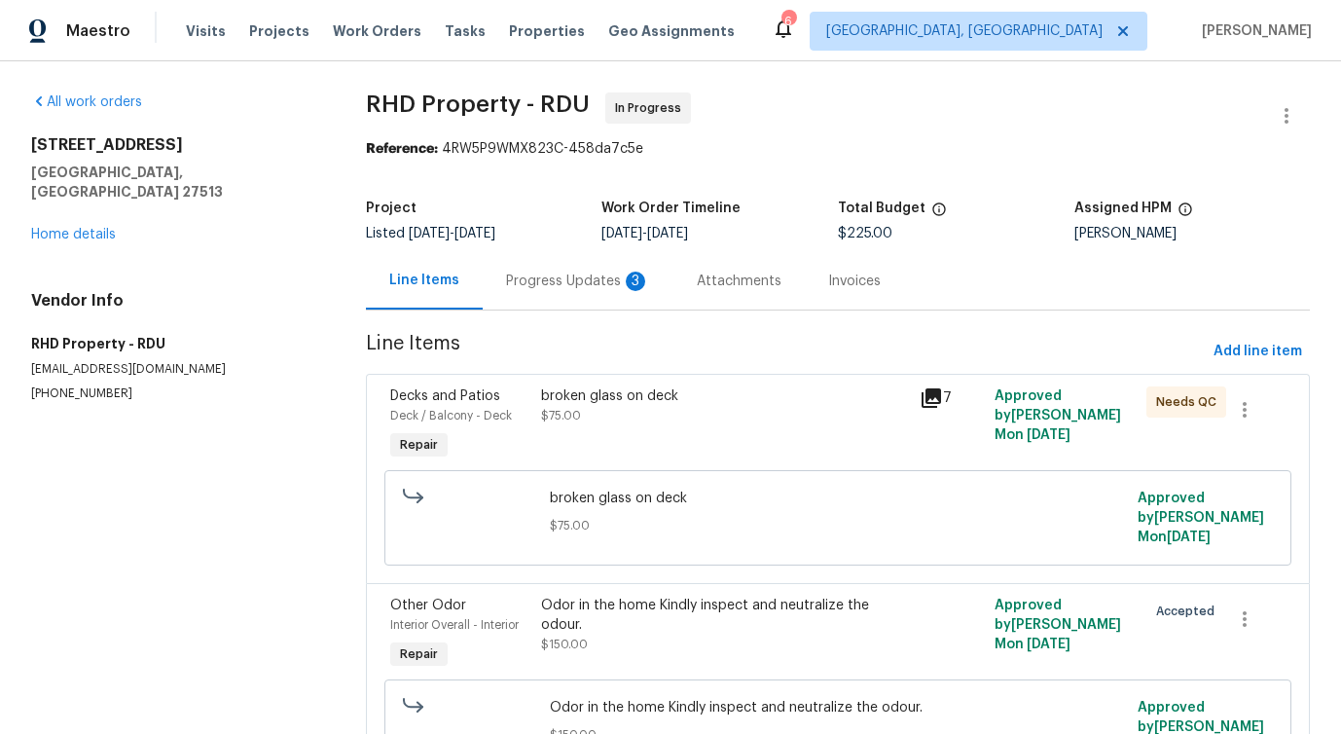
click at [611, 281] on div "Progress Updates 3" at bounding box center [578, 280] width 144 height 19
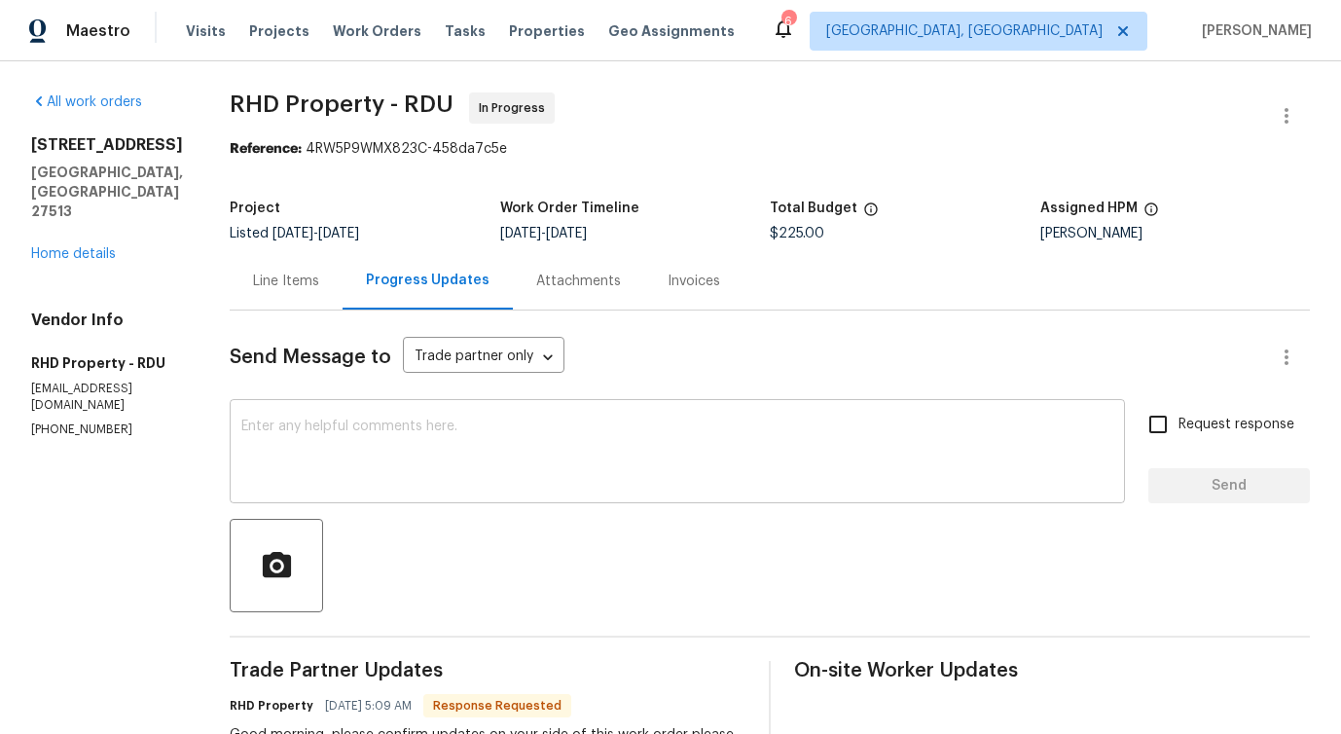
click at [490, 462] on textarea at bounding box center [677, 453] width 872 height 68
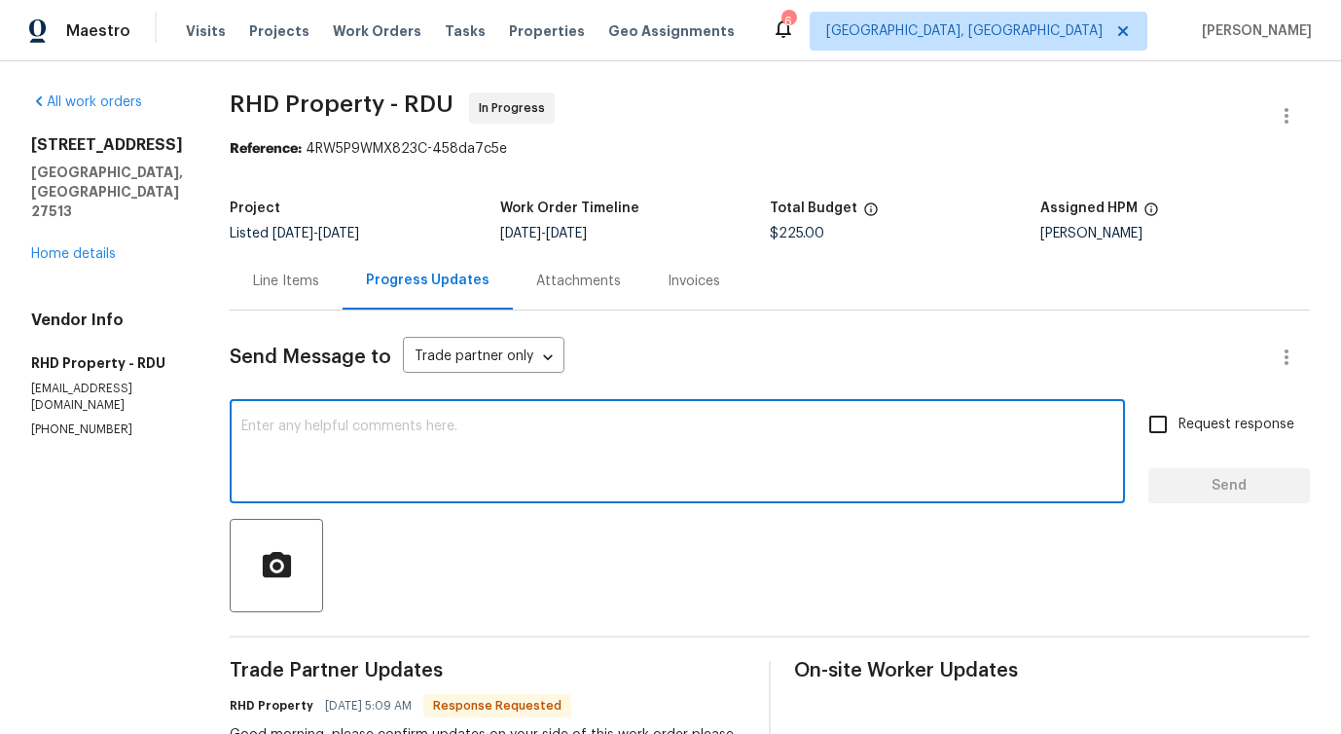
click at [468, 441] on textarea at bounding box center [677, 453] width 872 height 68
click at [0, 0] on span "estimate?" at bounding box center [0, 0] width 0 height 0
type textarea "Could you please provide an estimate?"
click at [1202, 410] on label "Request response" at bounding box center [1215, 424] width 157 height 41
click at [1178, 410] on input "Request response" at bounding box center [1157, 424] width 41 height 41
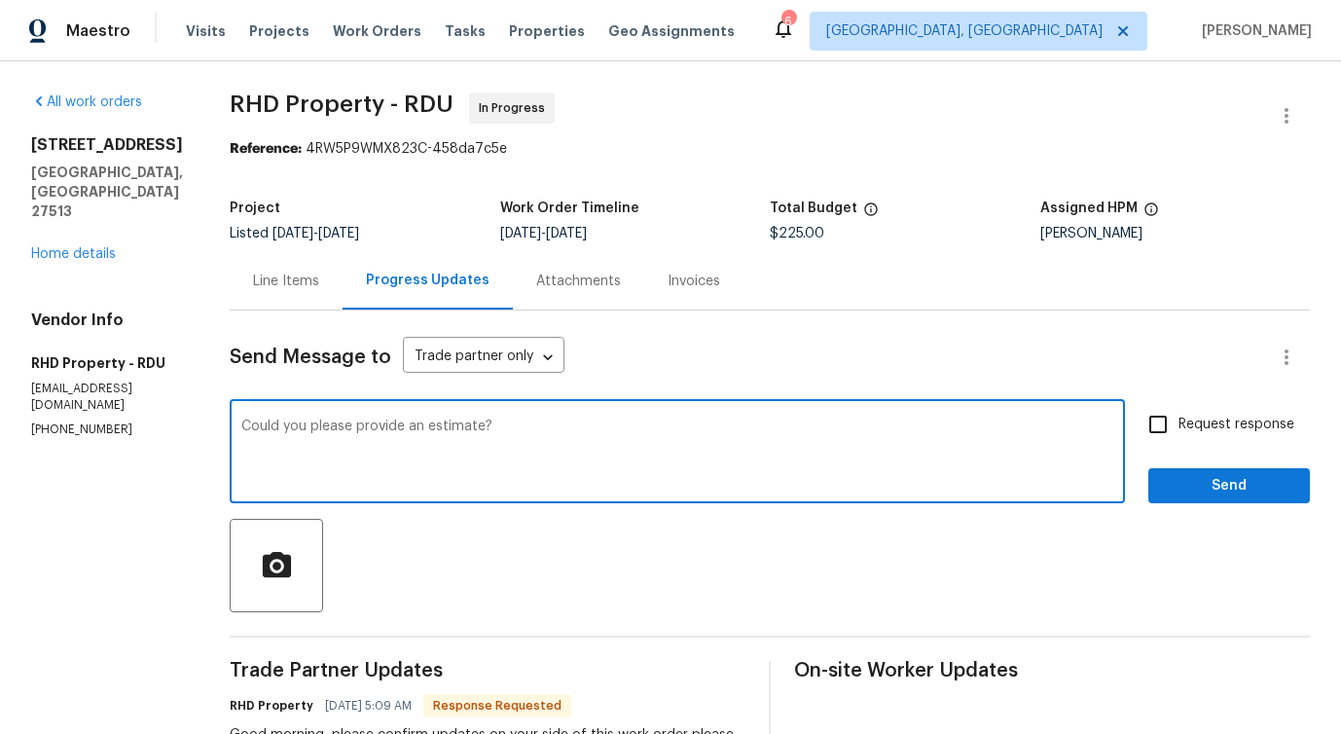
checkbox input "true"
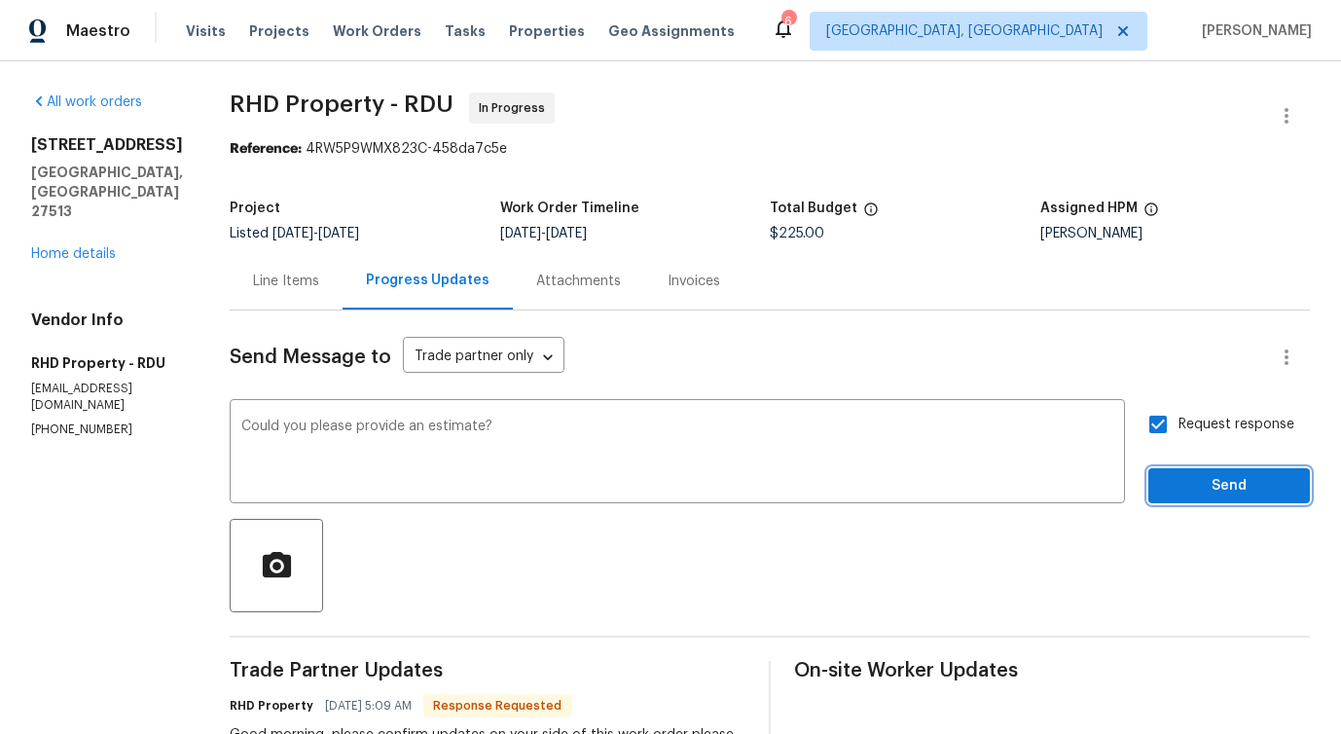
click at [1190, 494] on span "Send" at bounding box center [1229, 486] width 130 height 24
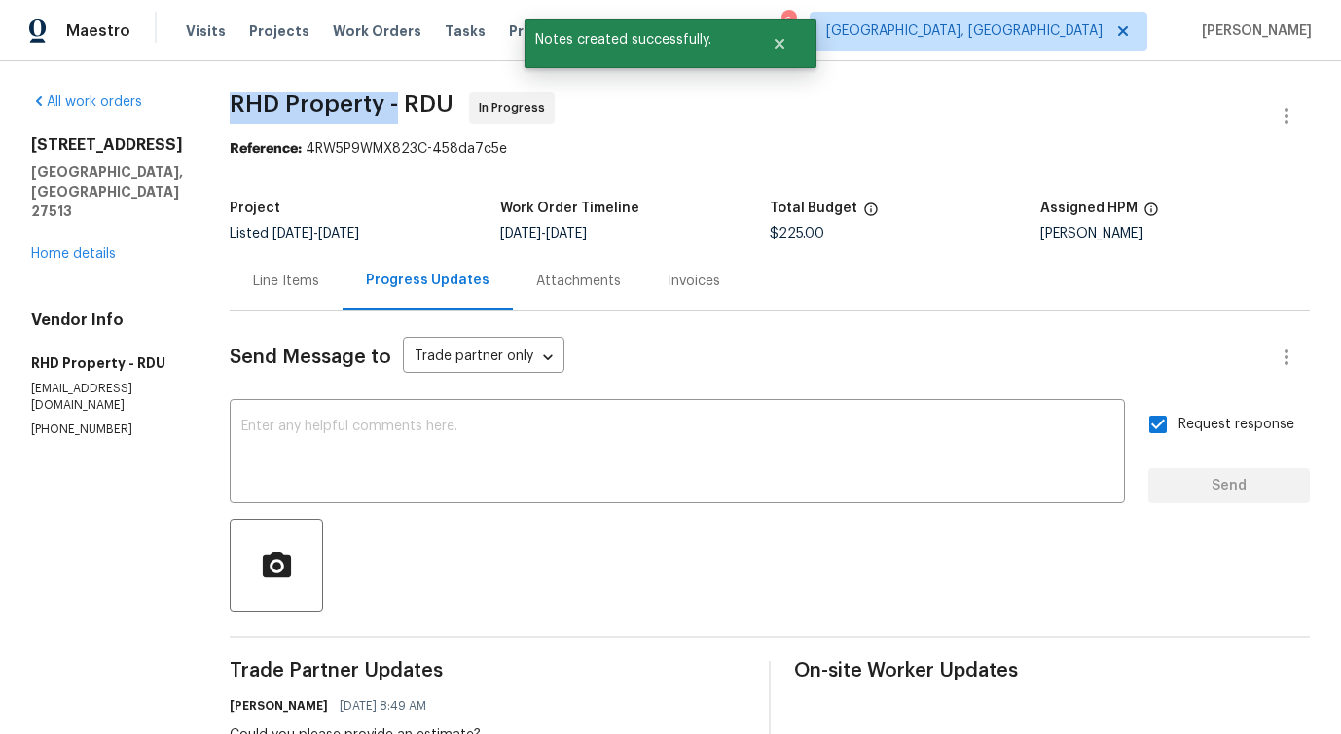
drag, startPoint x: 257, startPoint y: 103, endPoint x: 424, endPoint y: 111, distance: 167.5
click at [424, 111] on span "RHD Property - RDU" at bounding box center [342, 103] width 224 height 23
copy span "RHD Property -"
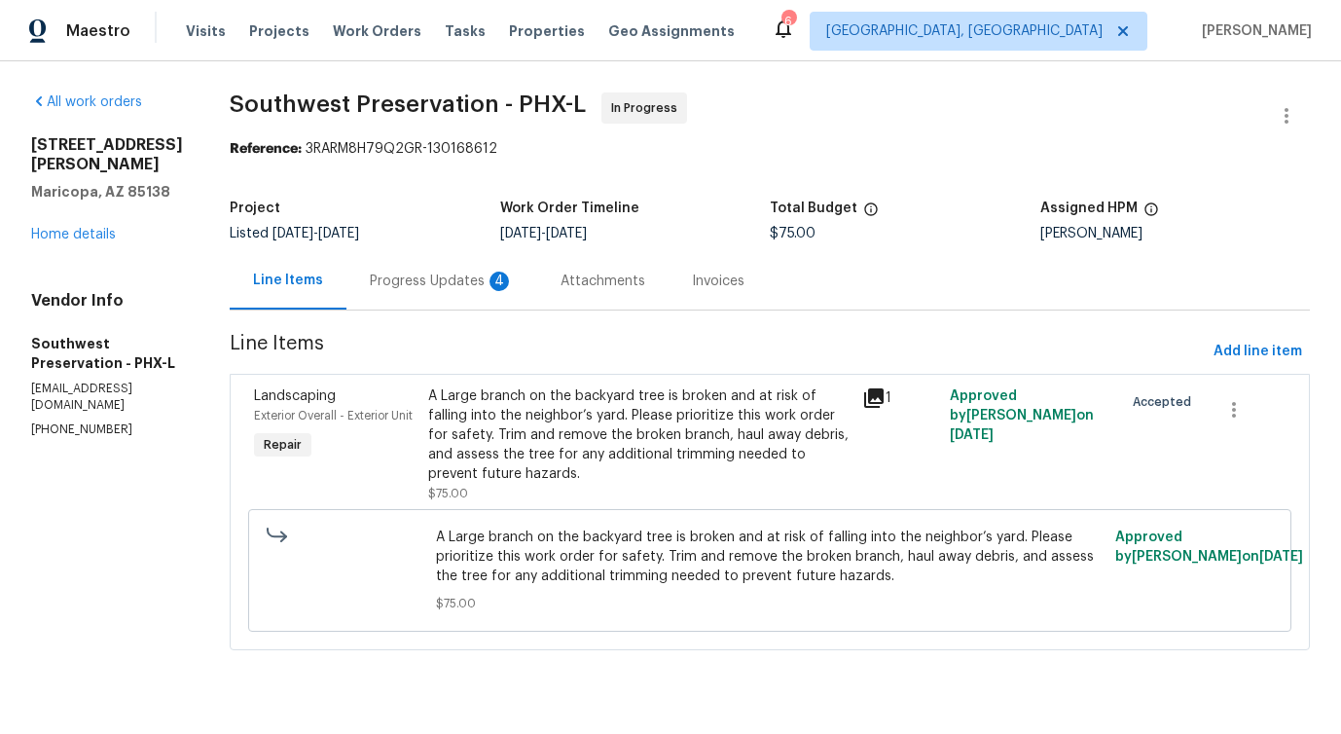
click at [490, 263] on div "Progress Updates 4" at bounding box center [441, 280] width 191 height 57
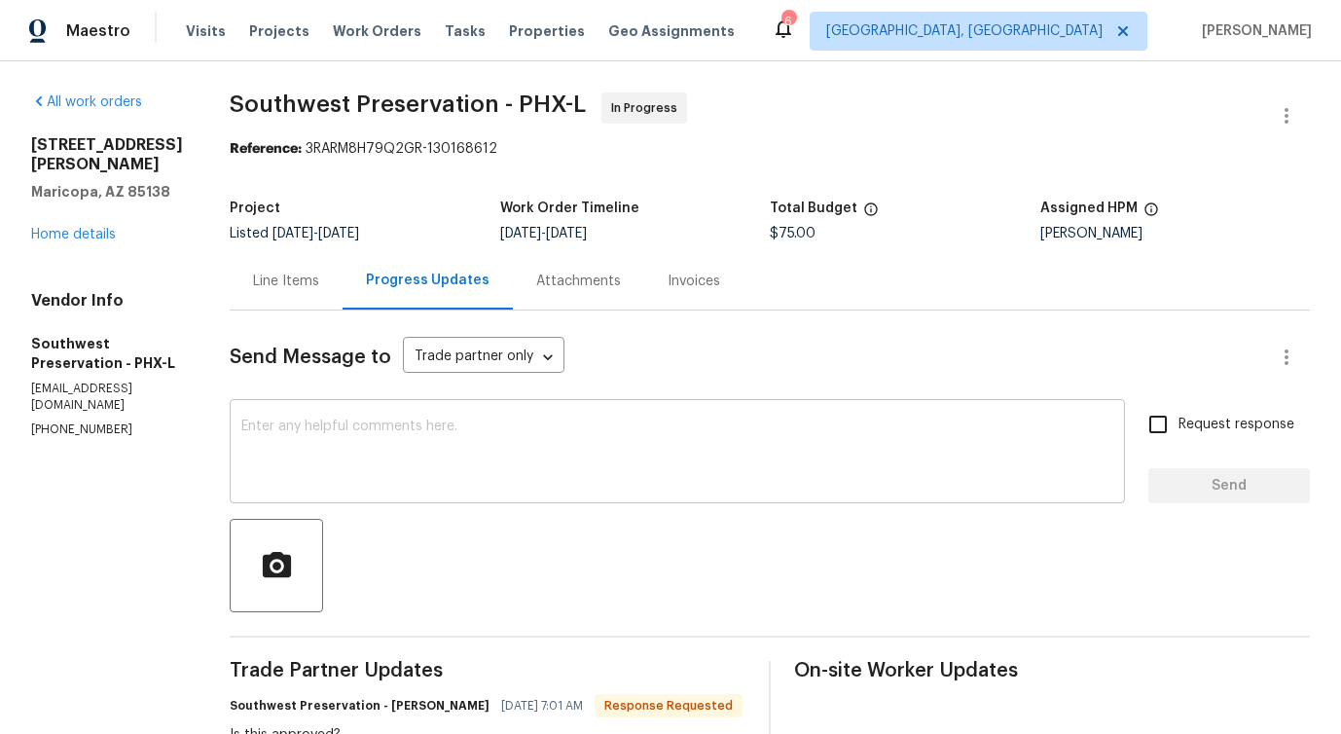
click at [523, 460] on textarea at bounding box center [677, 453] width 872 height 68
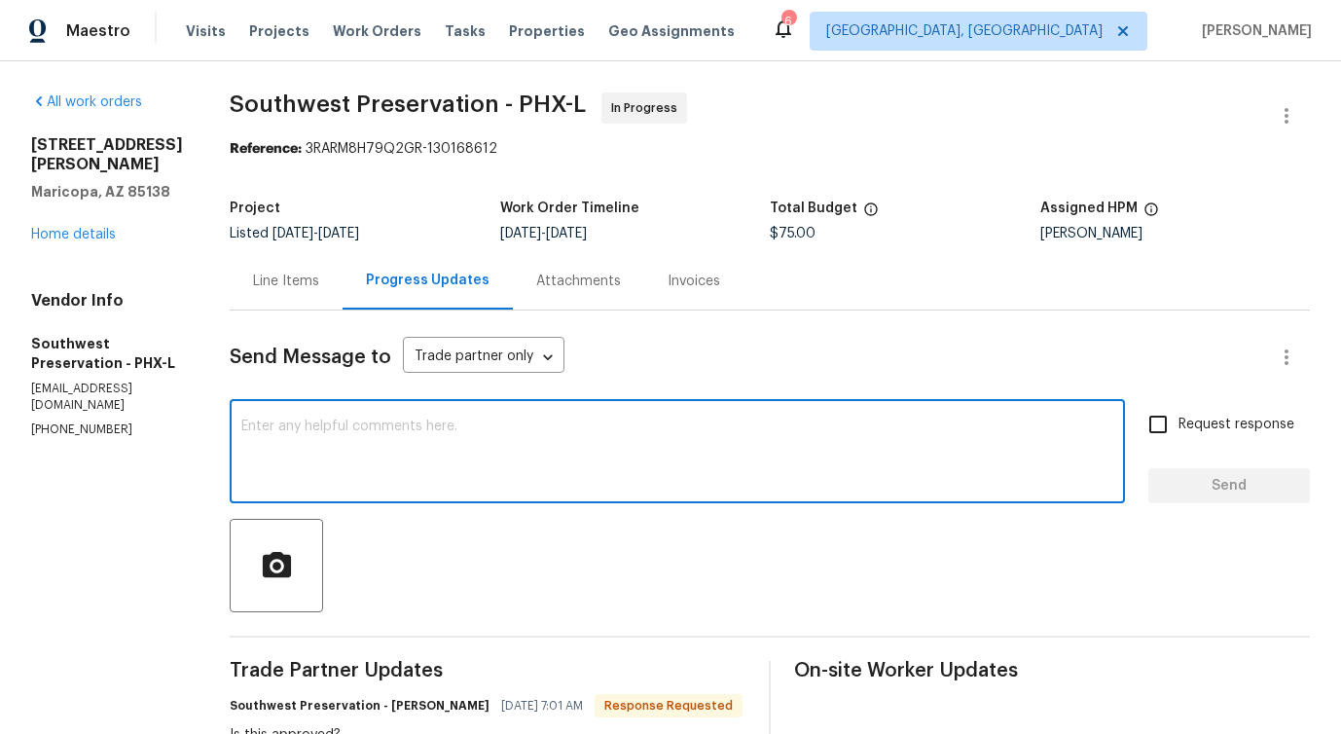
click at [261, 279] on div "Line Items" at bounding box center [286, 280] width 66 height 19
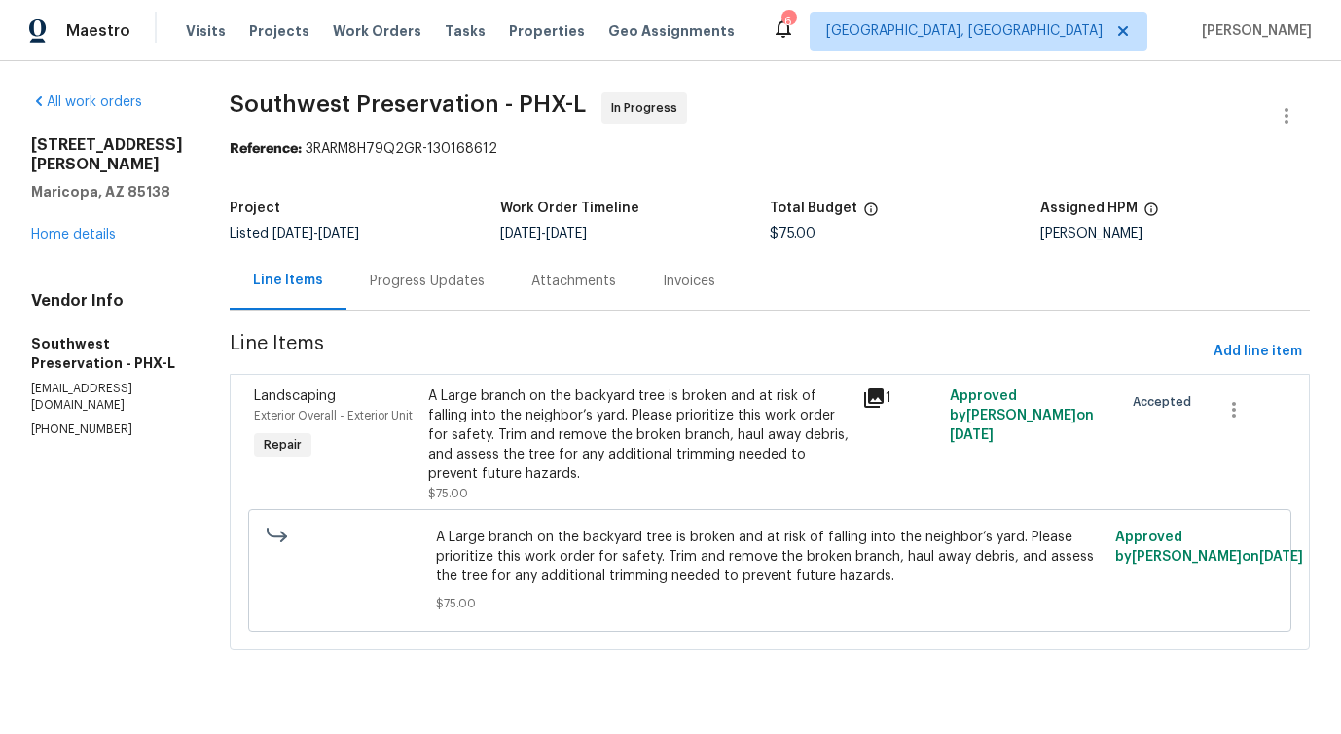
click at [579, 451] on div "A Large branch on the backyard tree is broken and at risk of falling into the n…" at bounding box center [639, 434] width 423 height 97
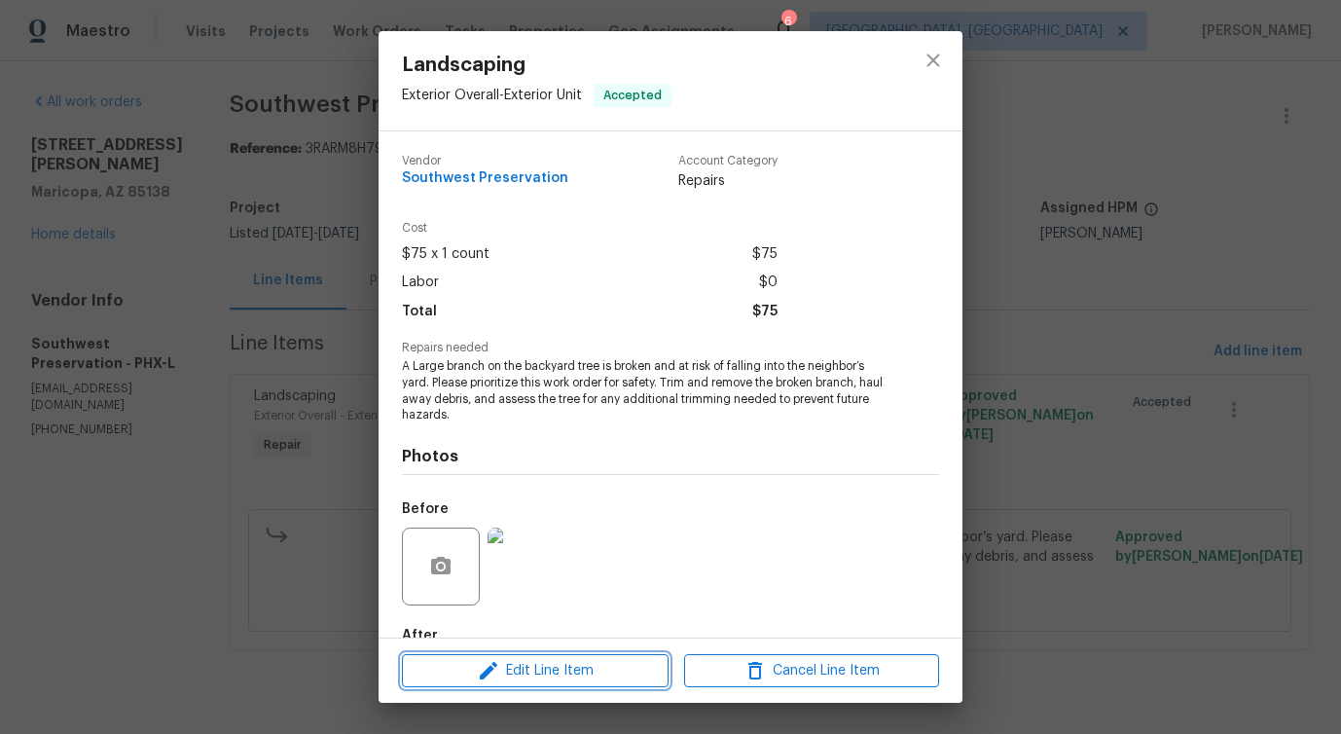
click at [532, 671] on span "Edit Line Item" at bounding box center [535, 671] width 255 height 24
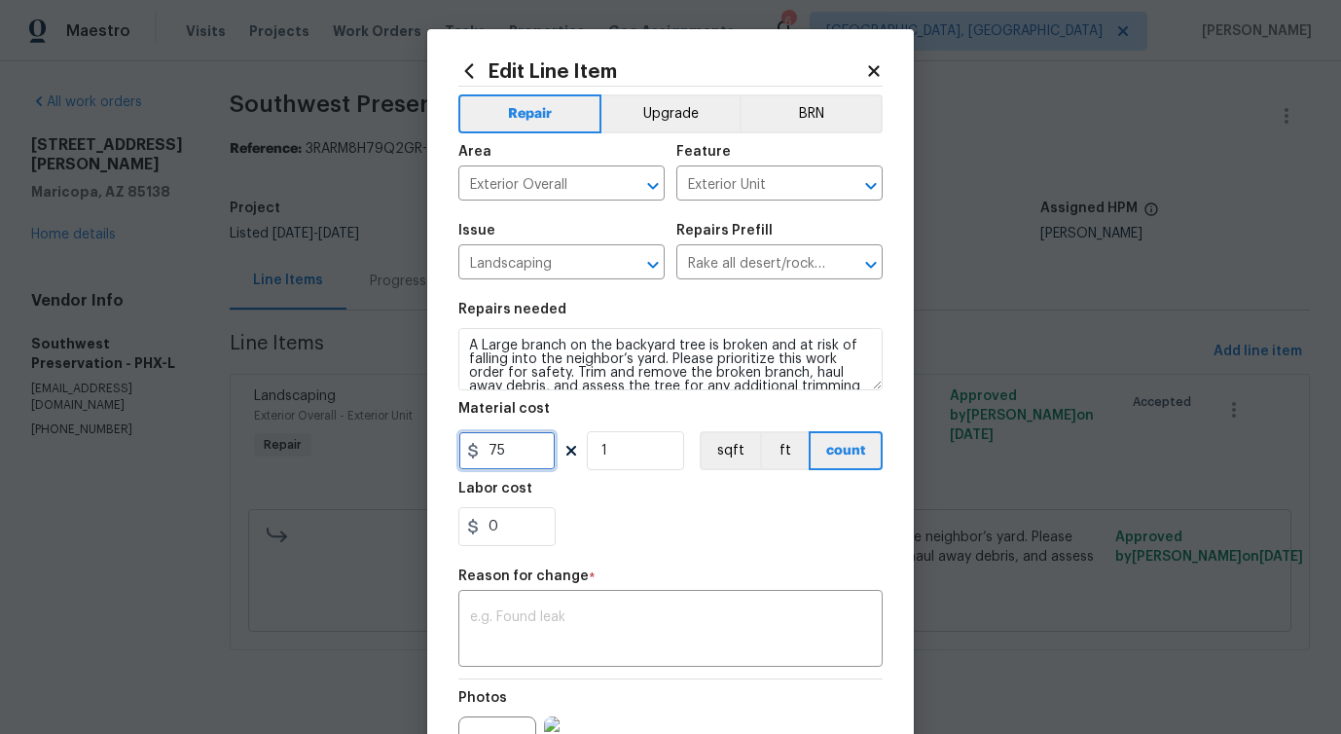
click at [502, 448] on input "75" at bounding box center [506, 450] width 97 height 39
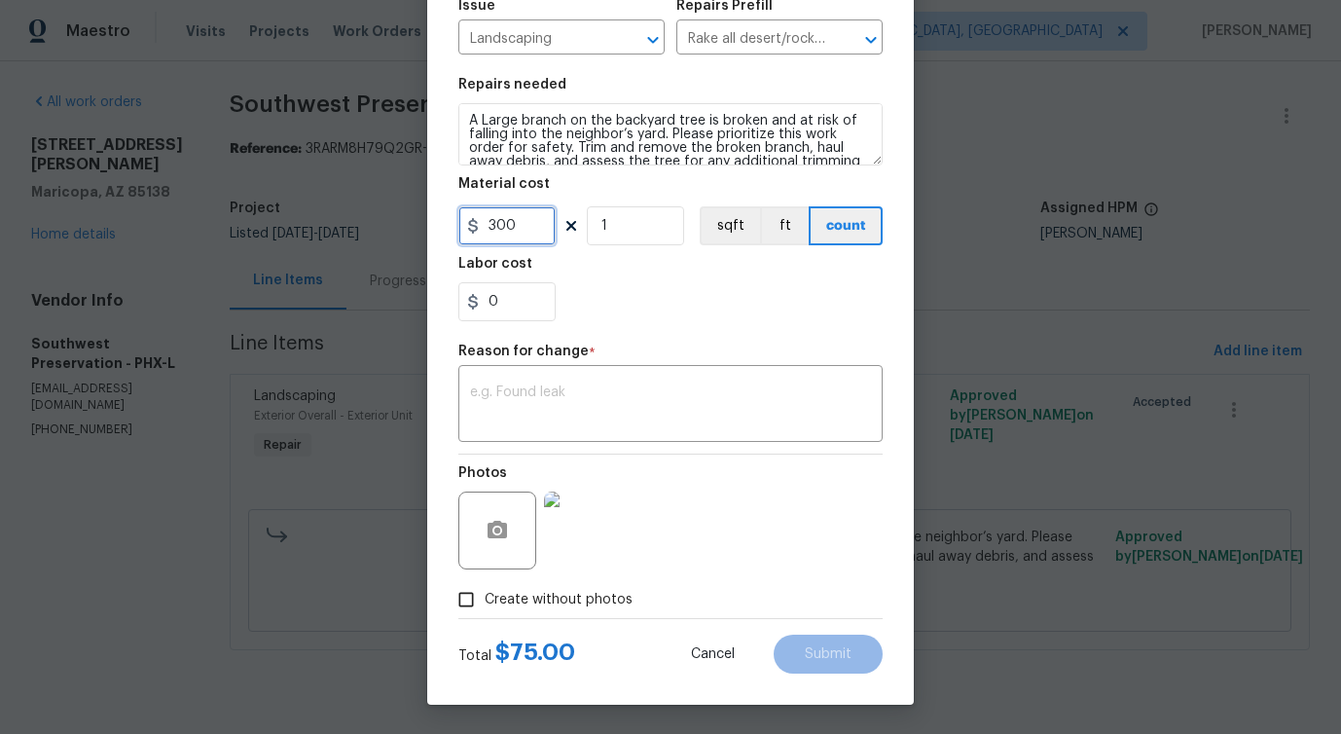
type input "300"
click at [604, 394] on textarea at bounding box center [670, 405] width 401 height 41
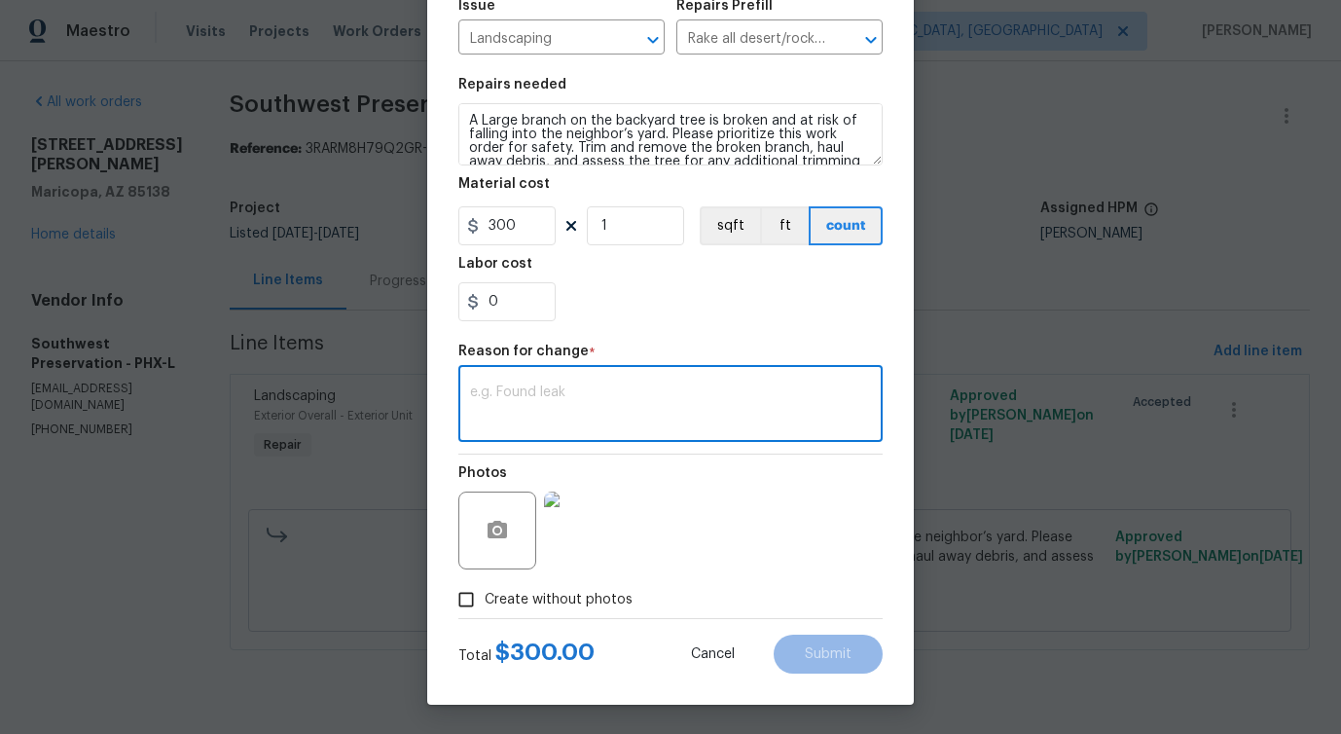
paste textarea "(PS) Updated per vendor's final cost."
type textarea "(PS) Updated per vendor's final cost."
click at [834, 648] on span "Submit" at bounding box center [828, 654] width 47 height 15
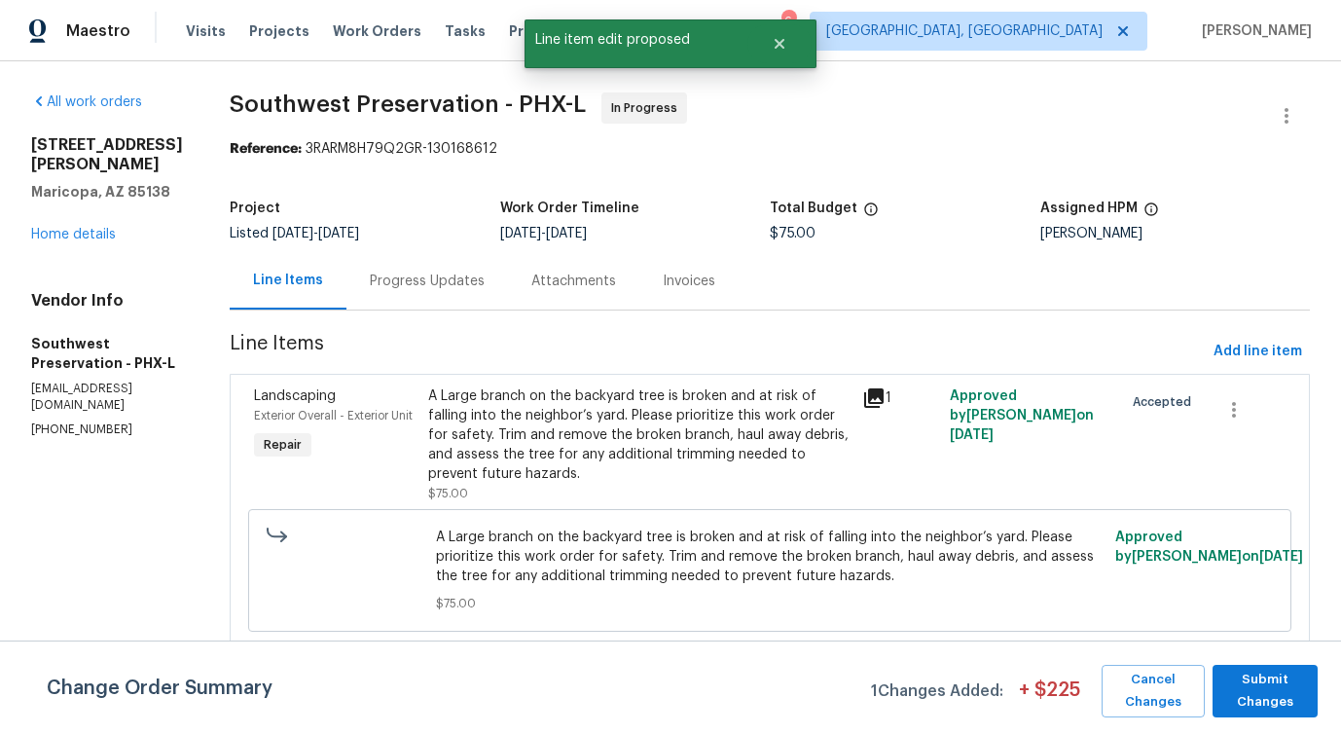
scroll to position [0, 0]
click at [1265, 699] on span "Submit Changes" at bounding box center [1265, 690] width 86 height 45
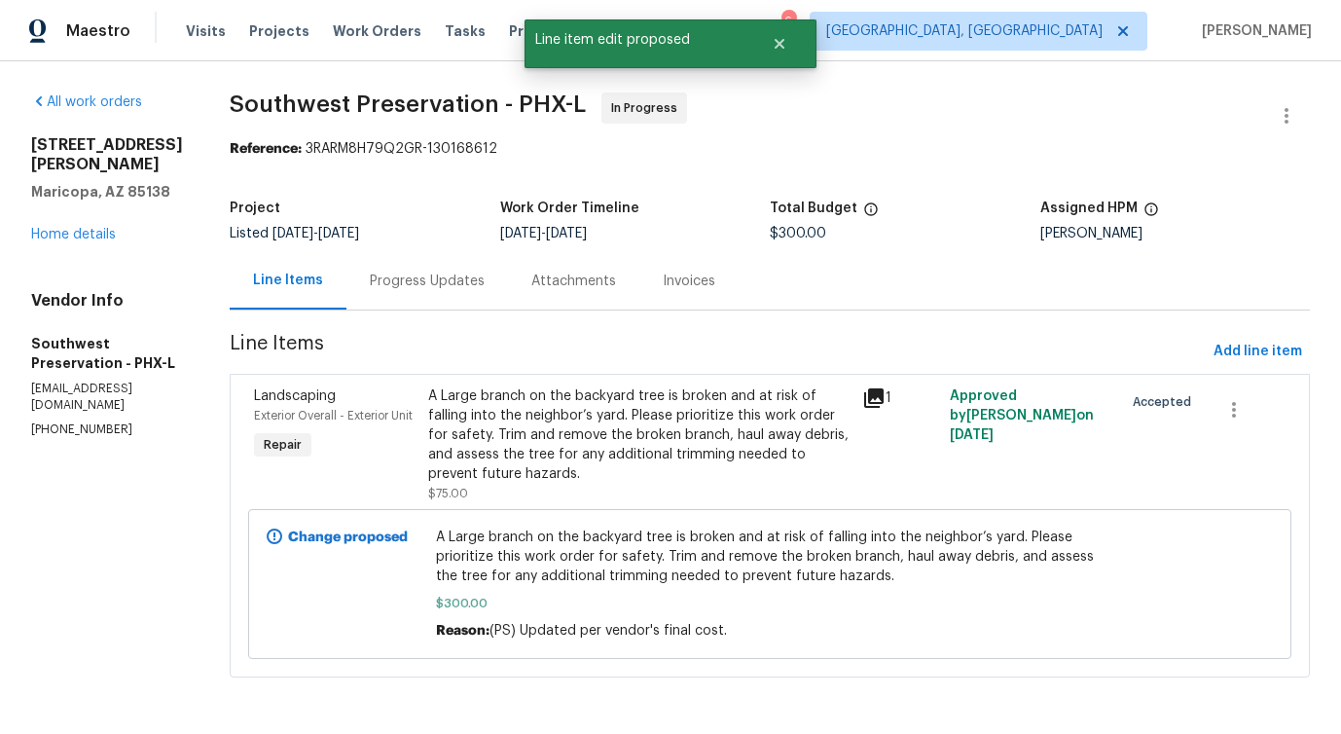
click at [423, 292] on div "Progress Updates" at bounding box center [426, 280] width 161 height 57
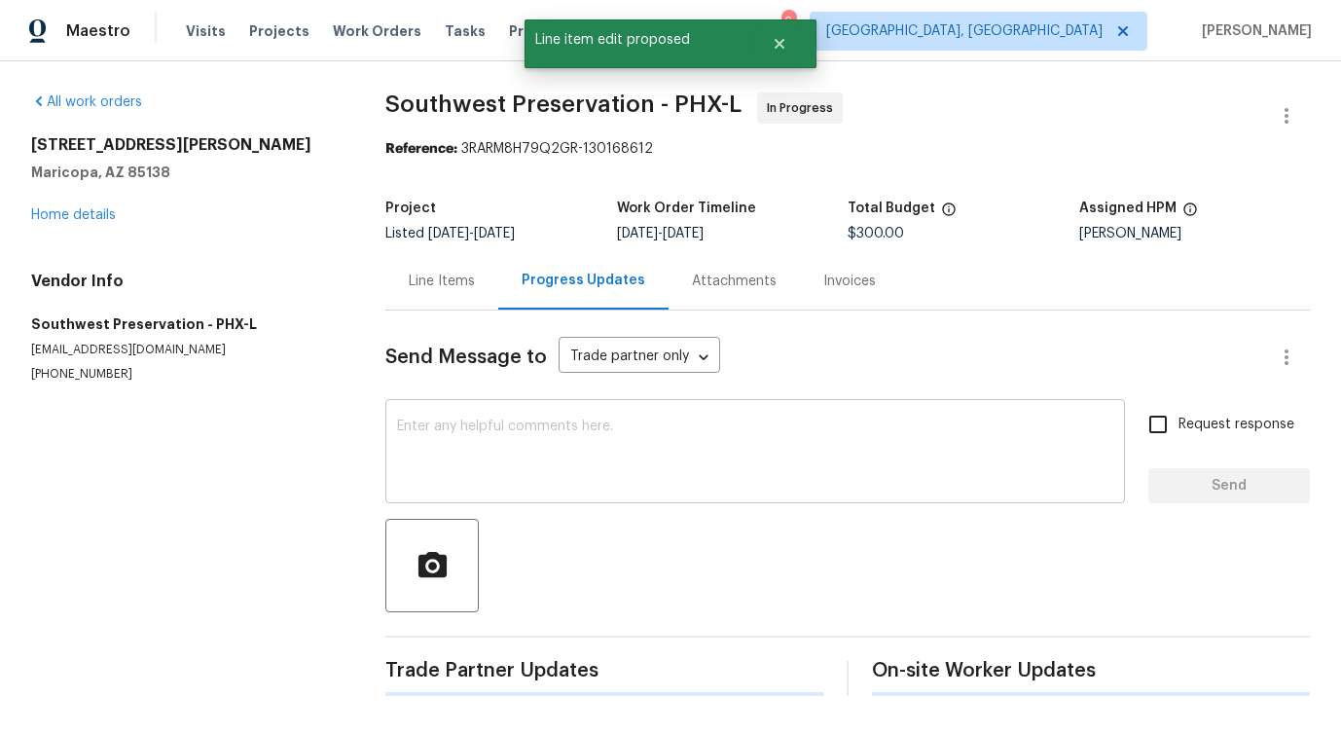
click at [478, 475] on textarea at bounding box center [755, 453] width 716 height 68
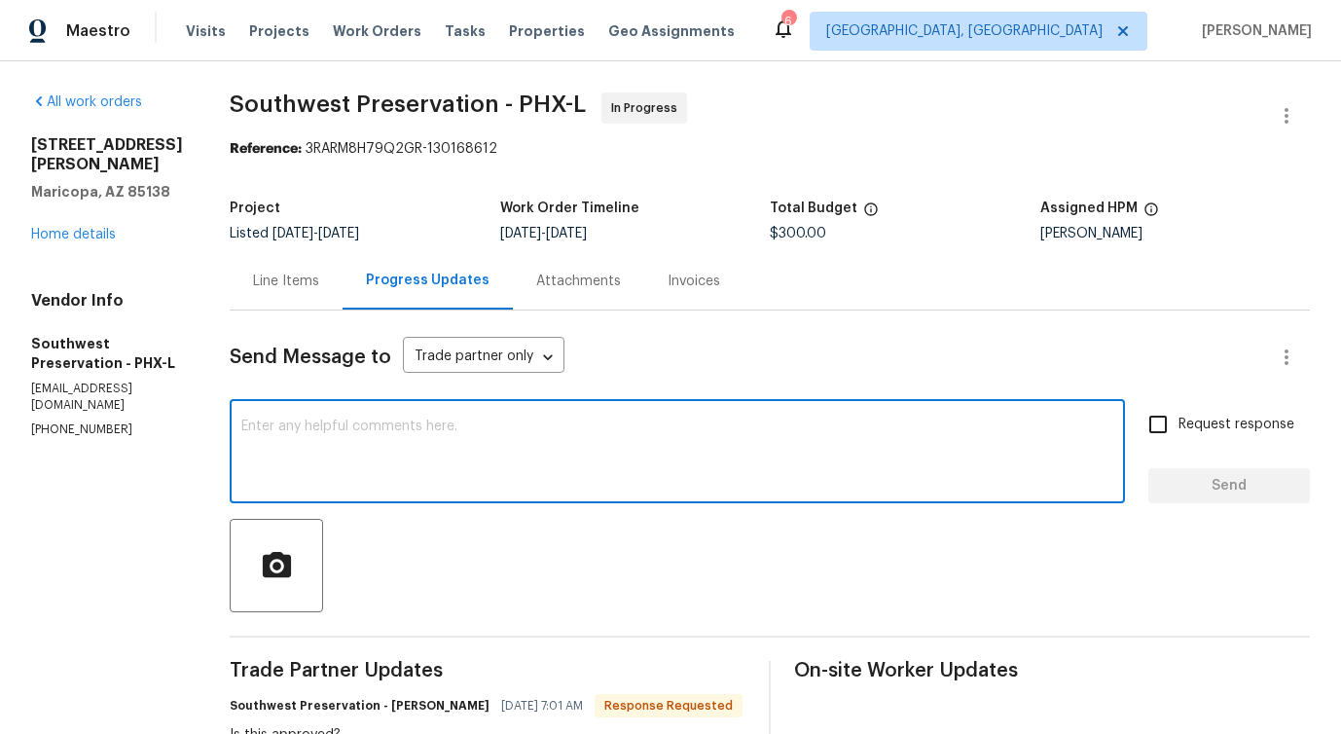
click at [474, 426] on textarea at bounding box center [677, 453] width 872 height 68
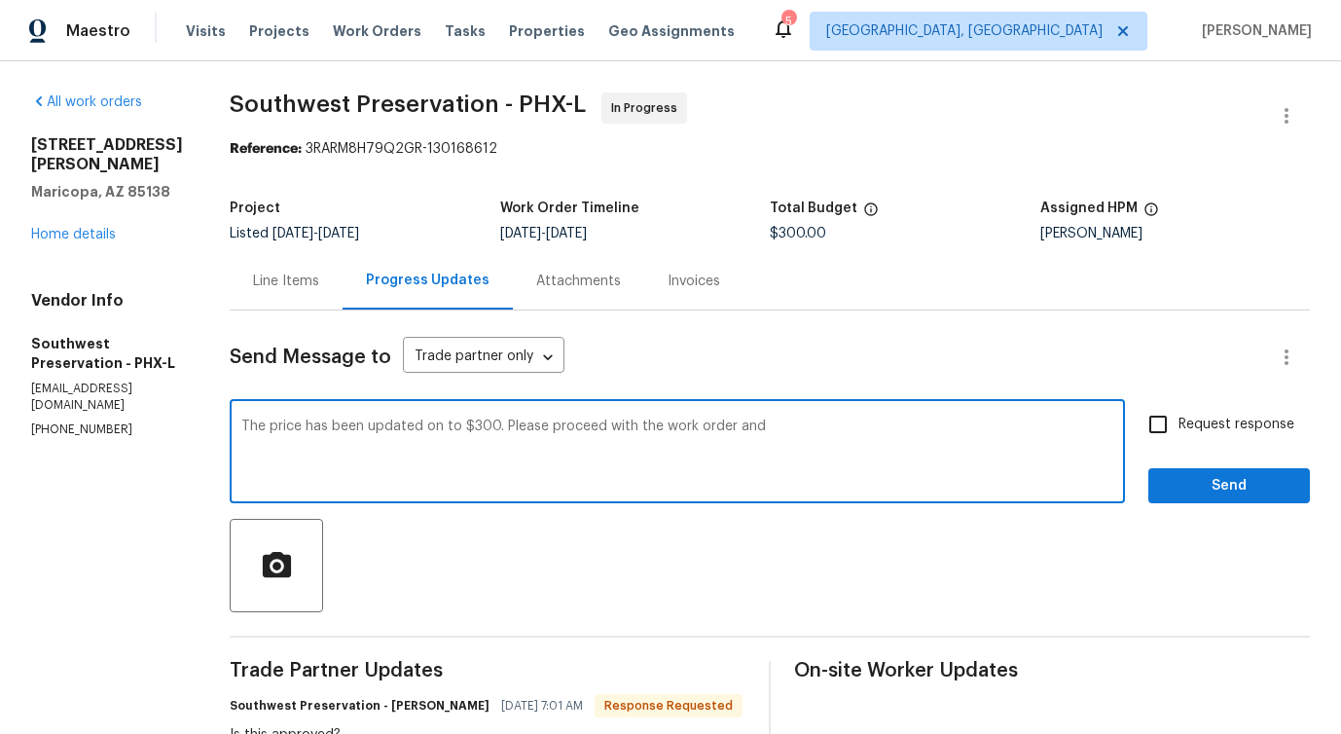
click at [298, 453] on textarea "The price has been updated on to $300. Please proceed with the work order and" at bounding box center [677, 453] width 872 height 68
click at [418, 431] on textarea "The price has been updated on to $300. Please proceed with the work order and" at bounding box center [677, 453] width 872 height 68
drag, startPoint x: 227, startPoint y: 426, endPoint x: 520, endPoint y: 426, distance: 293.8
click at [520, 426] on textarea "The price has been updated to $300. Please proceed with the work order and" at bounding box center [677, 453] width 872 height 68
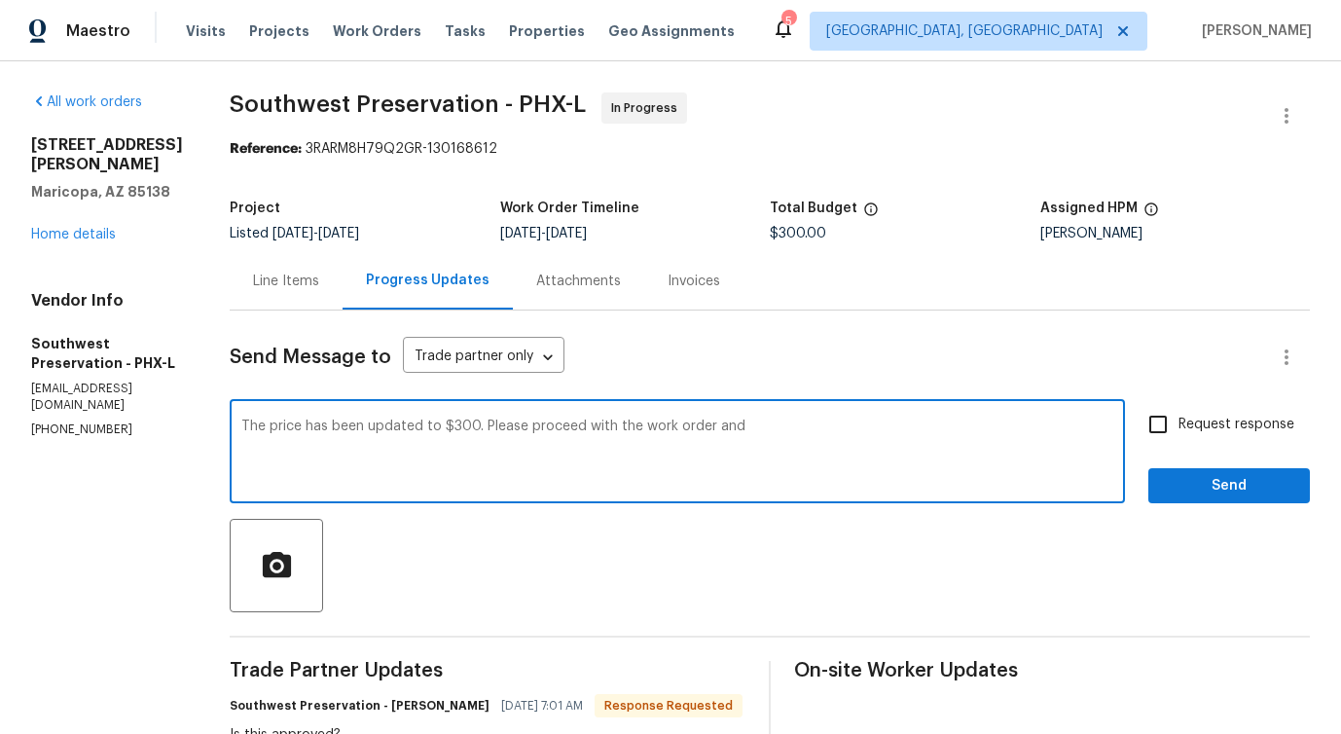
click at [780, 428] on textarea "The price has been updated to $300. Please proceed with the work order and" at bounding box center [677, 453] width 872 height 68
type textarea "The price has been updated to $300. Please proceed with the work order and keep…"
click at [1246, 420] on span "Request response" at bounding box center [1236, 424] width 116 height 20
click at [1178, 420] on input "Request response" at bounding box center [1157, 424] width 41 height 41
checkbox input "true"
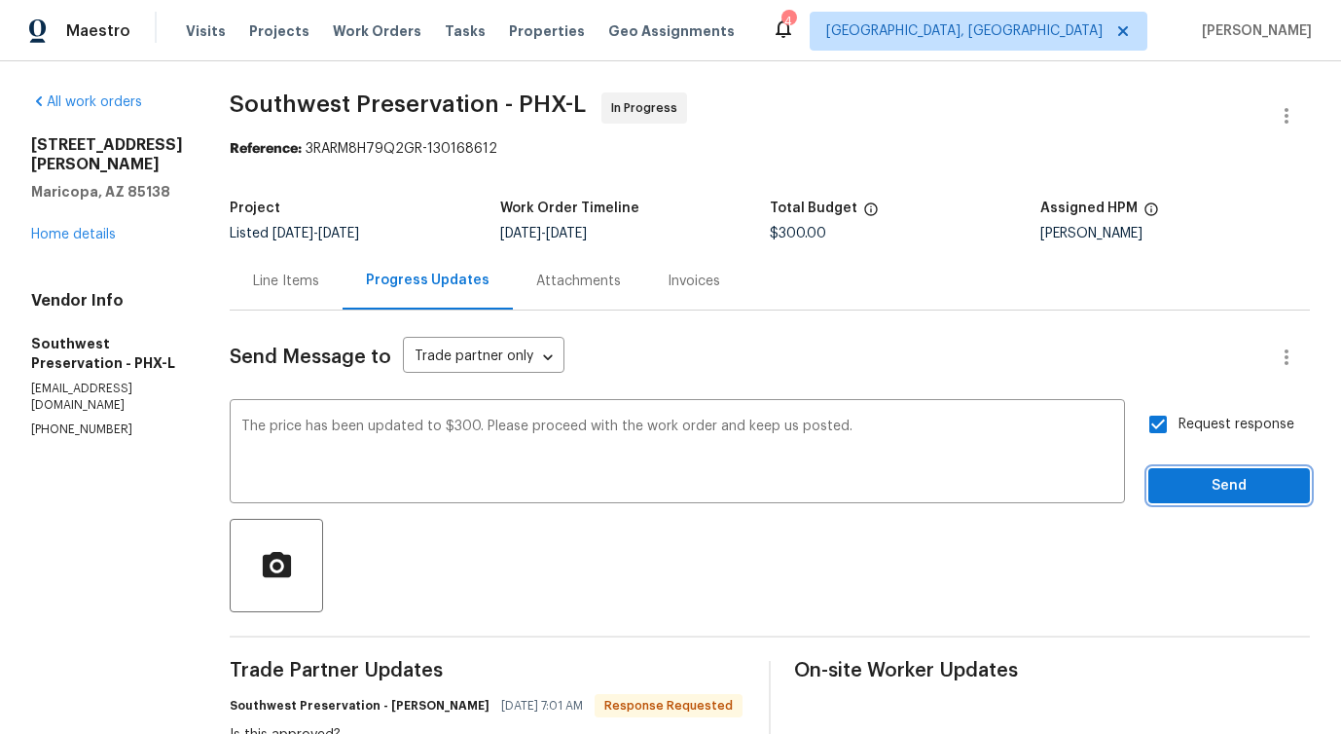
click at [1234, 500] on button "Send" at bounding box center [1228, 486] width 161 height 36
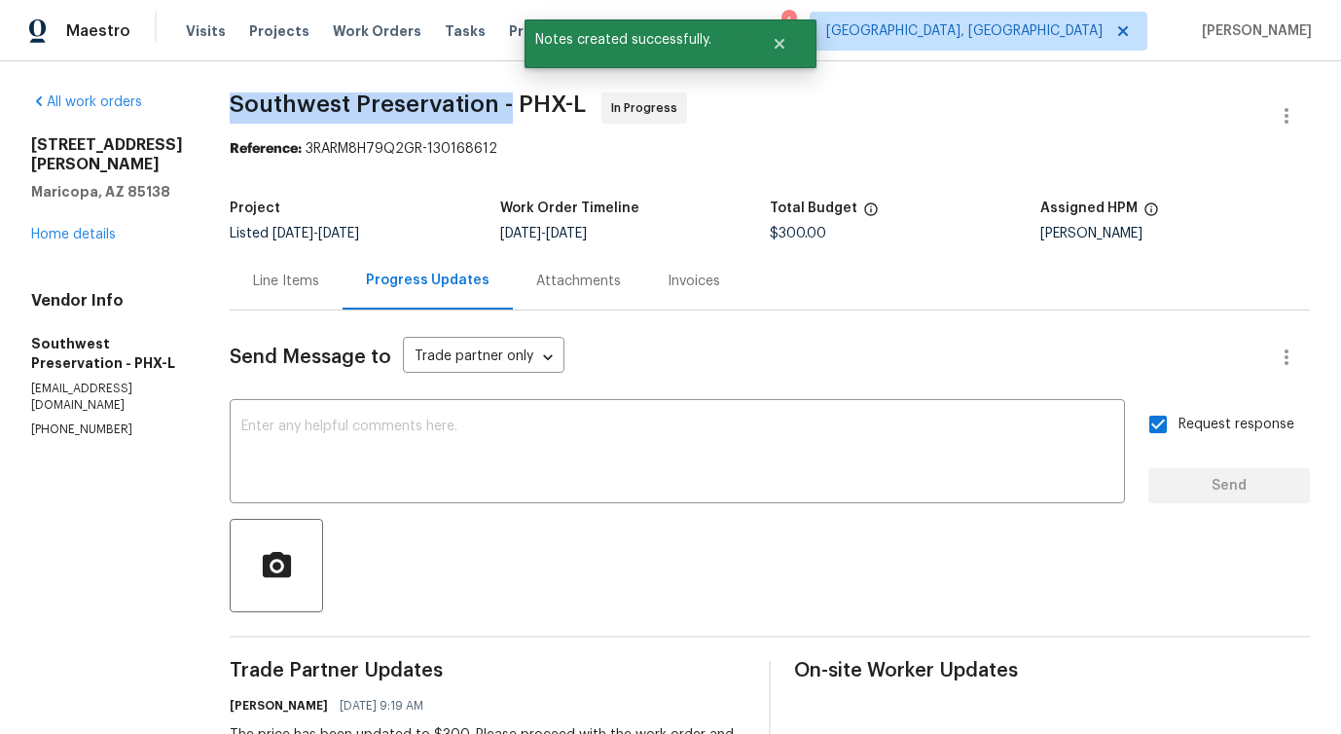
drag, startPoint x: 207, startPoint y: 101, endPoint x: 490, endPoint y: 101, distance: 283.1
click at [490, 101] on div "All work orders 40168 W Sanders Way Maricopa, AZ 85138 Home details Vendor Info…" at bounding box center [670, 668] width 1341 height 1214
copy span "Southwest Preservation -"
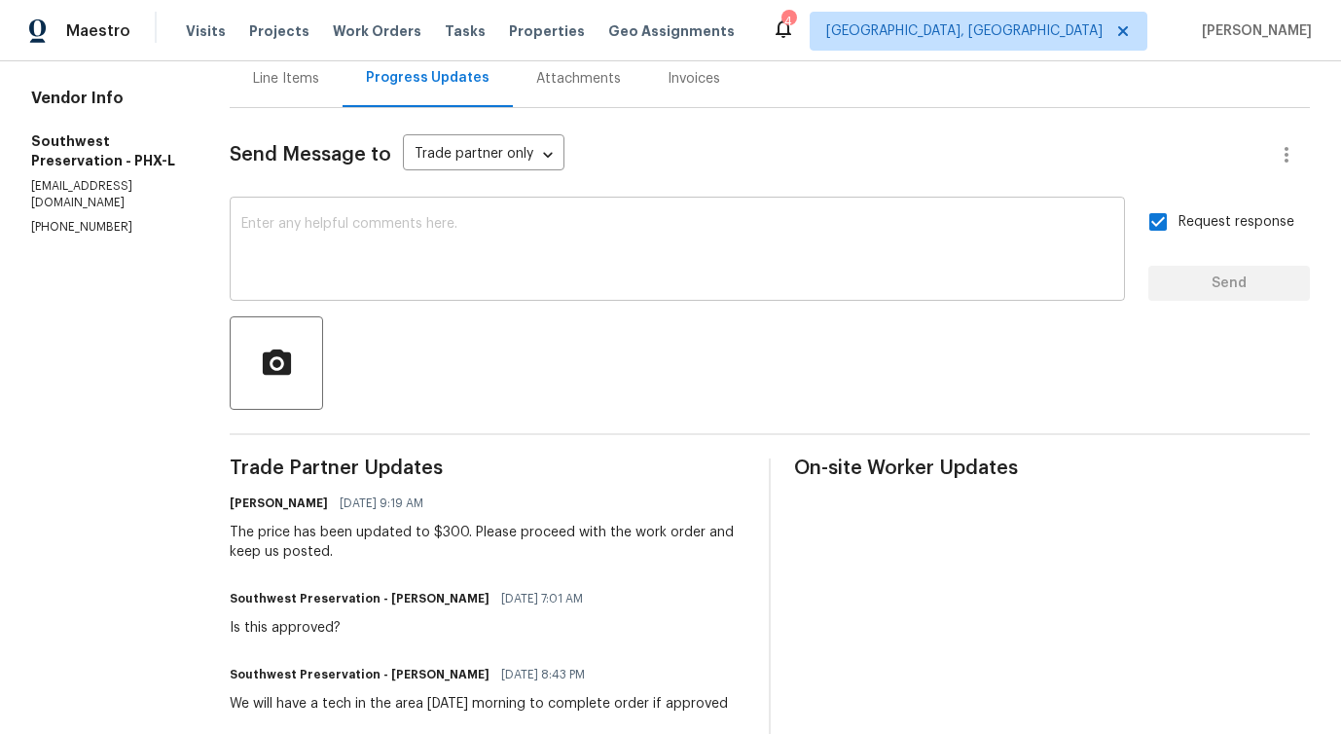
scroll to position [203, 0]
drag, startPoint x: 212, startPoint y: 527, endPoint x: 449, endPoint y: 525, distance: 237.4
click at [449, 525] on div "All work orders 40168 W Sanders Way Maricopa, AZ 85138 Home details Vendor Info…" at bounding box center [670, 465] width 1341 height 1214
copy div "The price has been updated to $300."
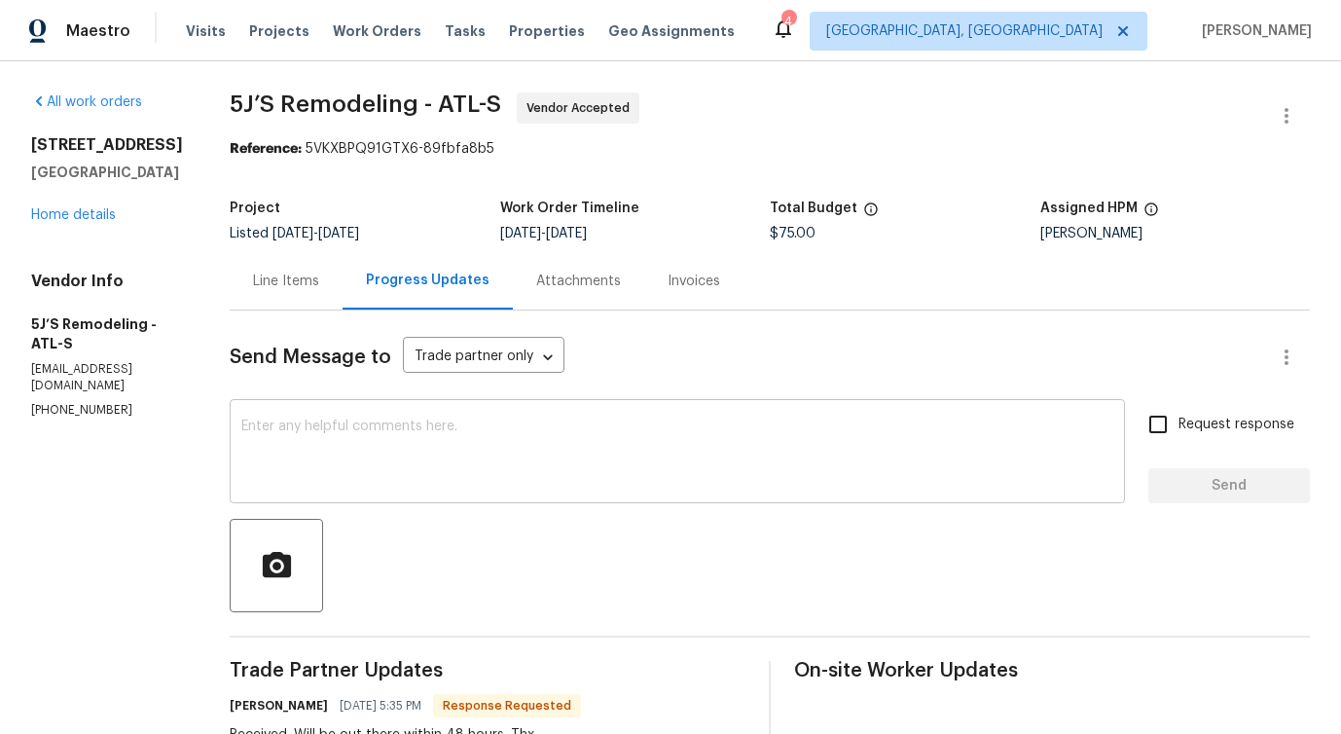
click at [359, 446] on textarea at bounding box center [677, 453] width 872 height 68
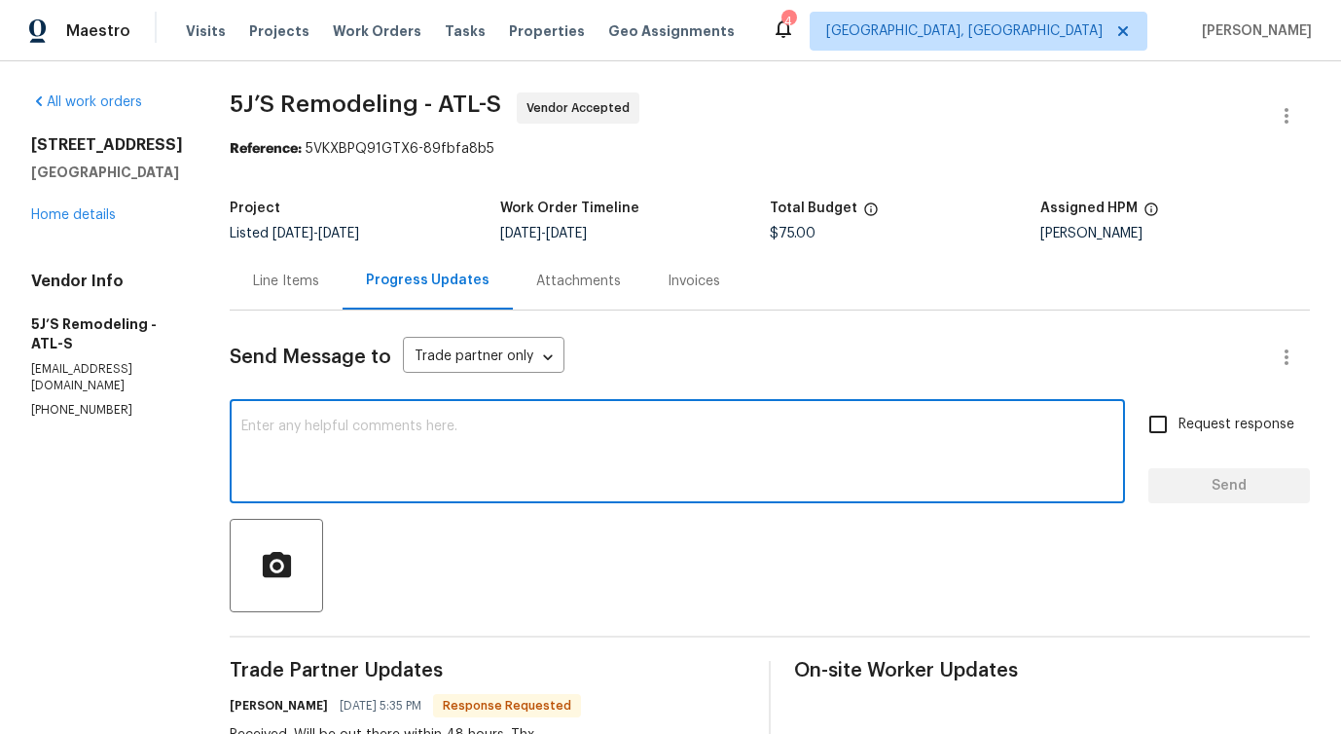
click at [337, 476] on textarea at bounding box center [677, 453] width 872 height 68
type textarea "Thanks for the update!"
click at [1224, 469] on button "Send" at bounding box center [1228, 486] width 161 height 36
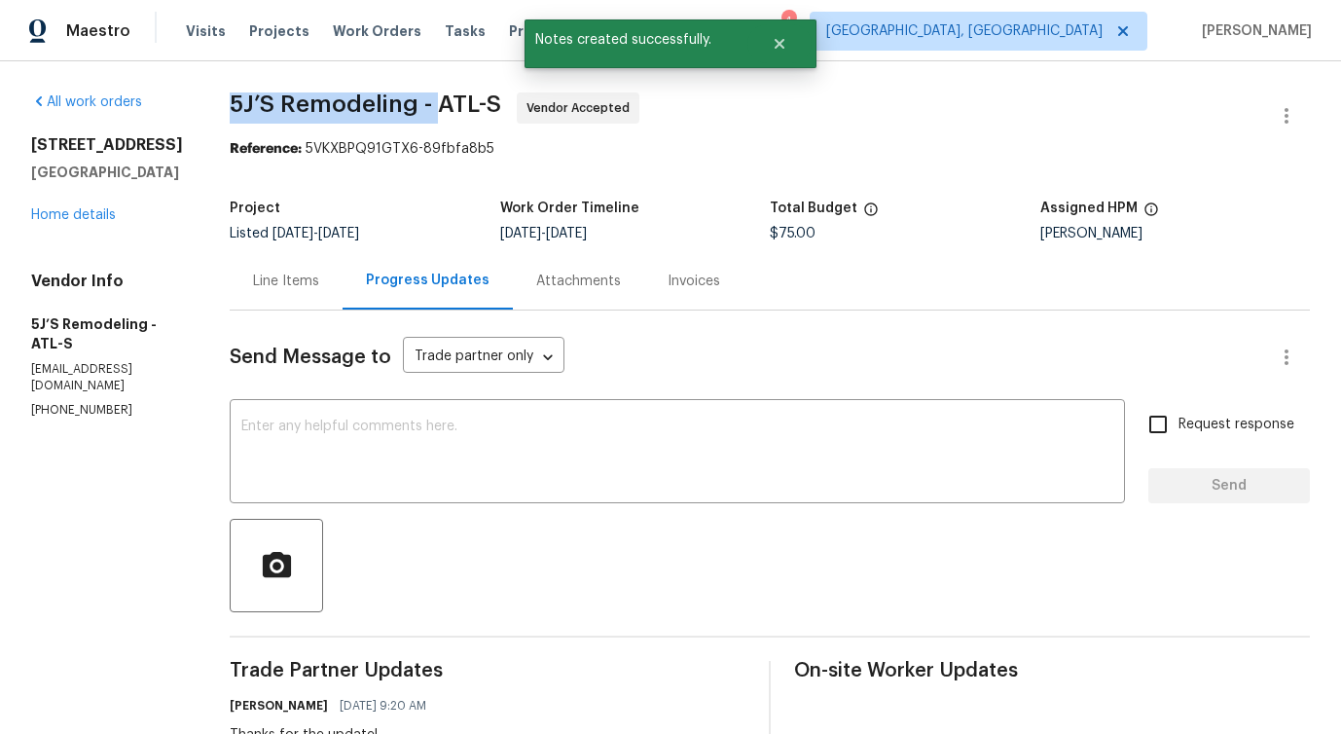
drag, startPoint x: 222, startPoint y: 98, endPoint x: 433, endPoint y: 110, distance: 211.4
click at [433, 110] on div "All work orders [STREET_ADDRESS][PERSON_NAME] Home details Vendor Info 5J’S Rem…" at bounding box center [670, 544] width 1341 height 967
copy span "5J’S Remodeling -"
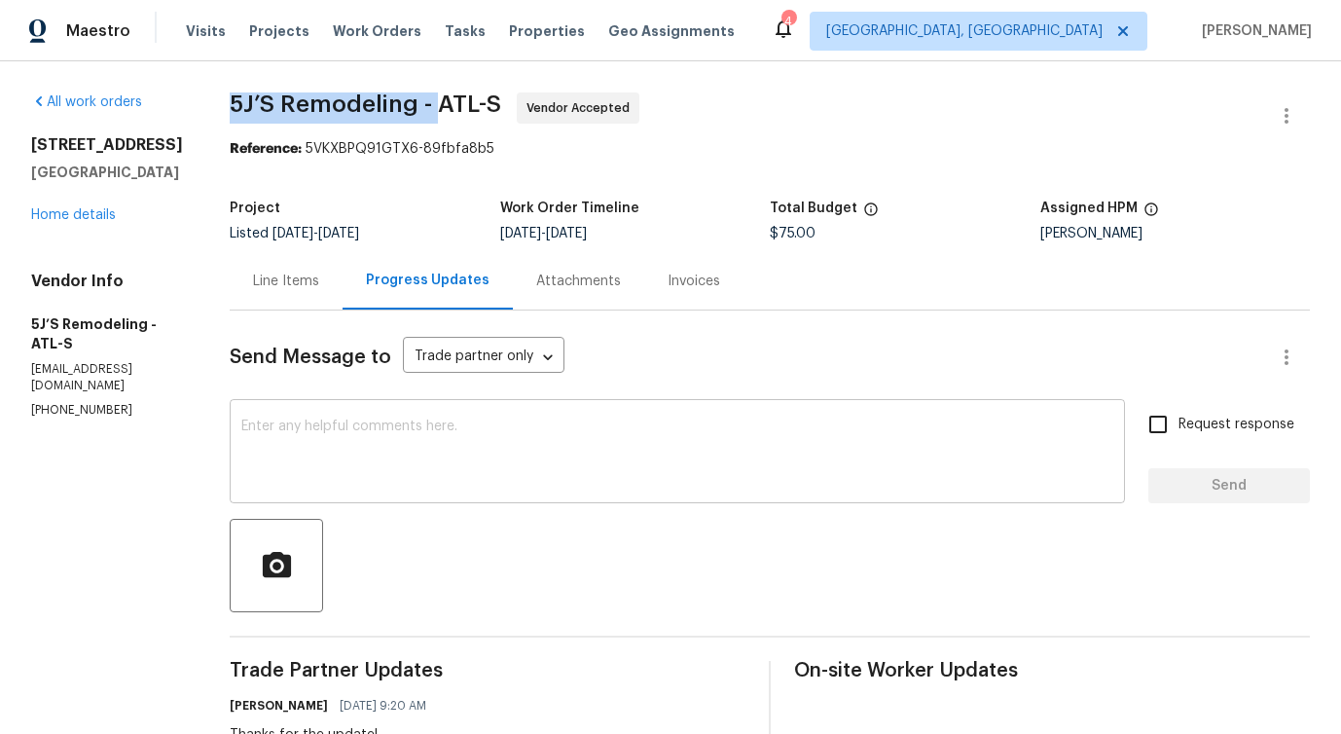
click at [622, 484] on textarea at bounding box center [677, 453] width 872 height 68
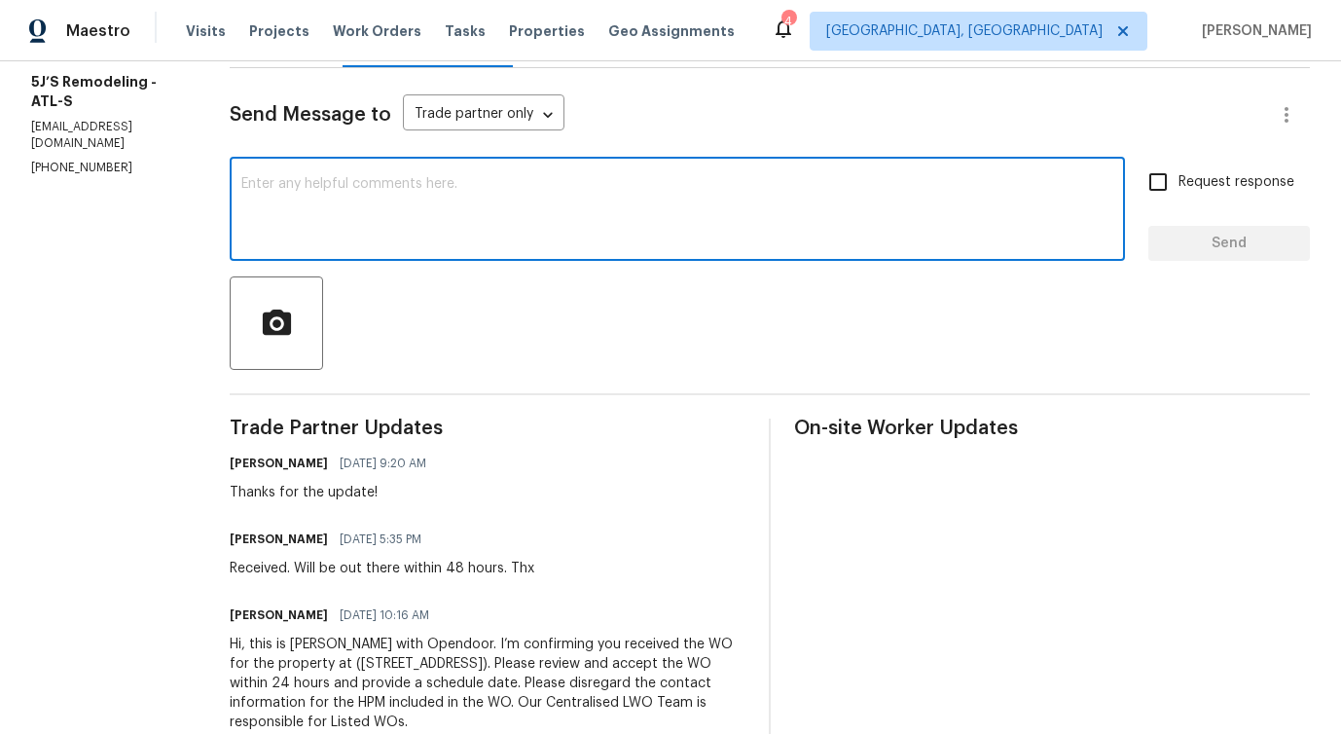
scroll to position [295, 0]
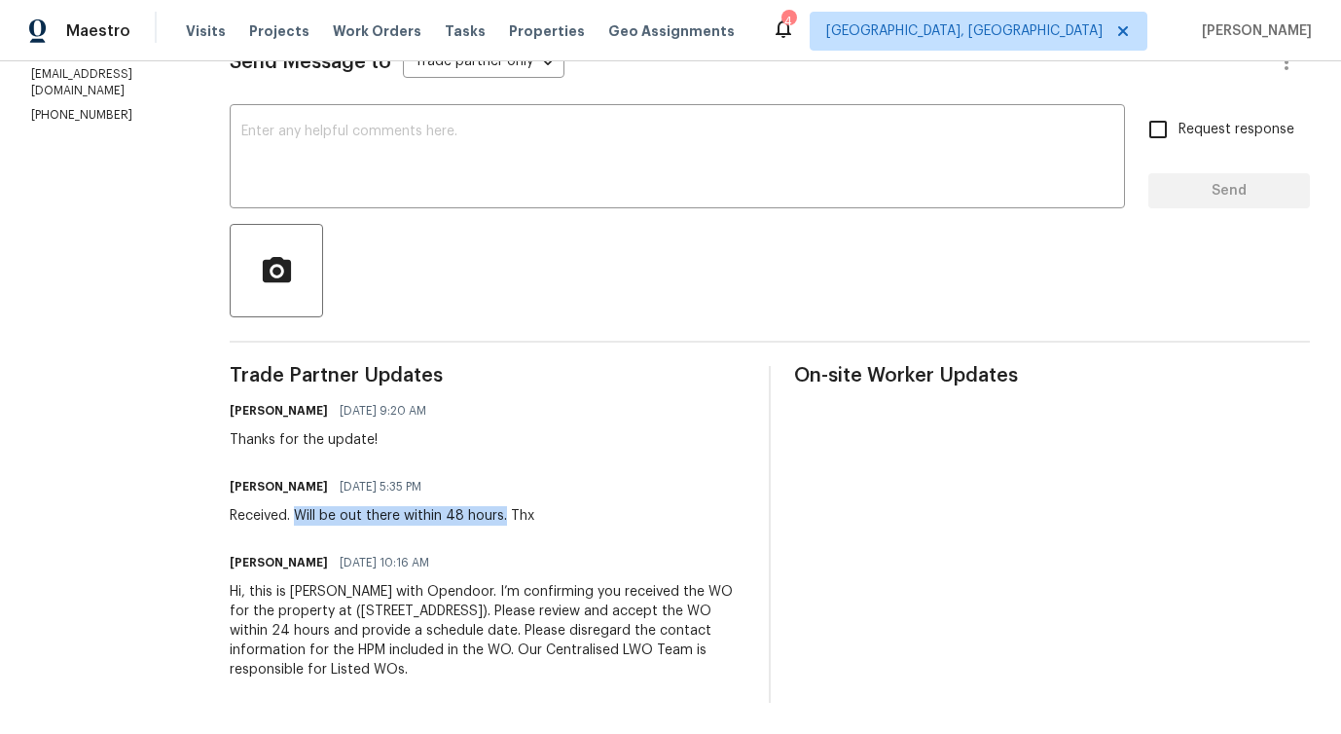
drag, startPoint x: 301, startPoint y: 517, endPoint x: 509, endPoint y: 521, distance: 208.2
click at [509, 521] on div "Received. Will be out there within 48 hours. Thx" at bounding box center [382, 515] width 305 height 19
copy div "Will be out there within 48 hours."
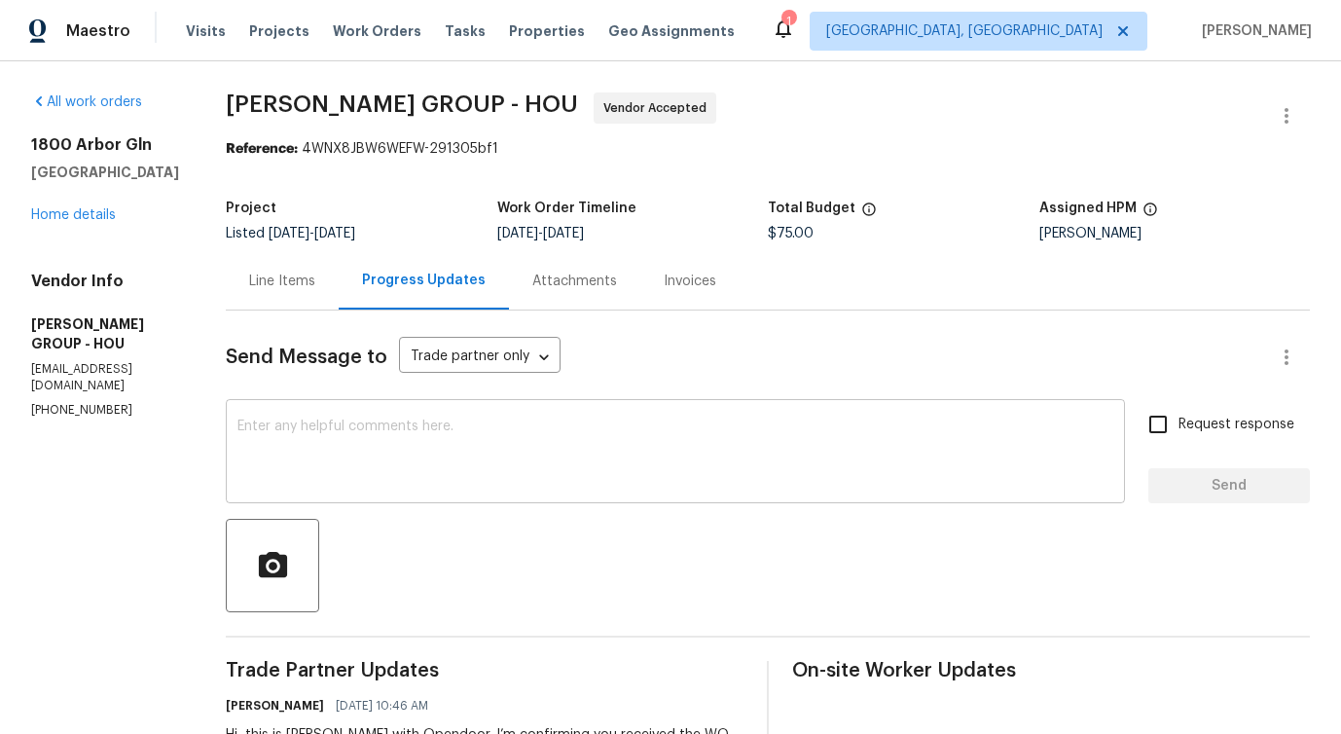
click at [428, 475] on textarea at bounding box center [675, 453] width 876 height 68
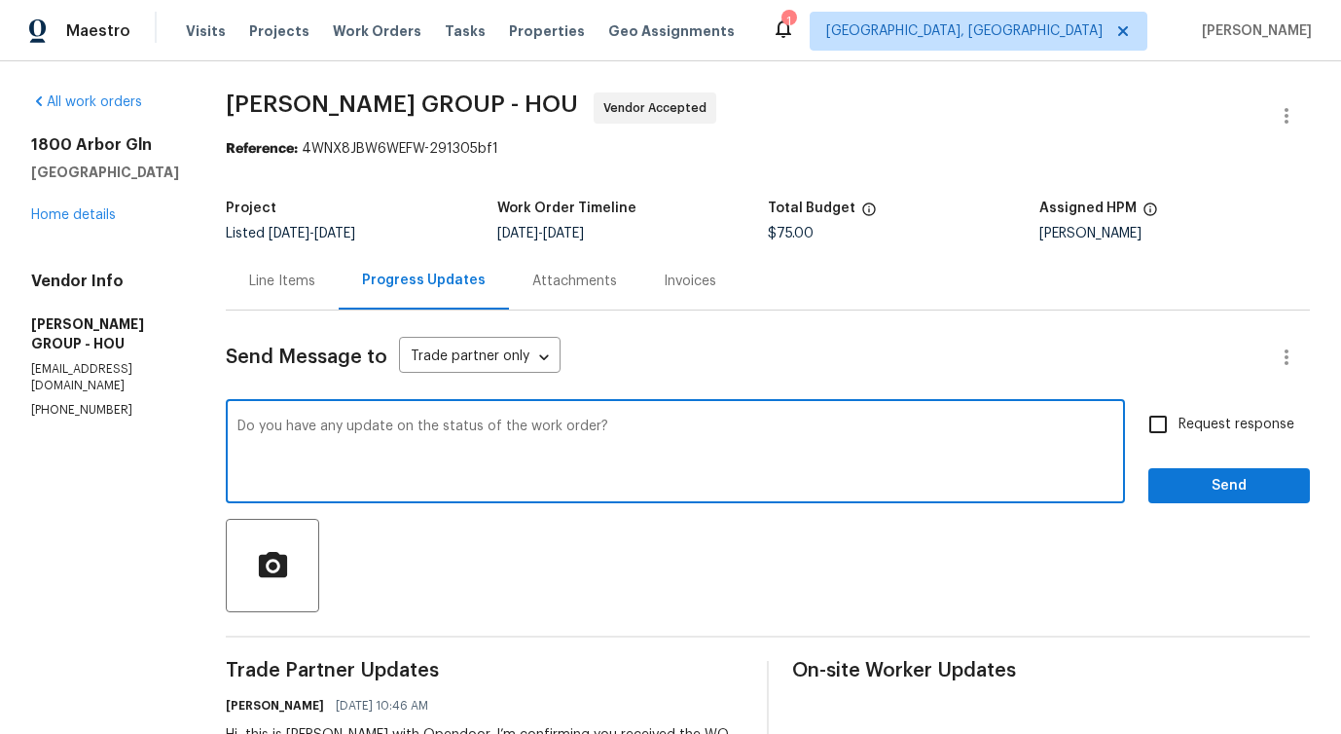
type textarea "Do you have any update on the status of the work order?"
click at [1204, 435] on label "Request response" at bounding box center [1215, 424] width 157 height 41
click at [1178, 435] on input "Request response" at bounding box center [1157, 424] width 41 height 41
checkbox input "true"
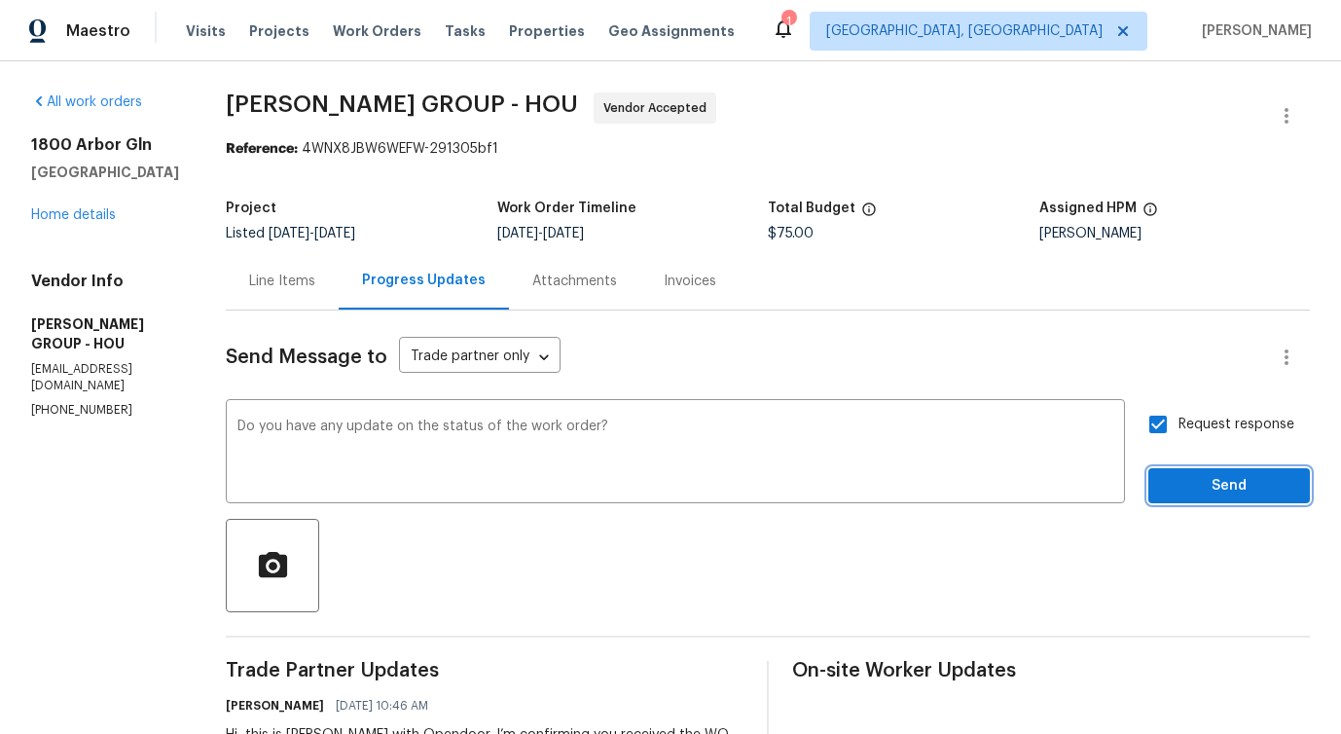
click at [1208, 472] on button "Send" at bounding box center [1228, 486] width 161 height 36
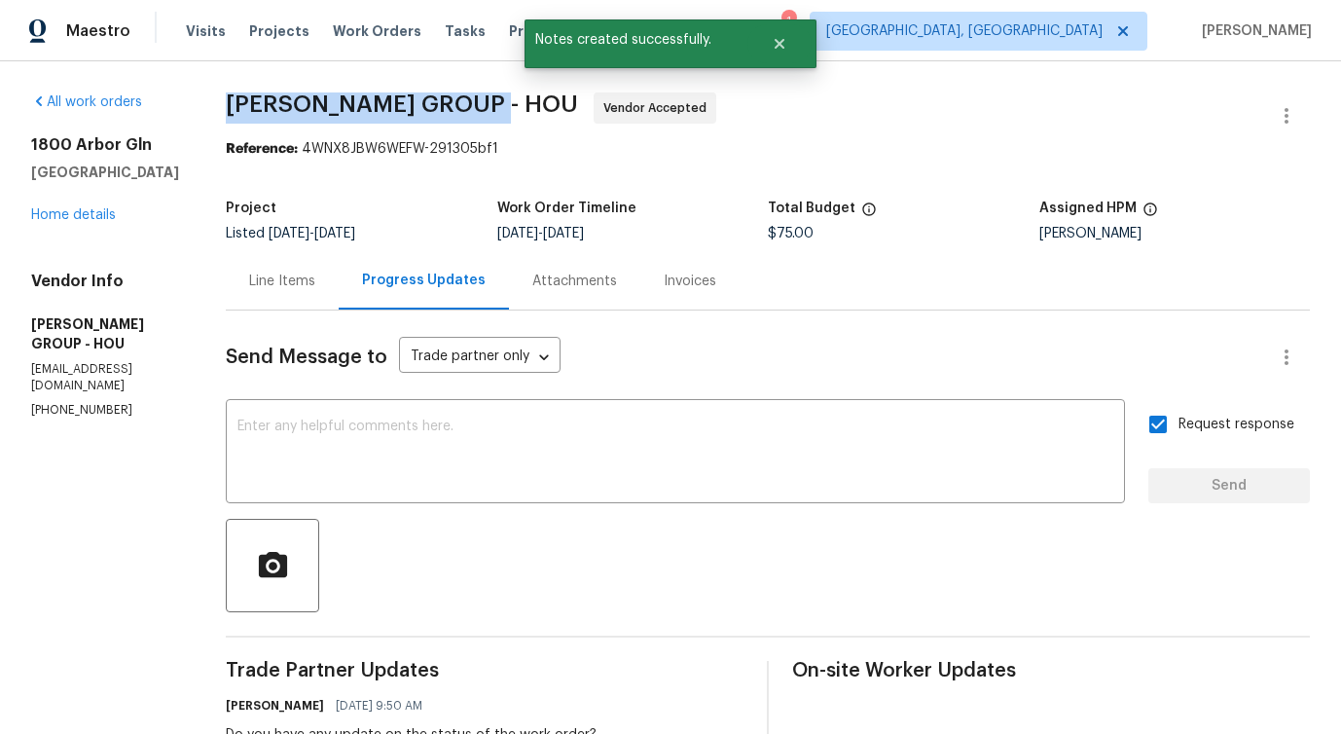
drag, startPoint x: 209, startPoint y: 96, endPoint x: 490, endPoint y: 95, distance: 281.2
click at [490, 95] on div "All work orders [STREET_ADDRESS] Home details Vendor Info [PERSON_NAME] GROUP -…" at bounding box center [670, 506] width 1341 height 891
copy span "[PERSON_NAME] GROUP -"
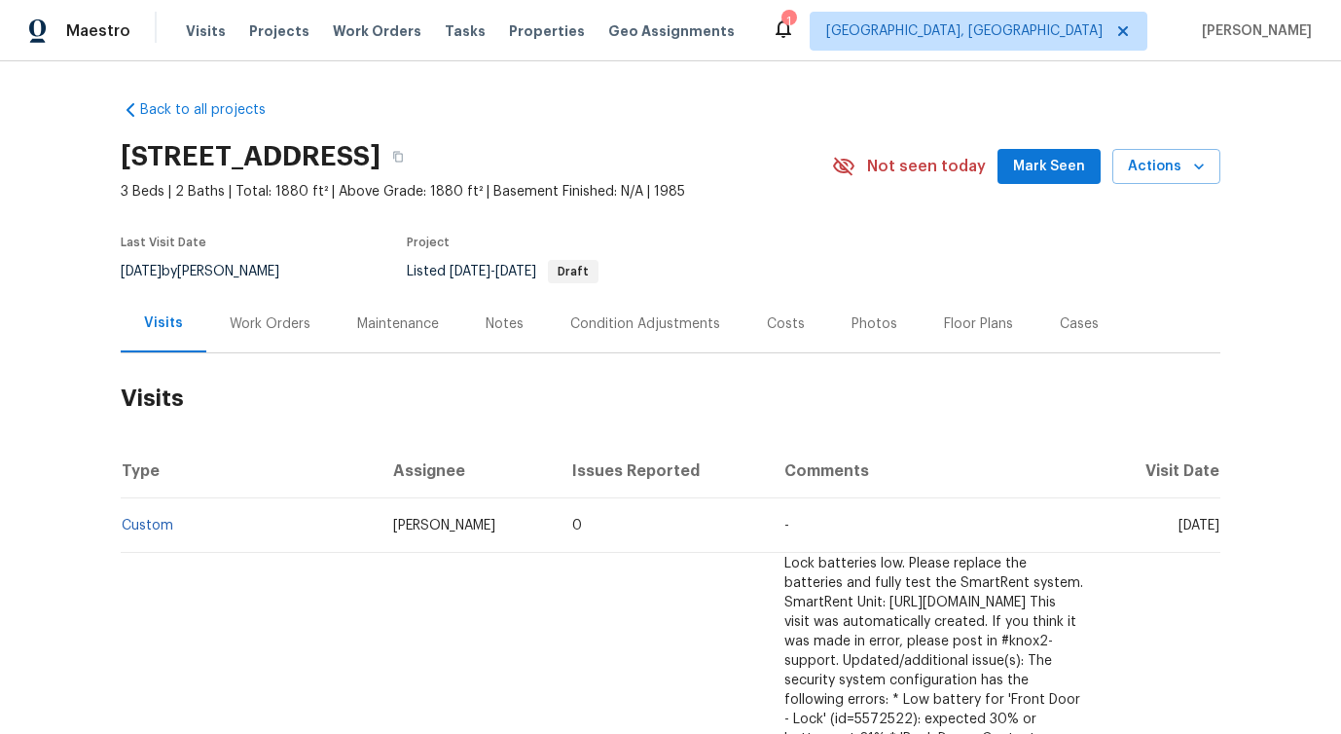
click at [278, 320] on div "Work Orders" at bounding box center [270, 323] width 81 height 19
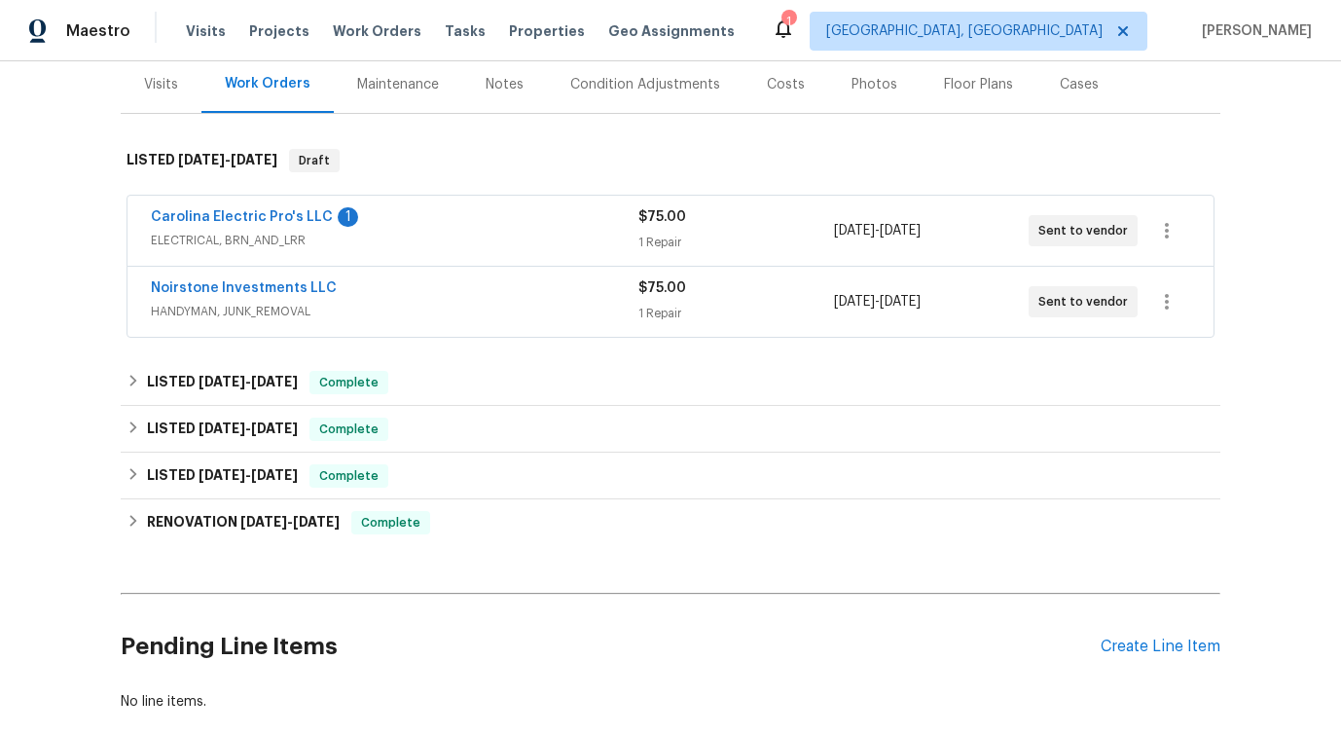
scroll to position [251, 0]
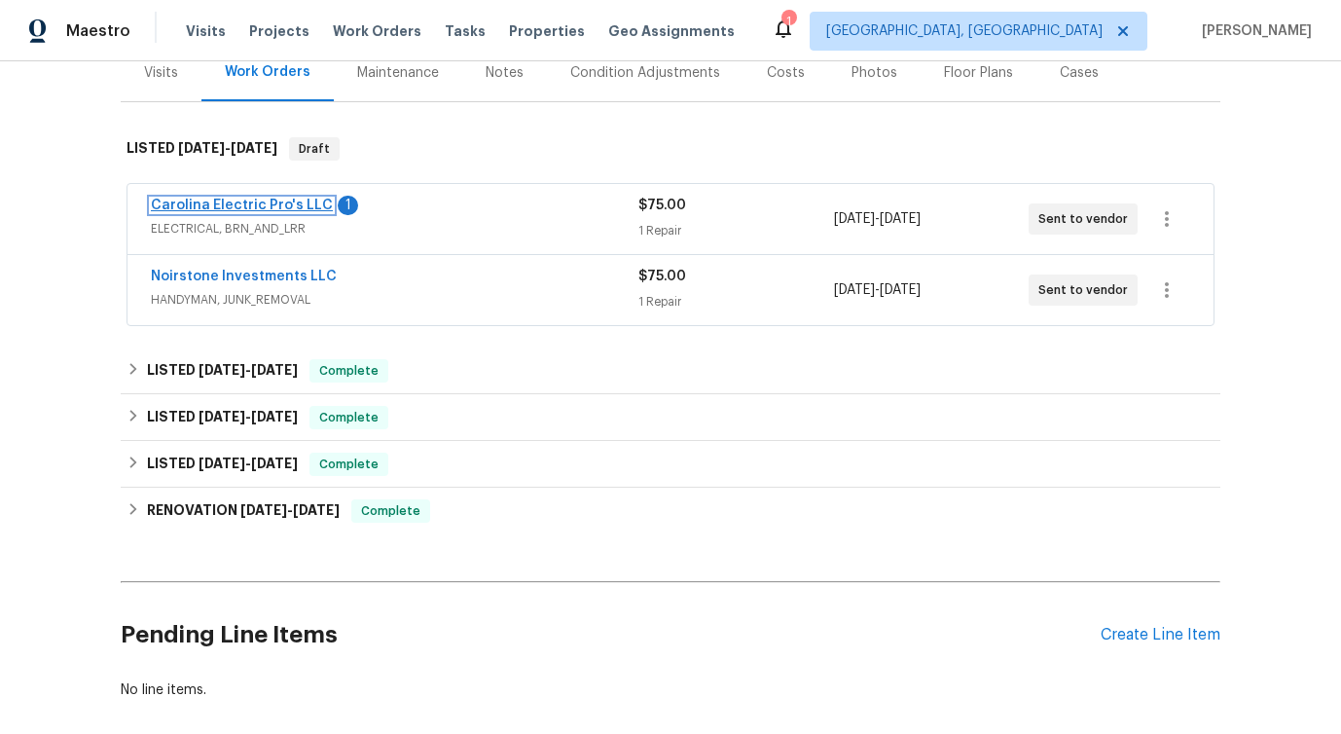
click at [243, 204] on link "Carolina Electric Pro's LLC" at bounding box center [242, 205] width 182 height 14
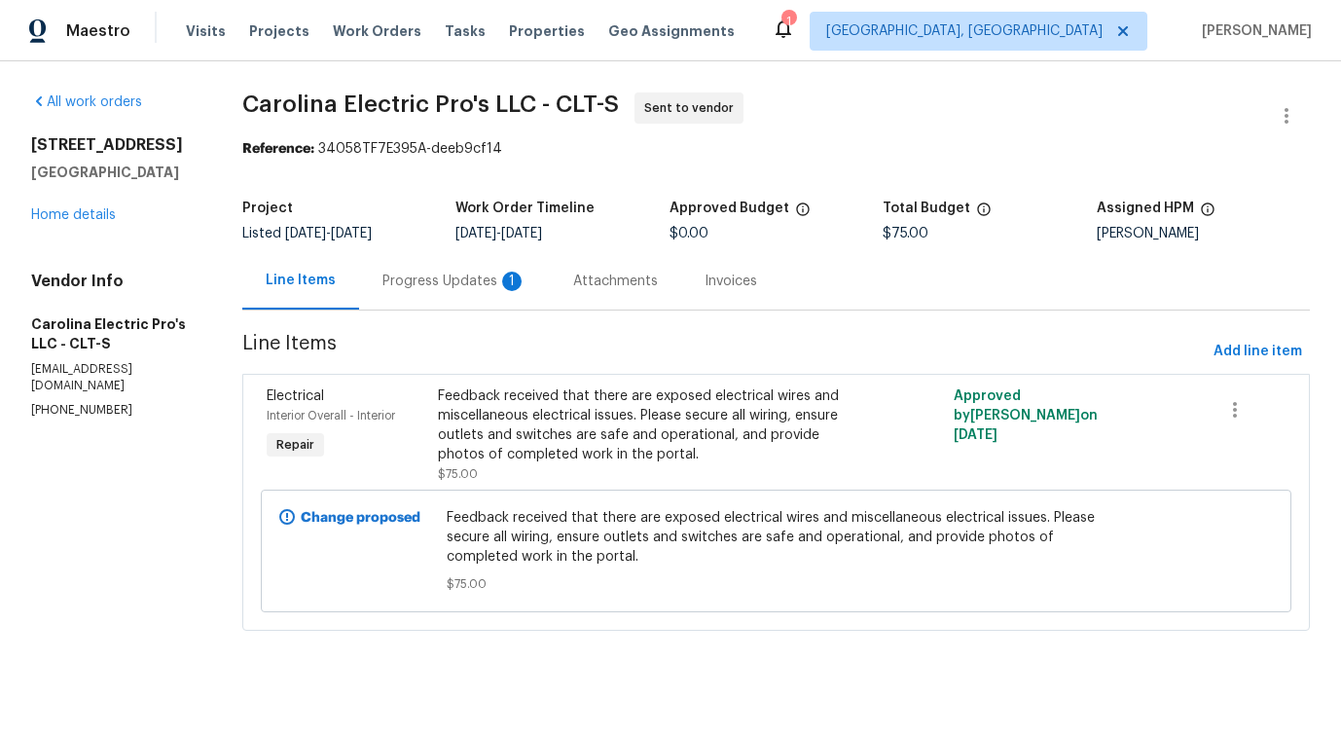
click at [481, 270] on div "Progress Updates 1" at bounding box center [454, 280] width 191 height 57
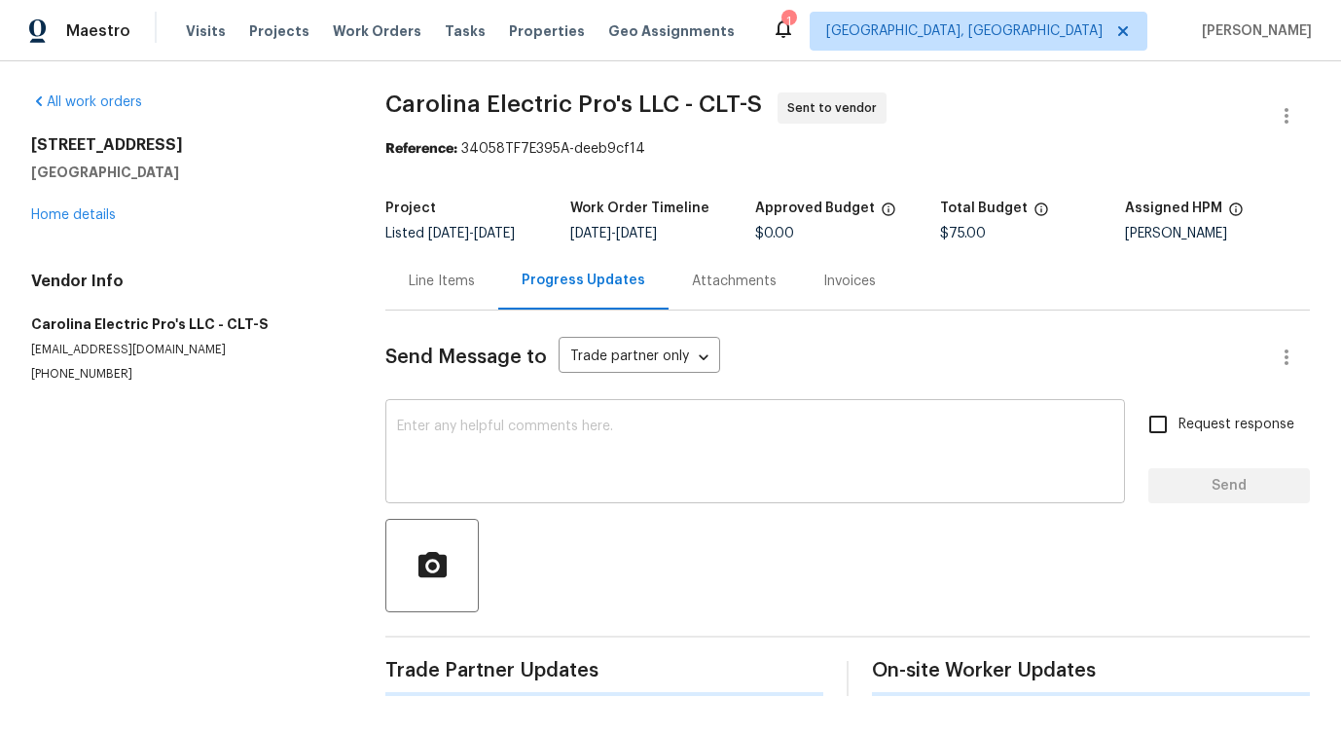
click at [449, 444] on textarea at bounding box center [755, 453] width 716 height 68
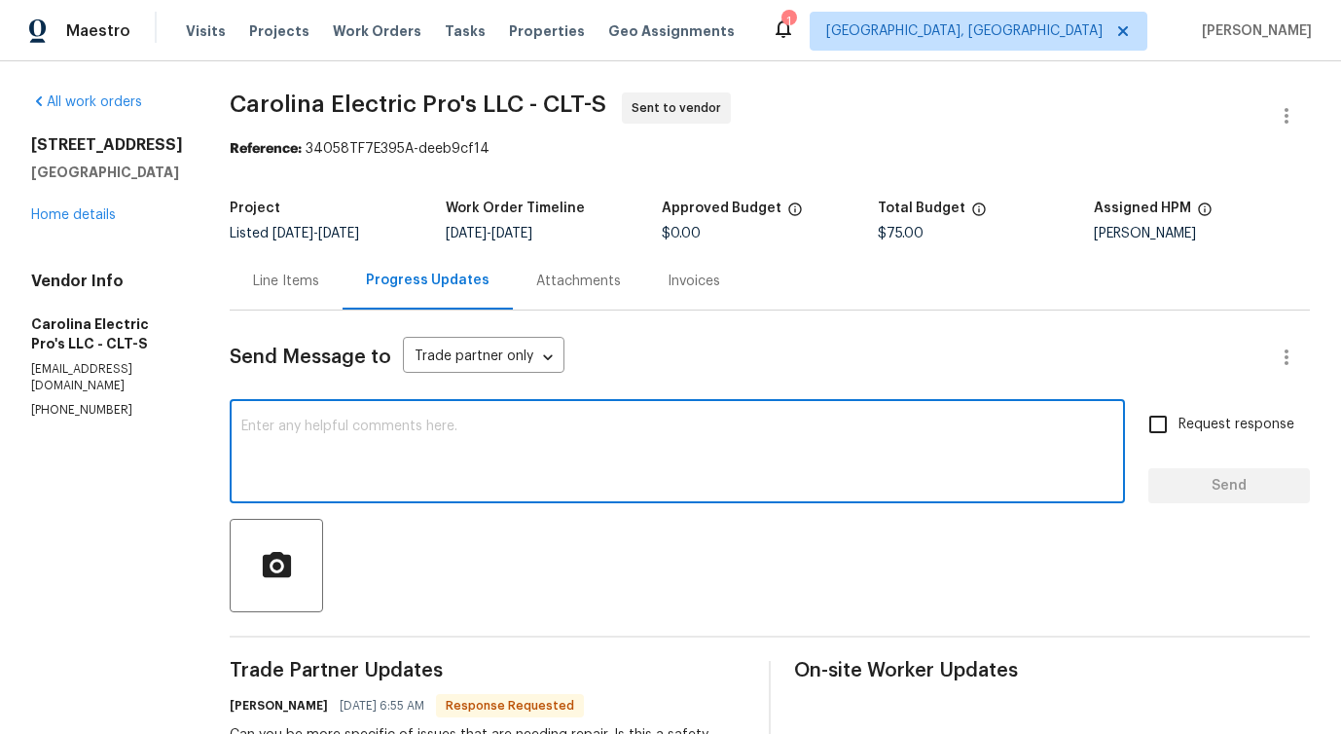
click at [305, 283] on div "Line Items" at bounding box center [286, 280] width 66 height 19
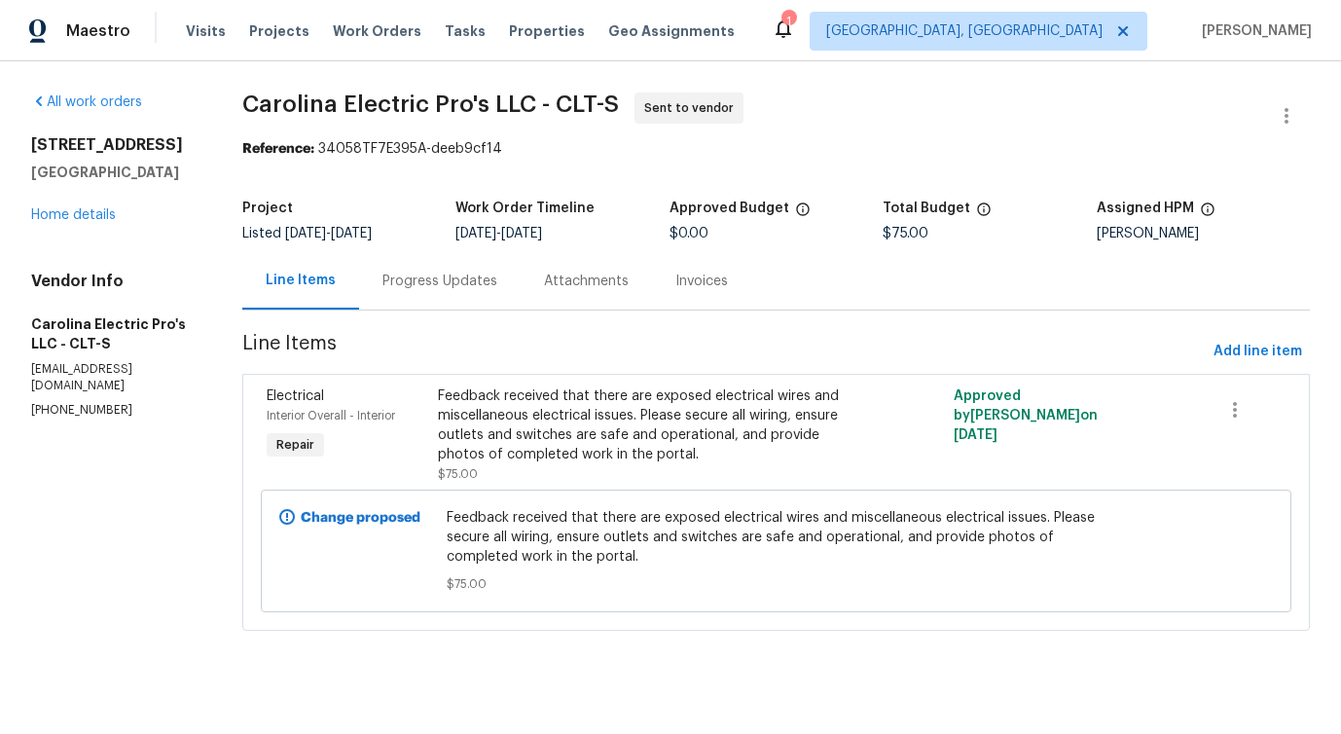
click at [429, 288] on div "Progress Updates" at bounding box center [439, 280] width 115 height 19
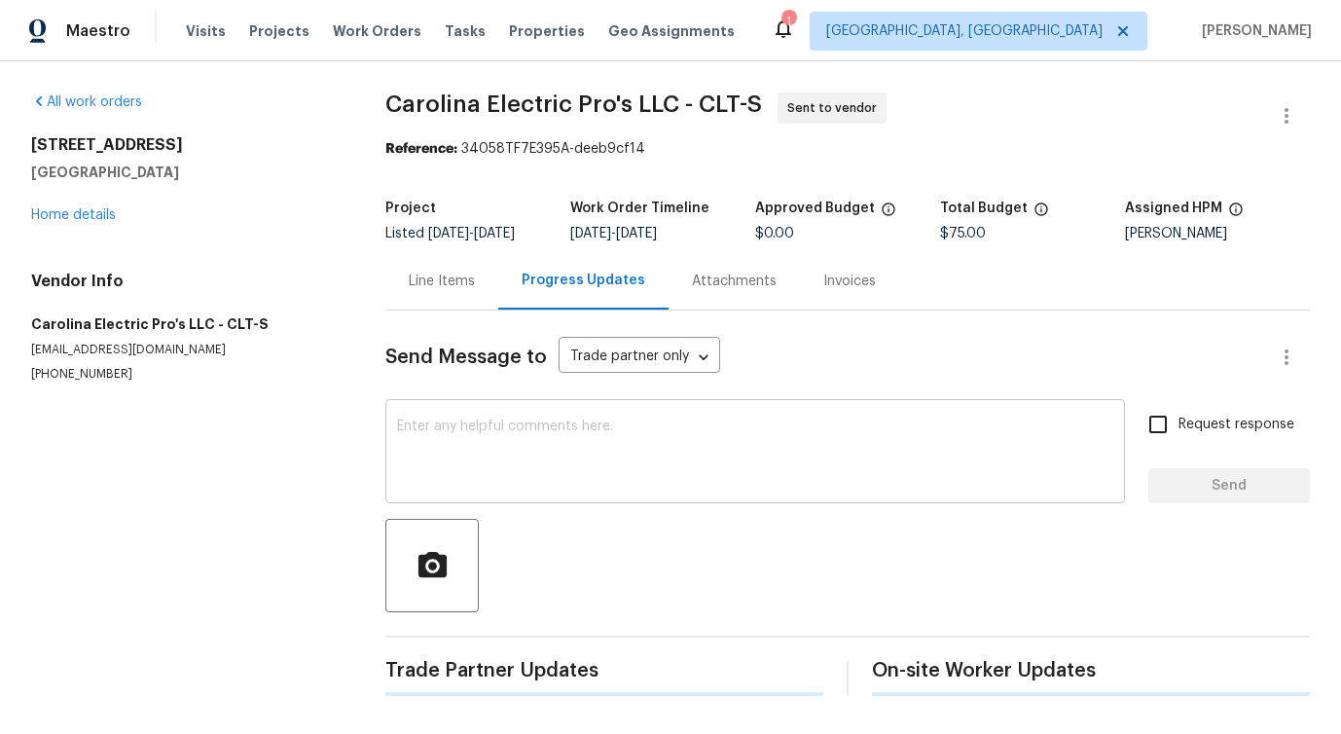
click at [455, 437] on textarea at bounding box center [755, 453] width 716 height 68
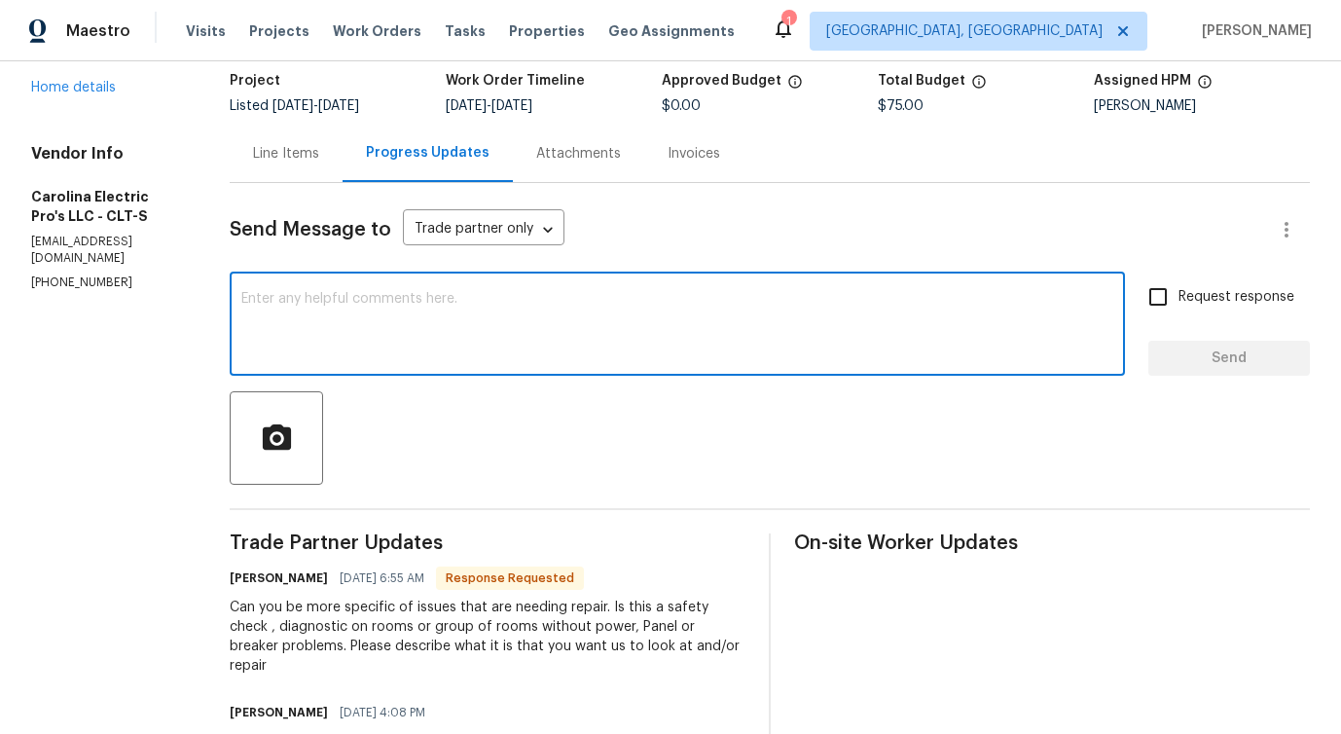
scroll to position [111, 0]
